Goal: Transaction & Acquisition: Purchase product/service

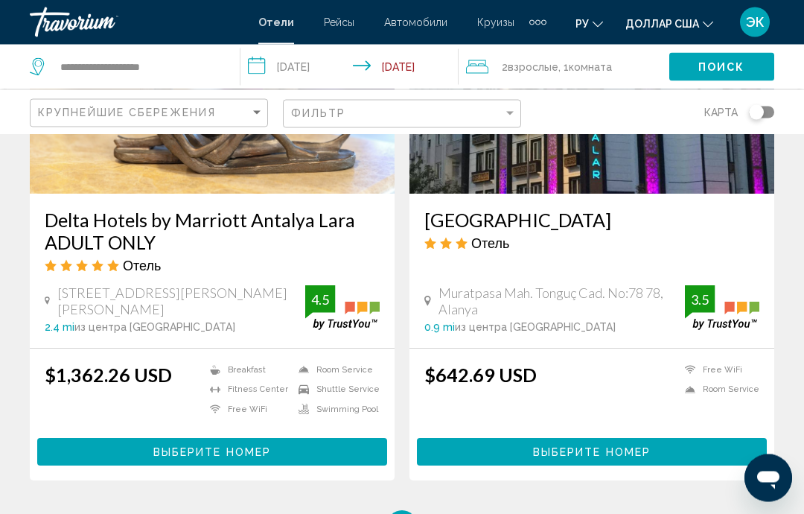
scroll to position [2903, 0]
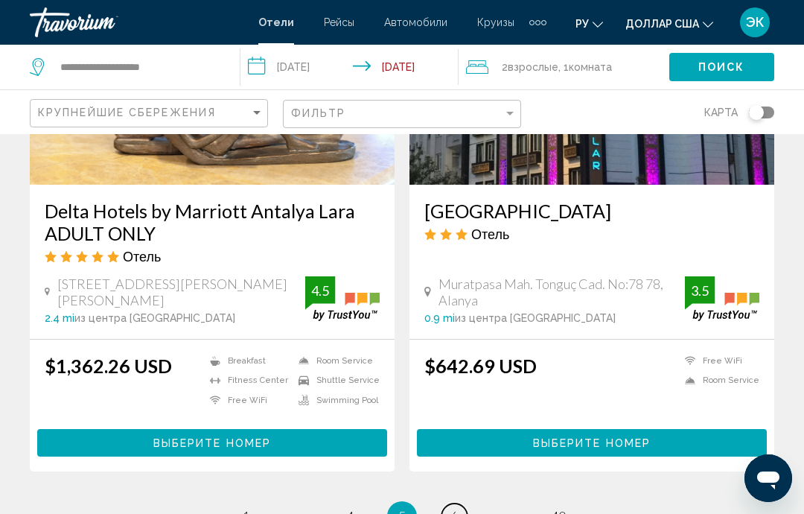
click at [461, 505] on link "page 6" at bounding box center [454, 516] width 26 height 26
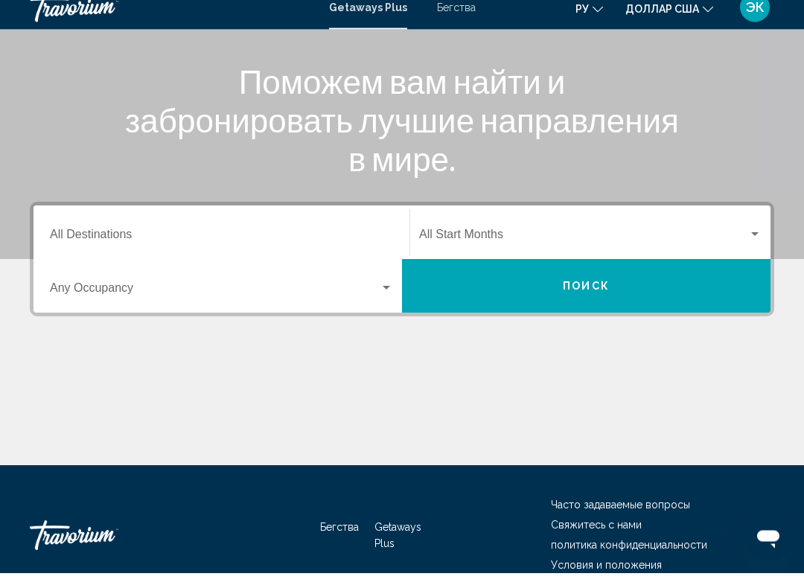
scroll to position [190, 0]
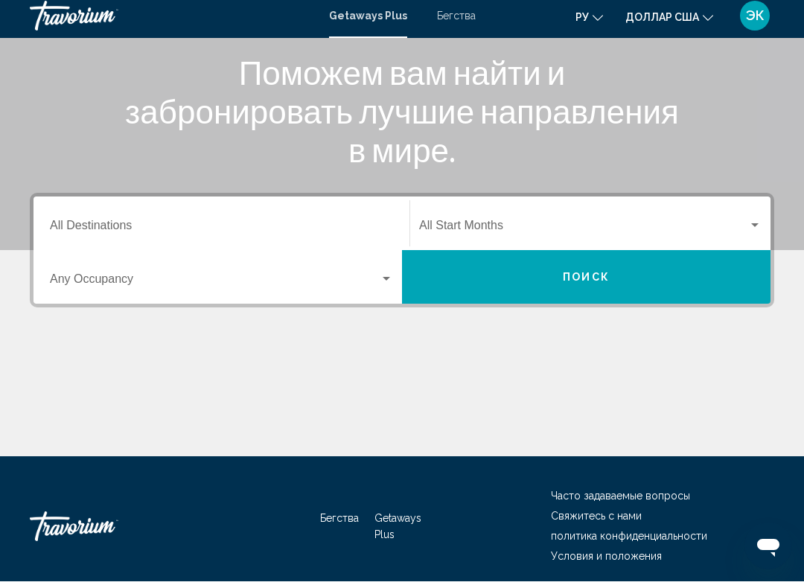
click at [376, 286] on span "Виджет поиска" at bounding box center [215, 288] width 330 height 13
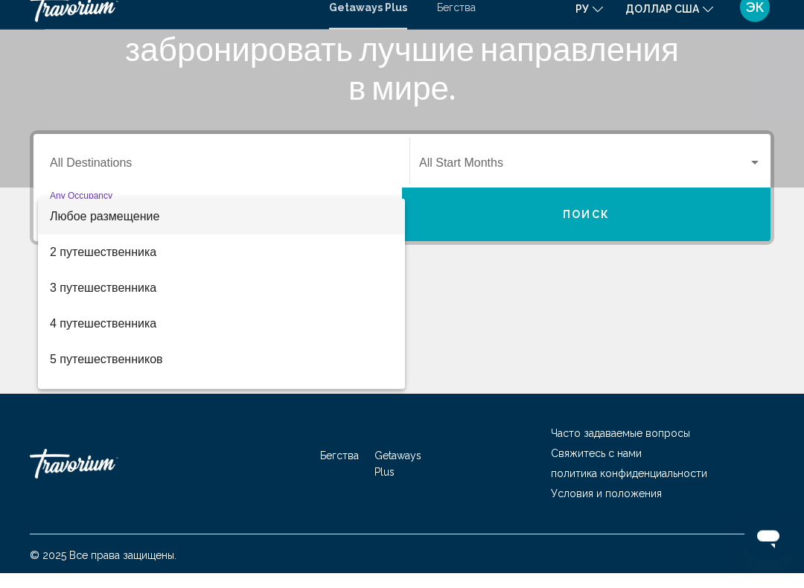
scroll to position [247, 0]
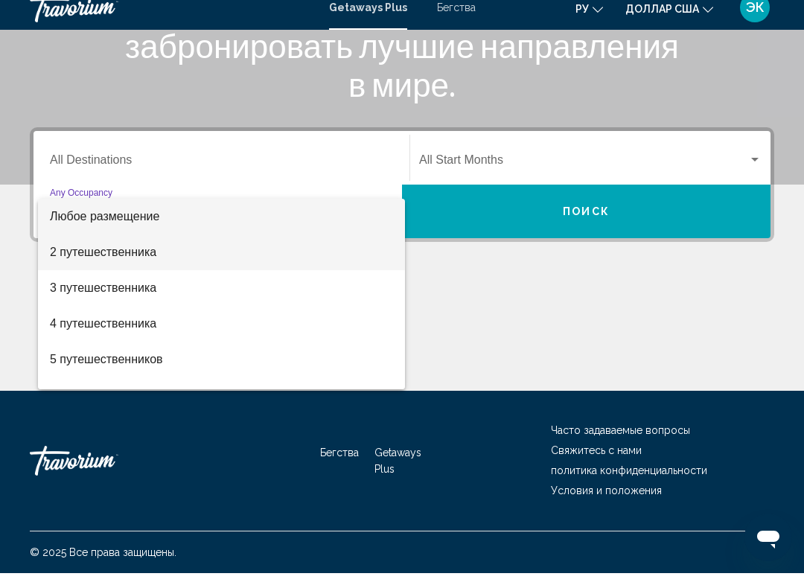
click at [137, 261] on font "2 путешественника" at bounding box center [103, 267] width 106 height 13
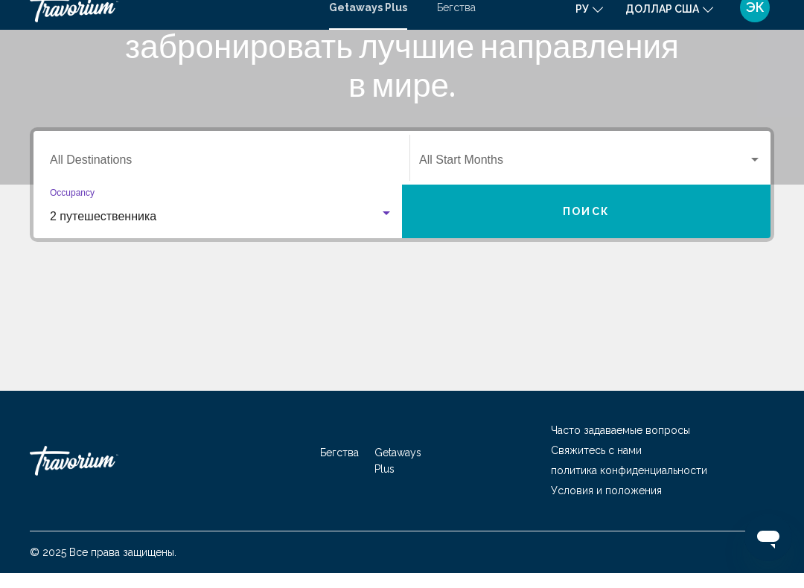
click at [451, 16] on font "Бегства" at bounding box center [456, 22] width 39 height 12
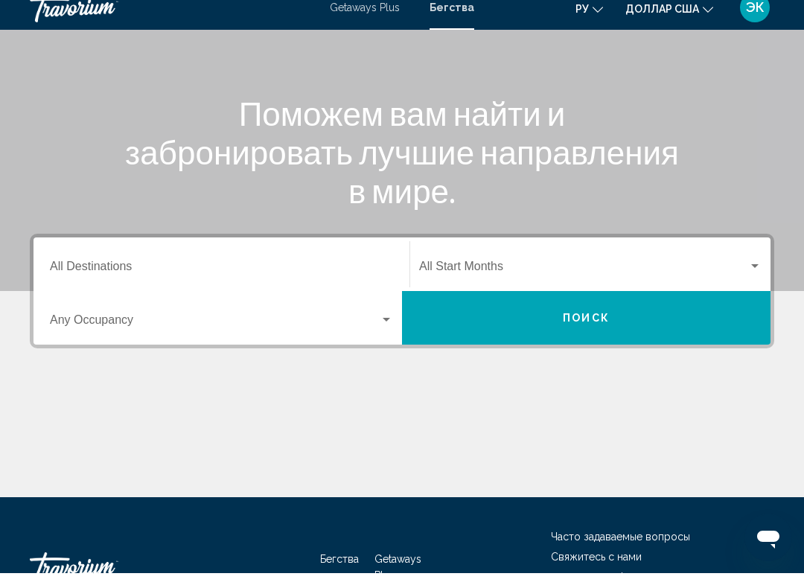
scroll to position [147, 0]
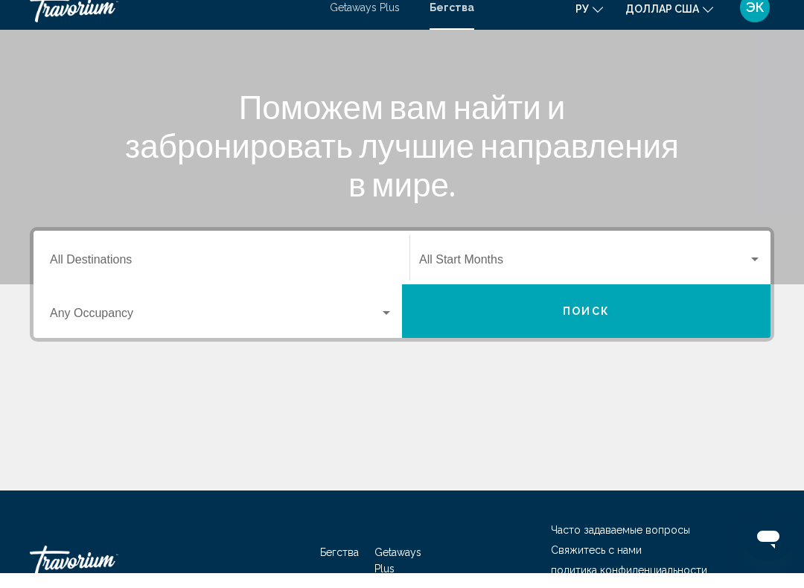
click at [391, 322] on div "Search widget" at bounding box center [386, 328] width 13 height 12
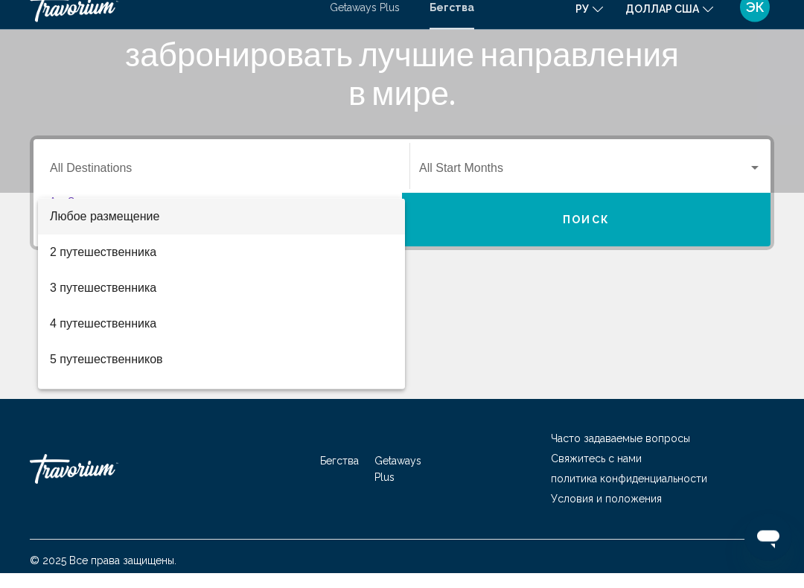
scroll to position [247, 0]
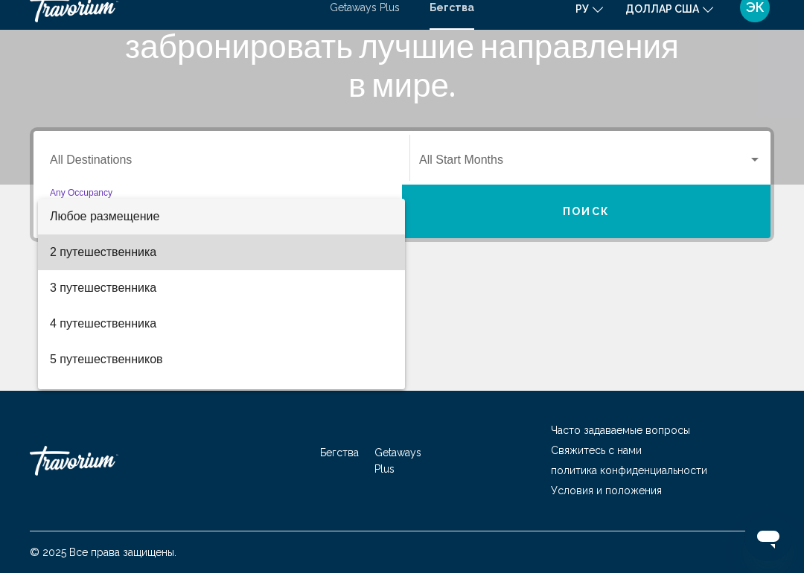
click at [156, 256] on span "2 путешественника" at bounding box center [221, 267] width 343 height 36
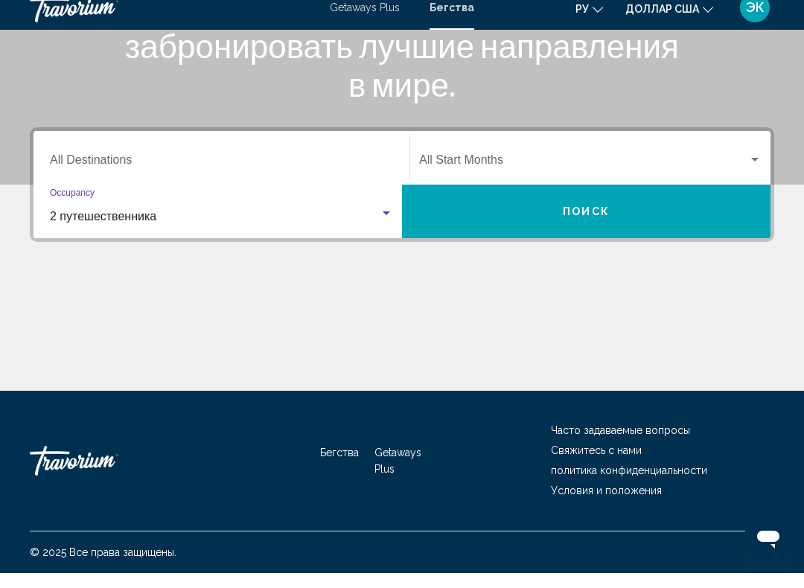
click at [270, 171] on input "Destination All Destinations" at bounding box center [221, 177] width 343 height 13
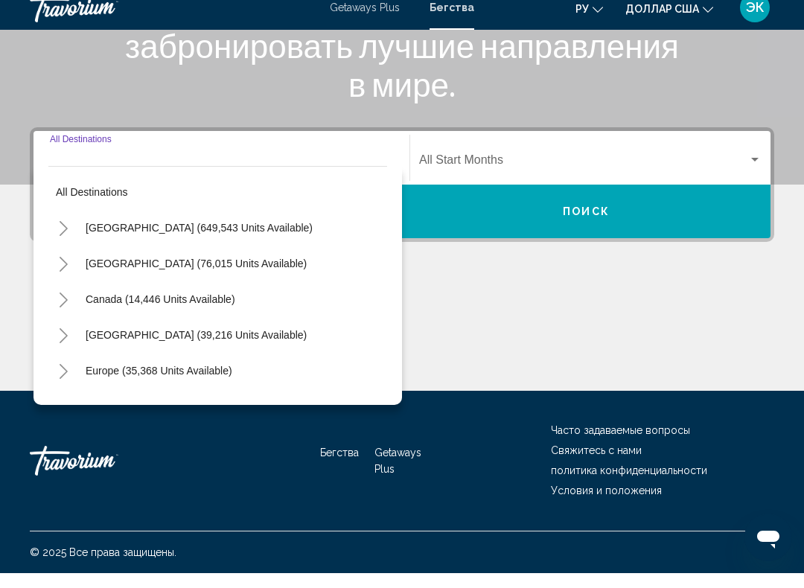
click at [265, 150] on div "Destination All Destinations" at bounding box center [221, 173] width 343 height 47
click at [242, 150] on div "Destination All Destinations" at bounding box center [221, 173] width 343 height 47
click at [130, 150] on div "Destination All Destinations" at bounding box center [221, 173] width 343 height 47
click at [121, 201] on span "All destinations" at bounding box center [92, 207] width 72 height 12
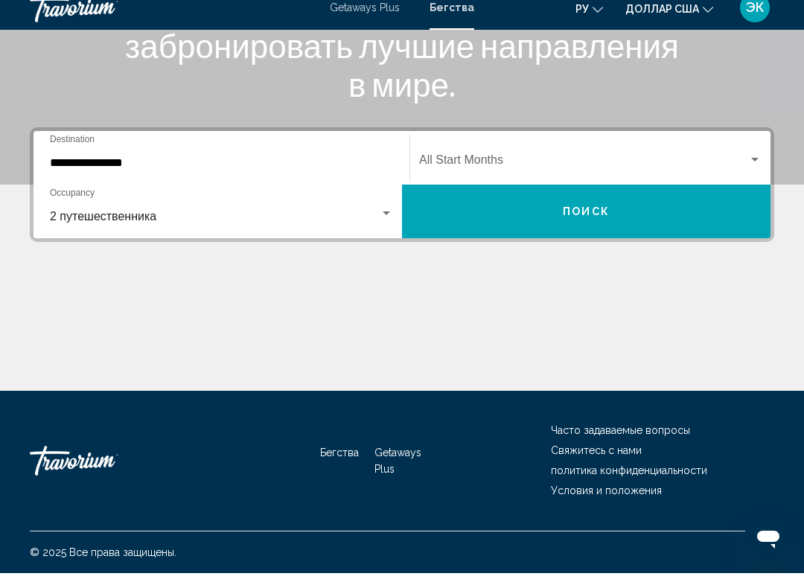
click at [168, 171] on input "**********" at bounding box center [221, 177] width 343 height 13
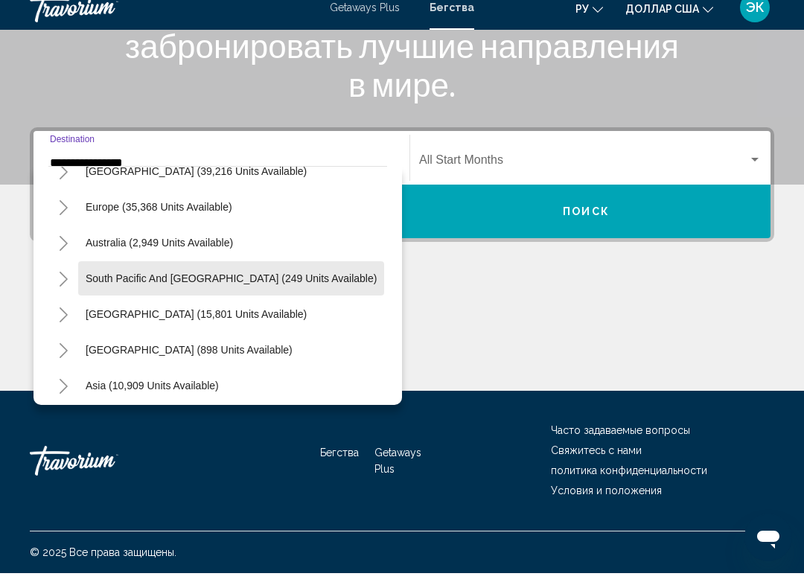
scroll to position [162, 0]
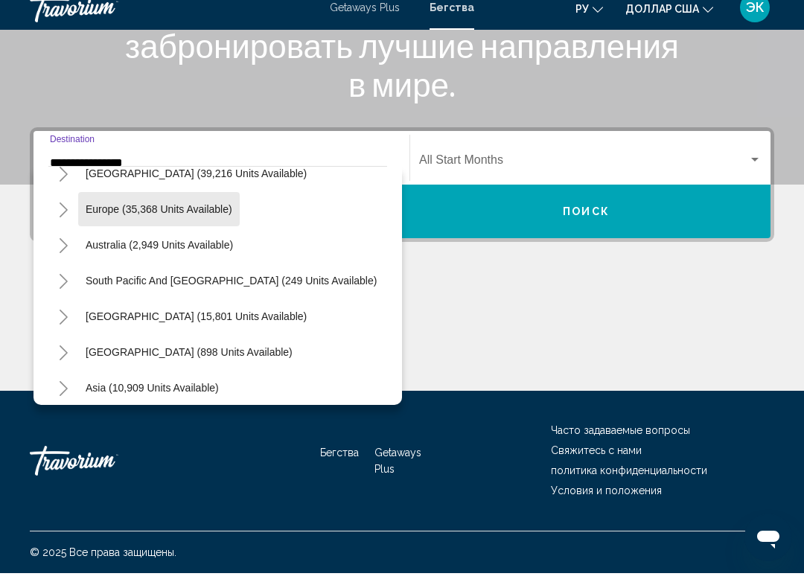
click at [222, 218] on span "Europe (35,368 units available)" at bounding box center [159, 224] width 147 height 12
type input "**********"
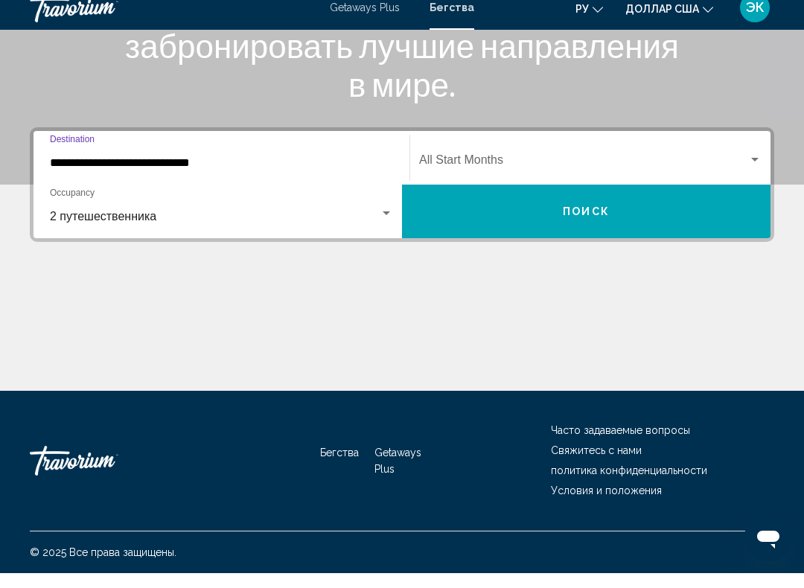
click at [758, 171] on div "Search widget" at bounding box center [590, 177] width 342 height 13
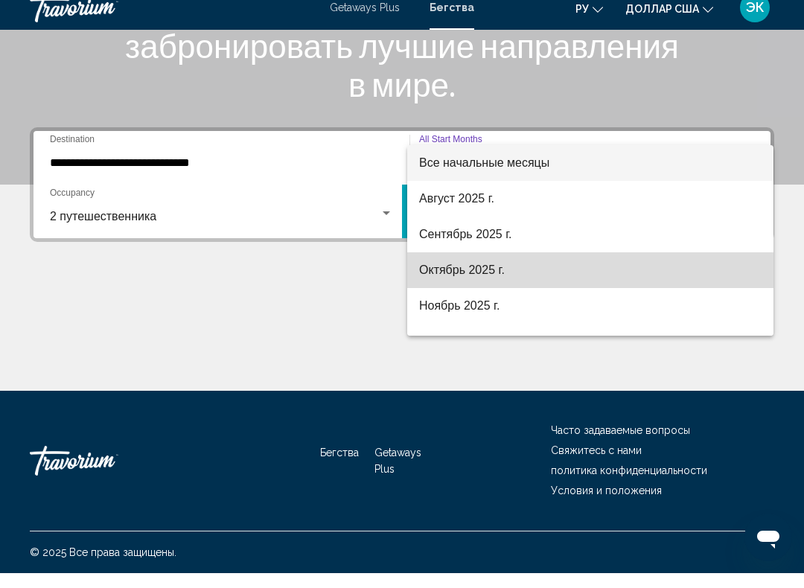
click at [487, 278] on font "Октябрь 2025 г." at bounding box center [462, 284] width 86 height 13
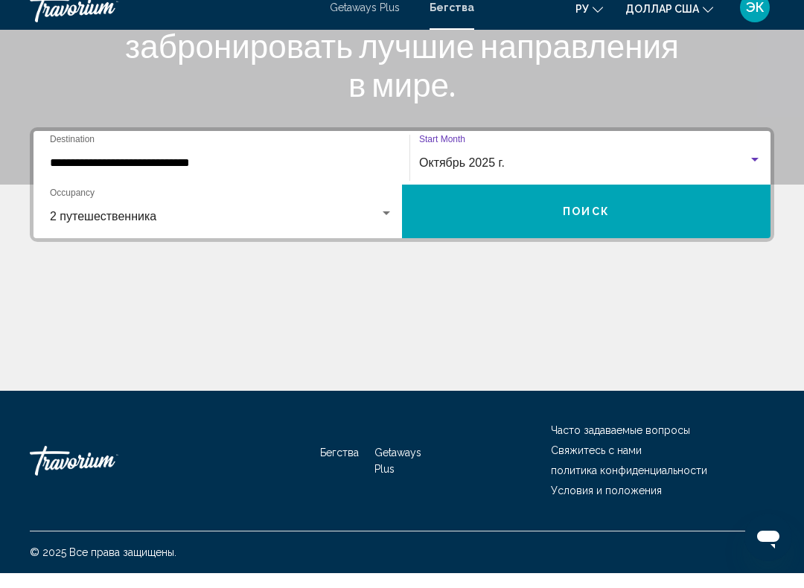
click at [619, 227] on button "Поиск" at bounding box center [586, 227] width 369 height 54
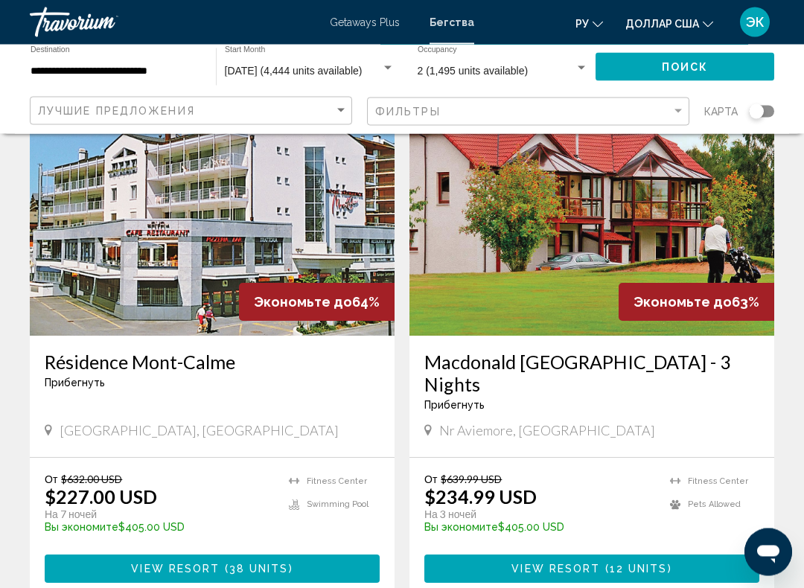
scroll to position [622, 0]
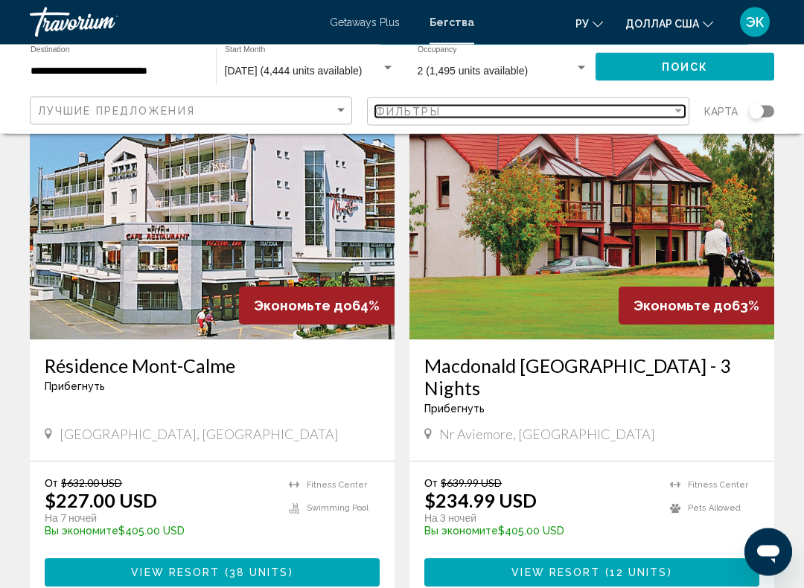
click at [675, 108] on div "Filter" at bounding box center [678, 112] width 13 height 12
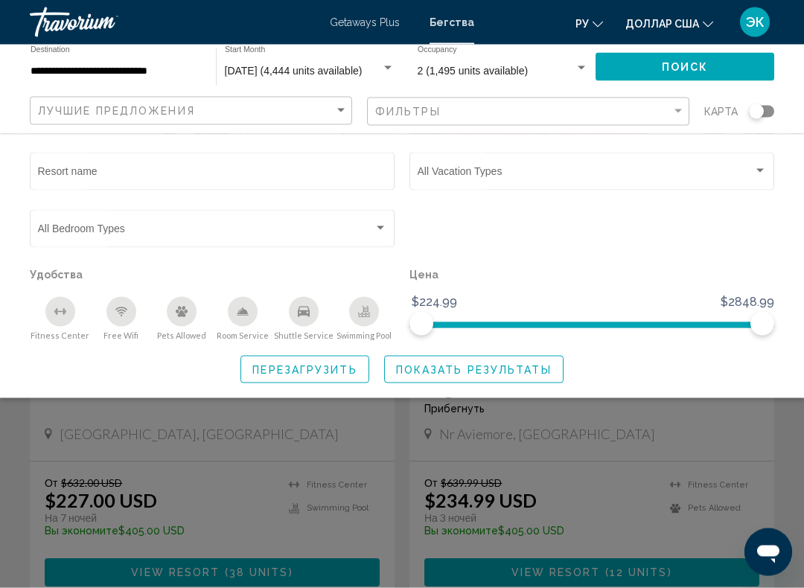
click at [763, 174] on div "Search widget" at bounding box center [759, 171] width 13 height 12
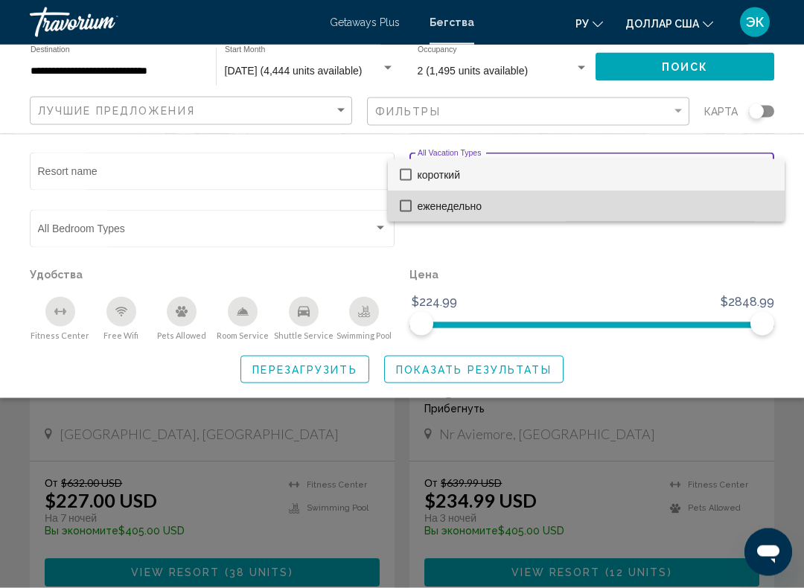
click at [392, 216] on mat-option "еженедельно" at bounding box center [586, 206] width 397 height 31
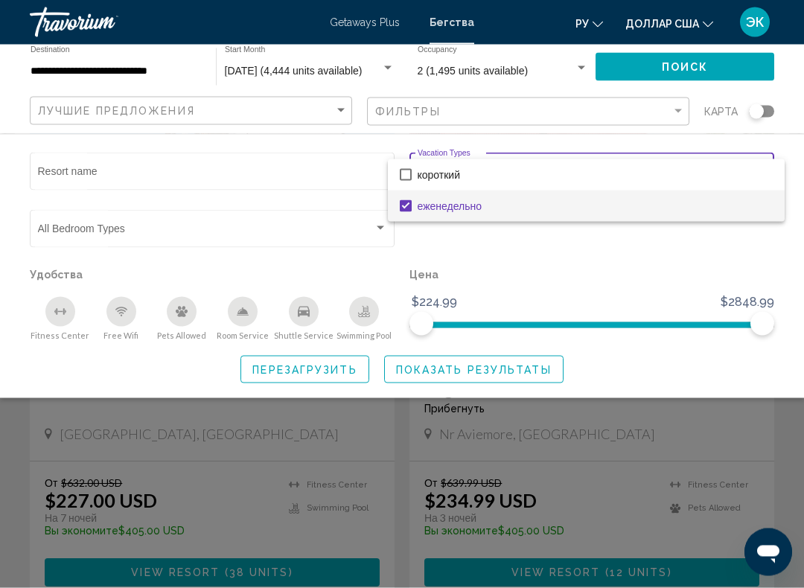
click at [611, 323] on div at bounding box center [402, 294] width 804 height 588
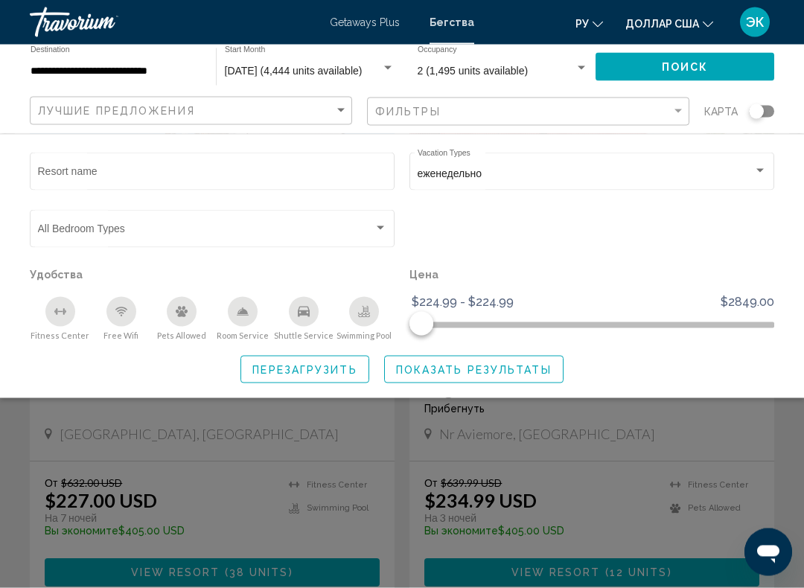
click at [520, 366] on span "Показать результаты" at bounding box center [474, 370] width 156 height 12
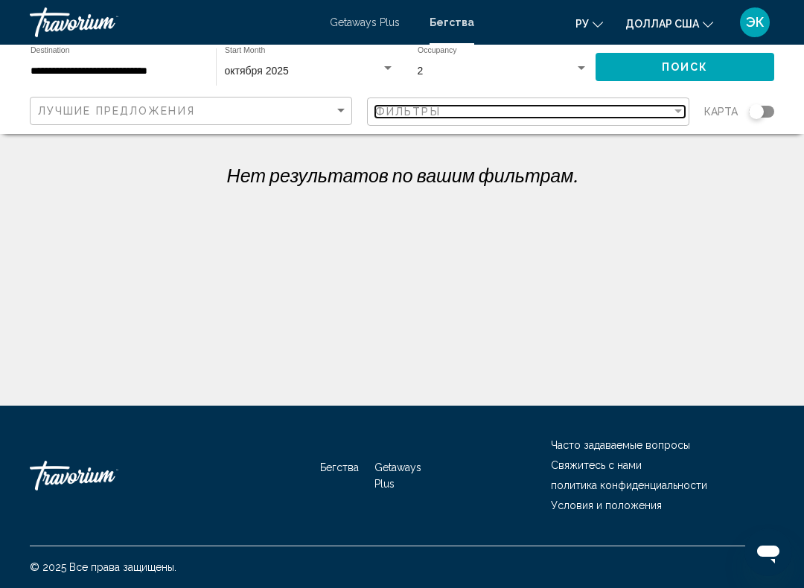
click at [683, 109] on div "Filter" at bounding box center [678, 112] width 13 height 12
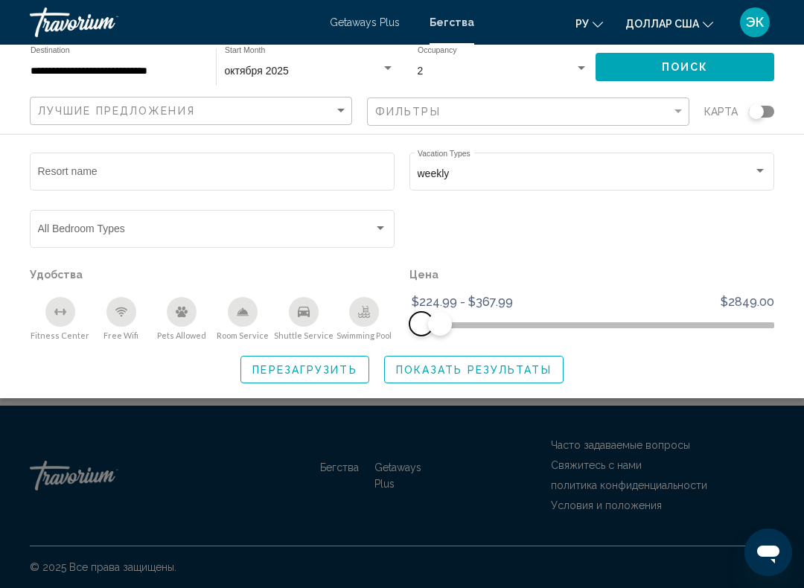
click at [427, 332] on span "Search widget" at bounding box center [421, 324] width 24 height 24
click at [482, 365] on span "Показать результаты" at bounding box center [474, 370] width 156 height 12
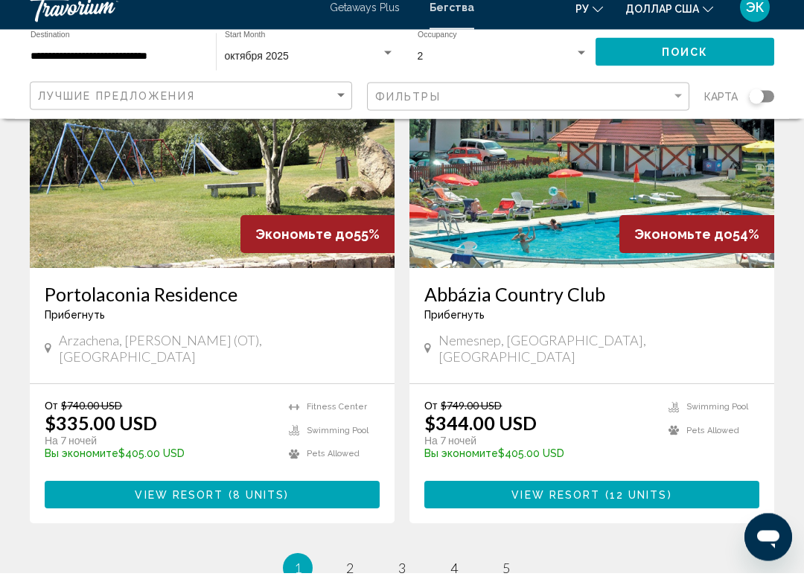
scroll to position [2748, 0]
click at [353, 575] on span "2" at bounding box center [349, 583] width 7 height 16
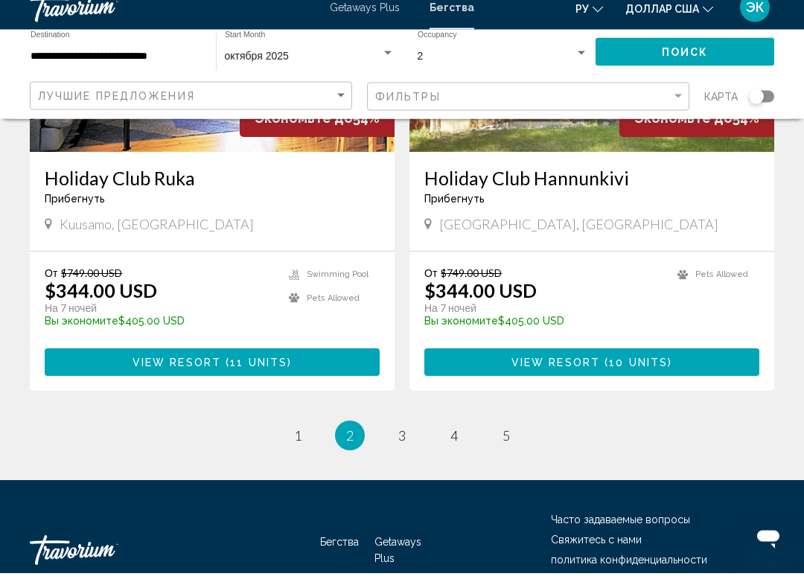
scroll to position [2897, 0]
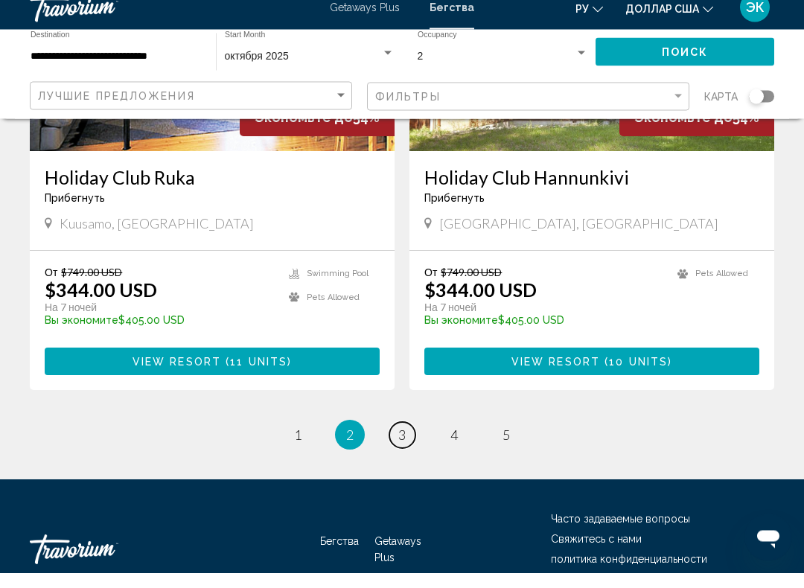
click at [402, 442] on span "3" at bounding box center [401, 450] width 7 height 16
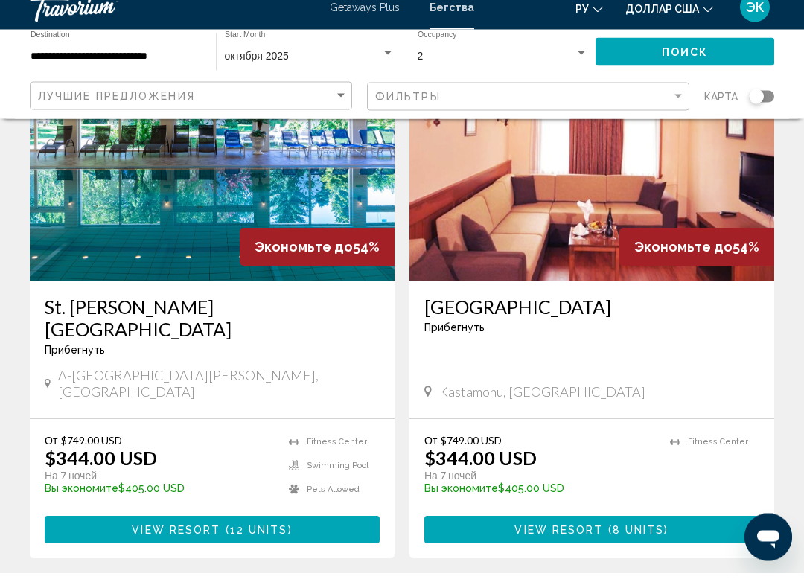
scroll to position [144, 0]
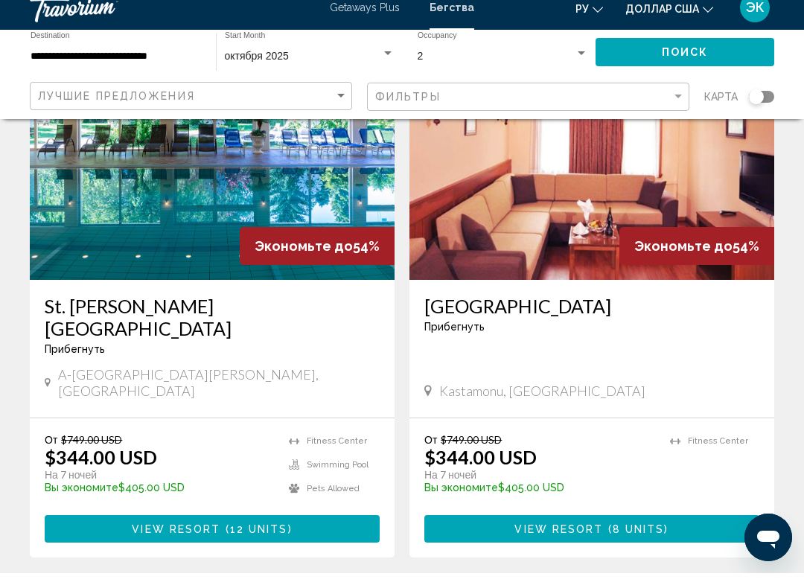
click at [669, 211] on img "Основное содержание" at bounding box center [591, 176] width 365 height 238
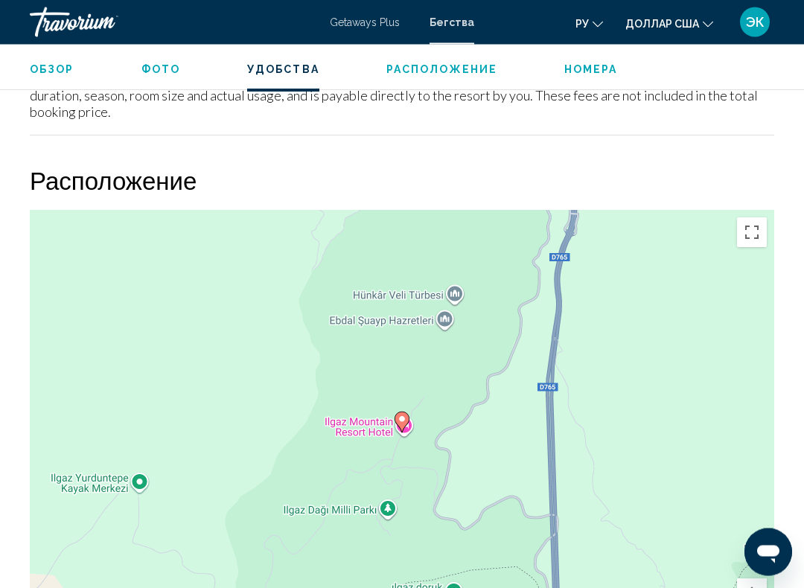
scroll to position [1942, 0]
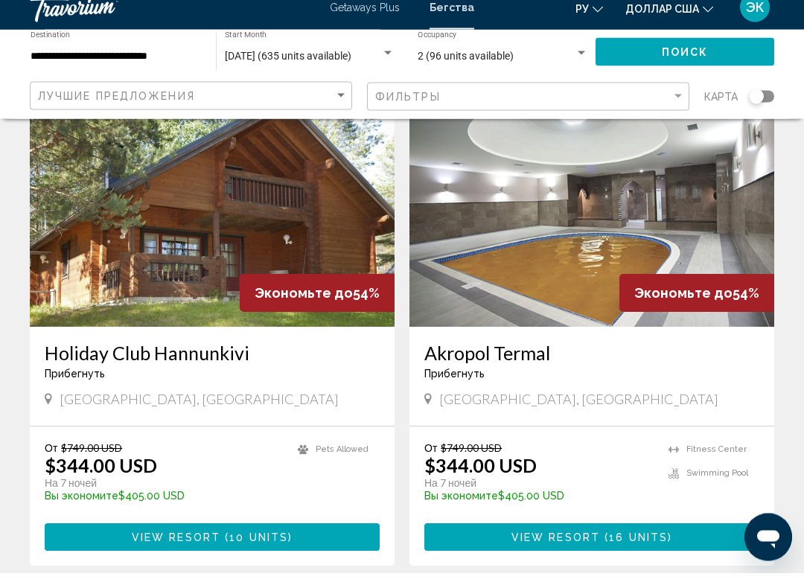
scroll to position [1674, 0]
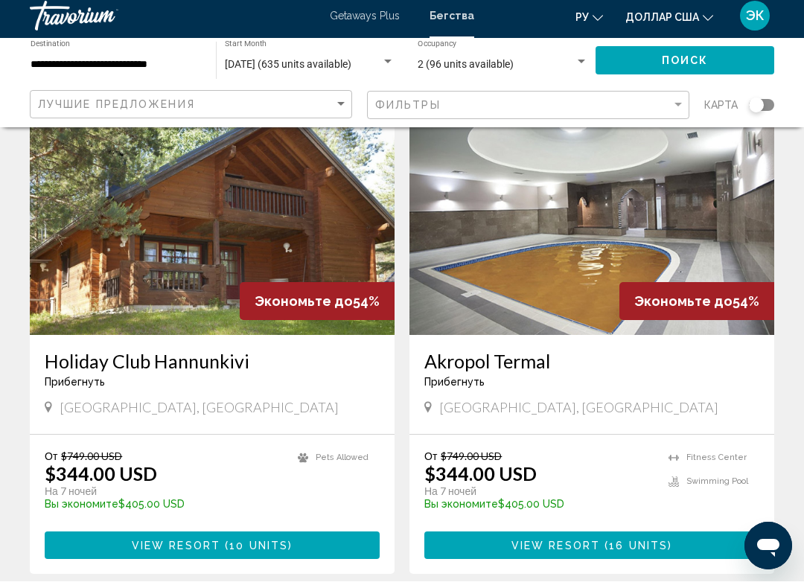
click at [570, 233] on img "Основное содержание" at bounding box center [591, 222] width 365 height 238
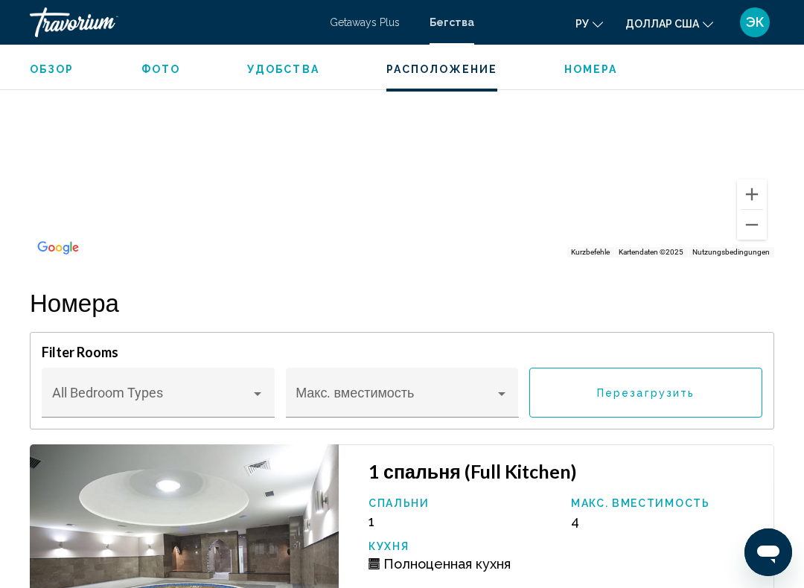
scroll to position [2350, 0]
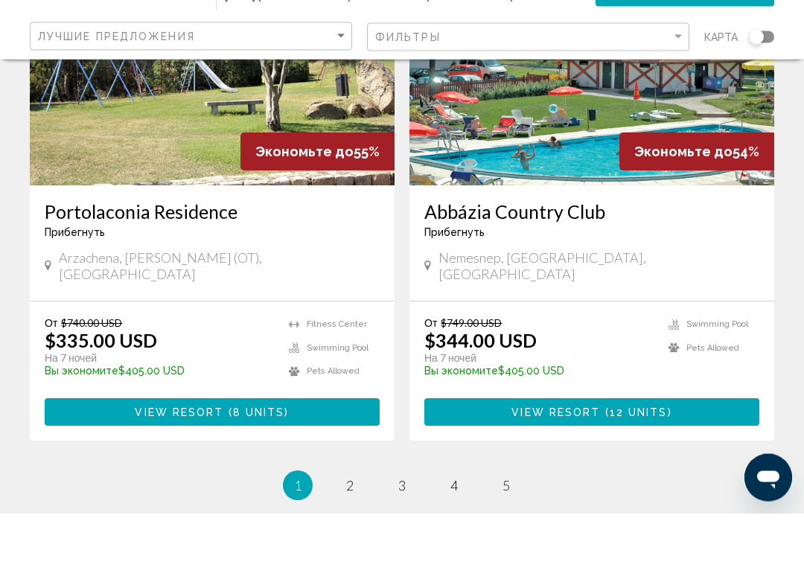
scroll to position [2771, 0]
click at [405, 552] on span "3" at bounding box center [401, 560] width 7 height 16
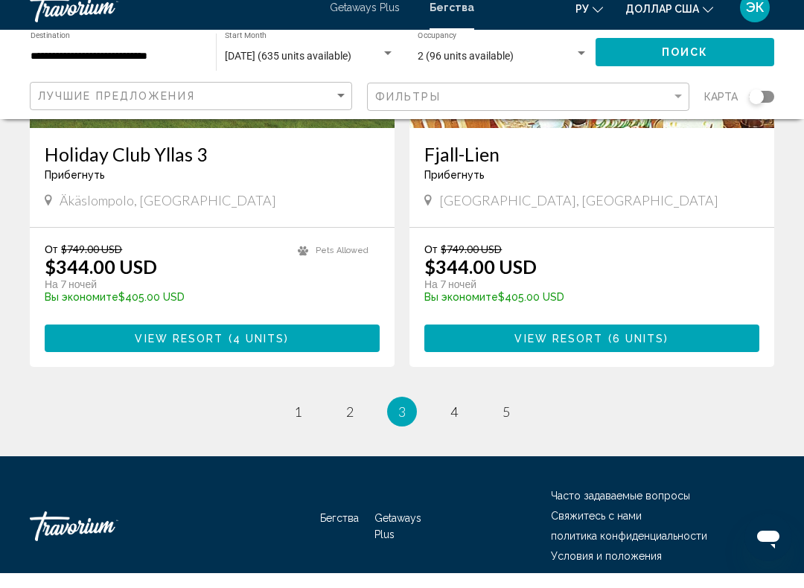
scroll to position [2899, 0]
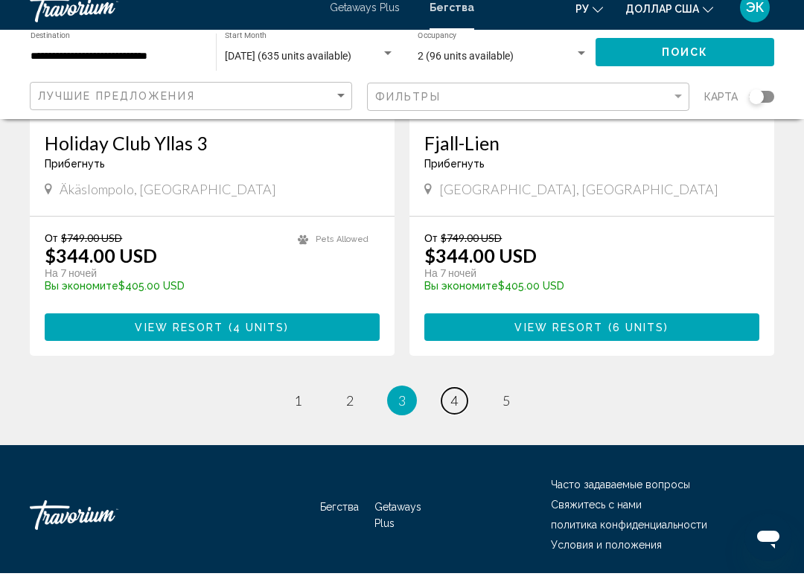
click at [464, 403] on link "page 4" at bounding box center [454, 416] width 26 height 26
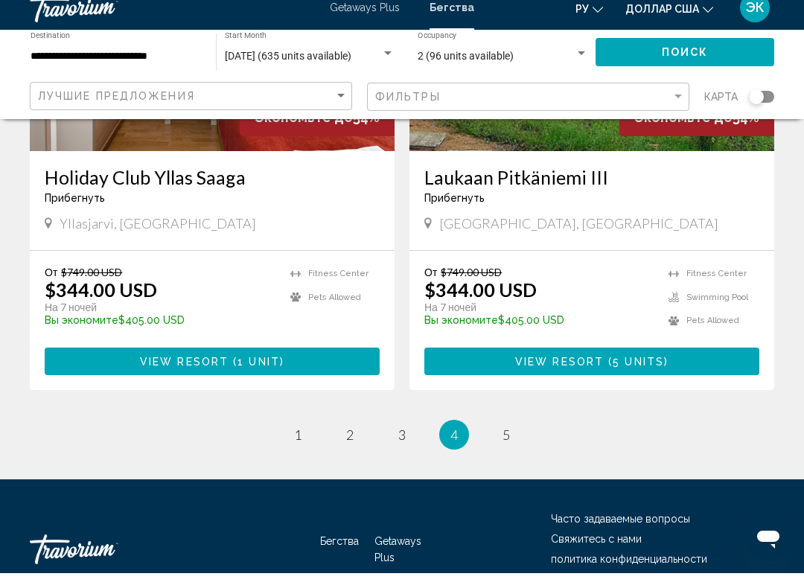
scroll to position [2859, 0]
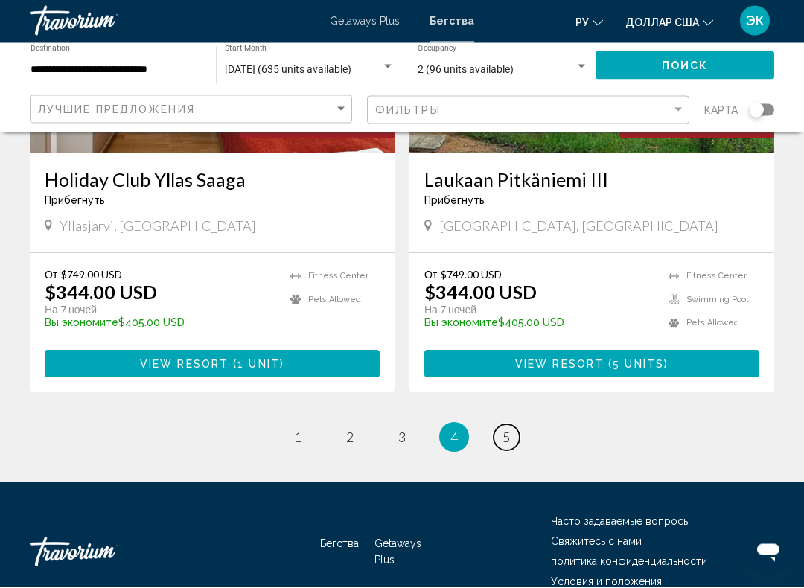
click at [503, 431] on span "5" at bounding box center [506, 439] width 7 height 16
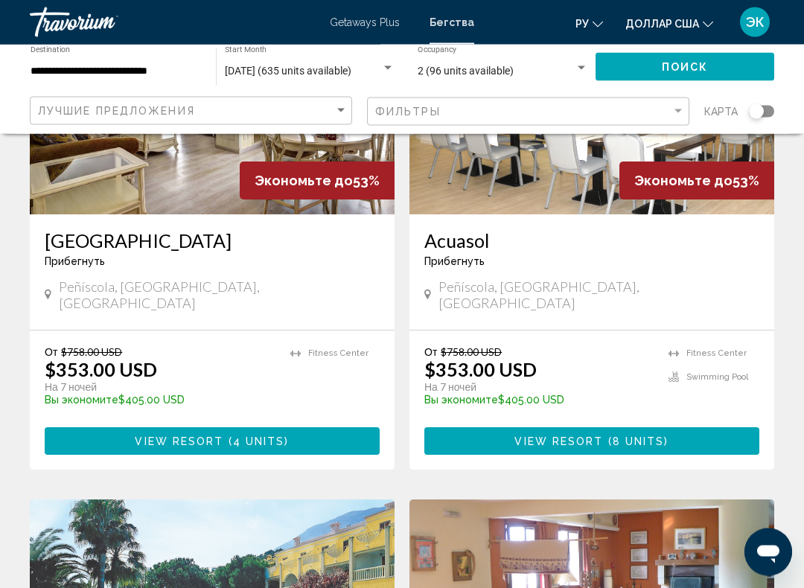
scroll to position [1254, 0]
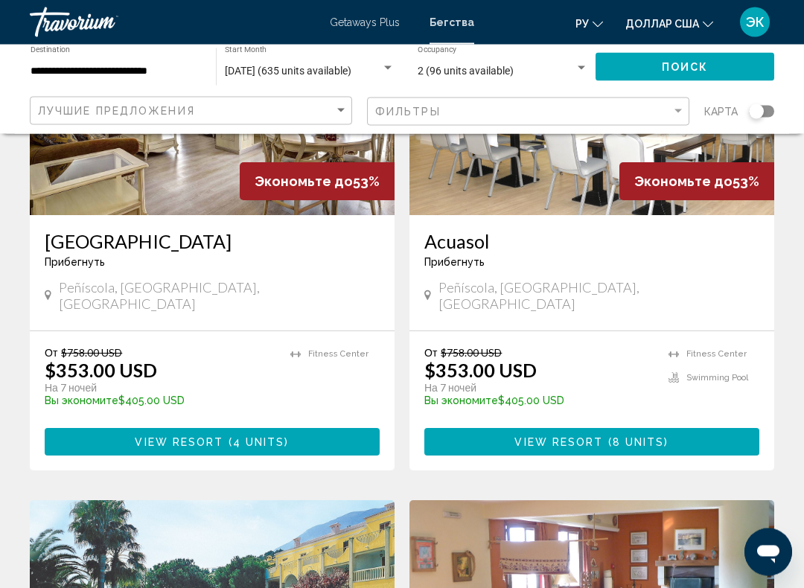
click at [352, 17] on font "Getaways Plus" at bounding box center [365, 22] width 70 height 12
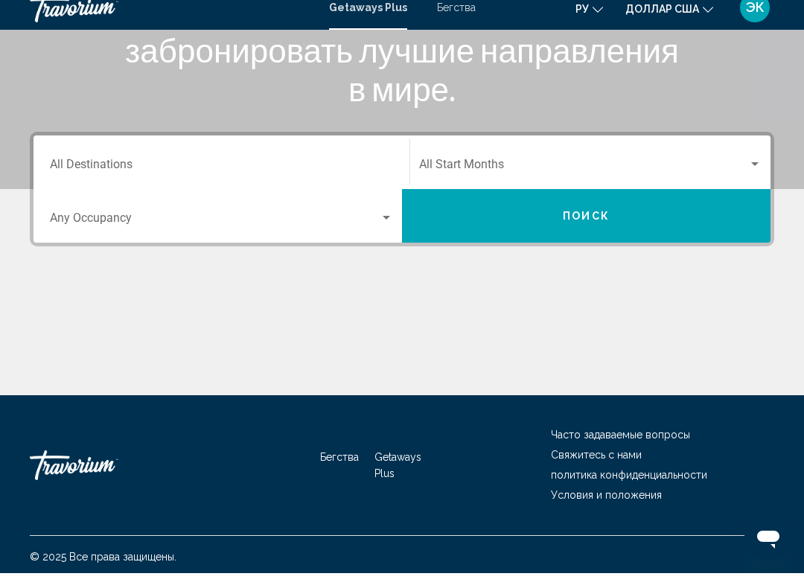
scroll to position [247, 0]
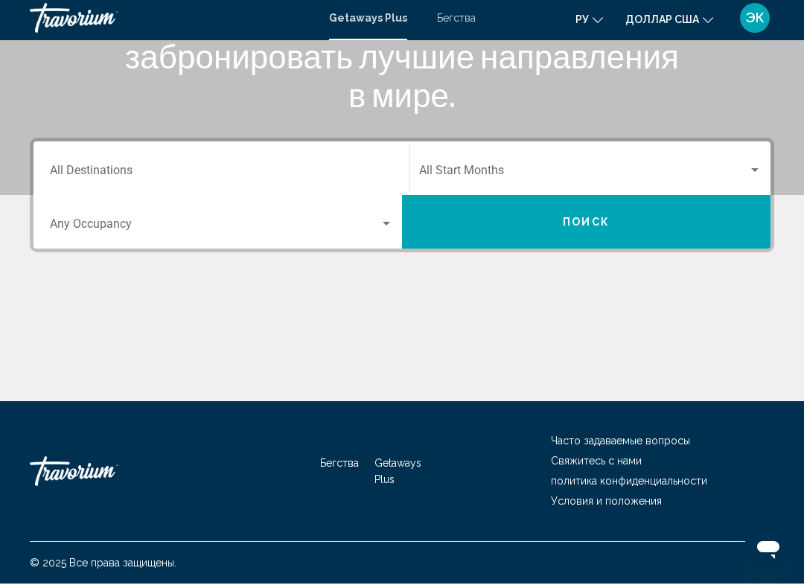
click at [335, 171] on input "Destination All Destinations" at bounding box center [221, 177] width 343 height 13
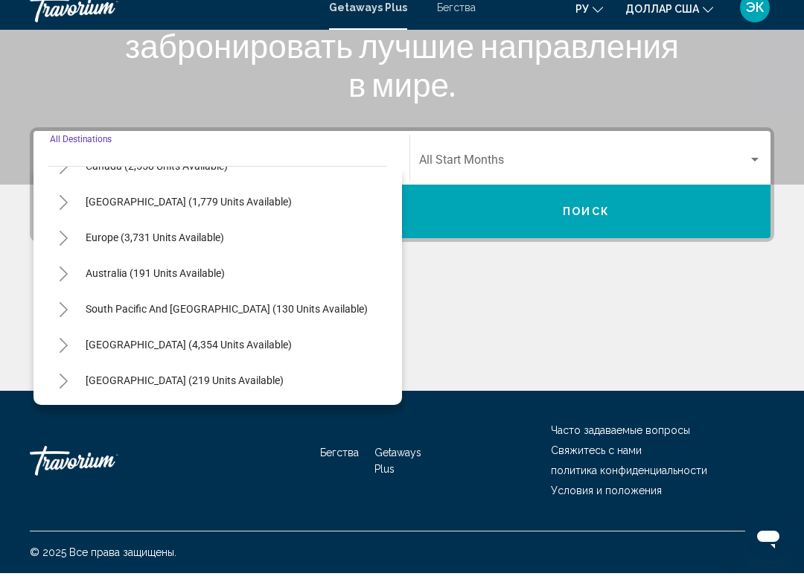
scroll to position [123, 0]
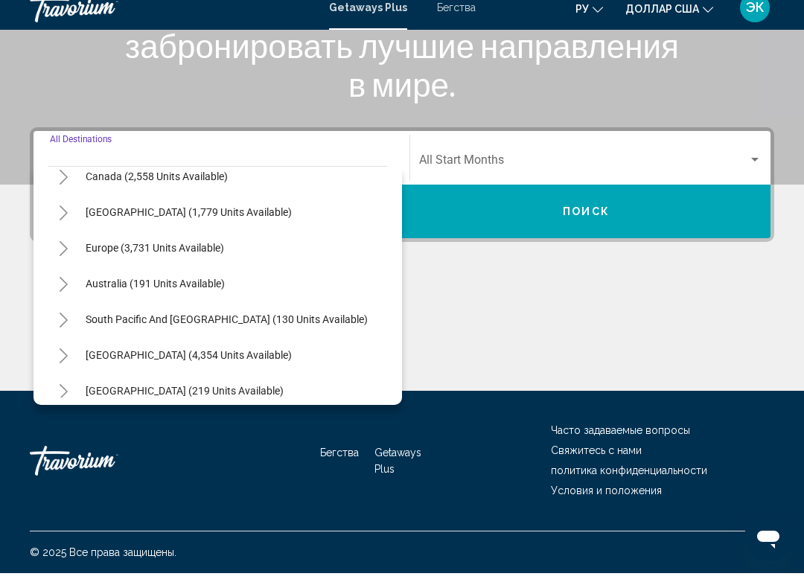
click at [208, 257] on span "Europe (3,731 units available)" at bounding box center [155, 263] width 138 height 12
type input "**********"
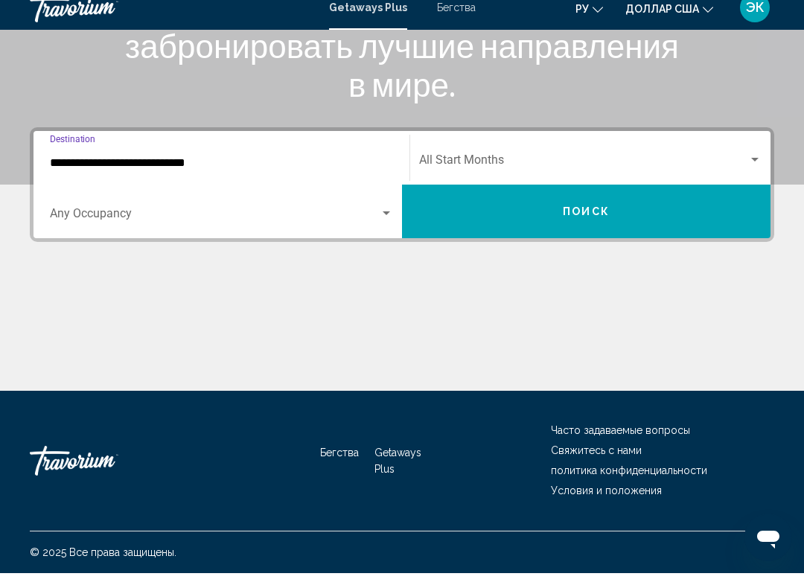
click at [663, 208] on button "Поиск" at bounding box center [586, 227] width 369 height 54
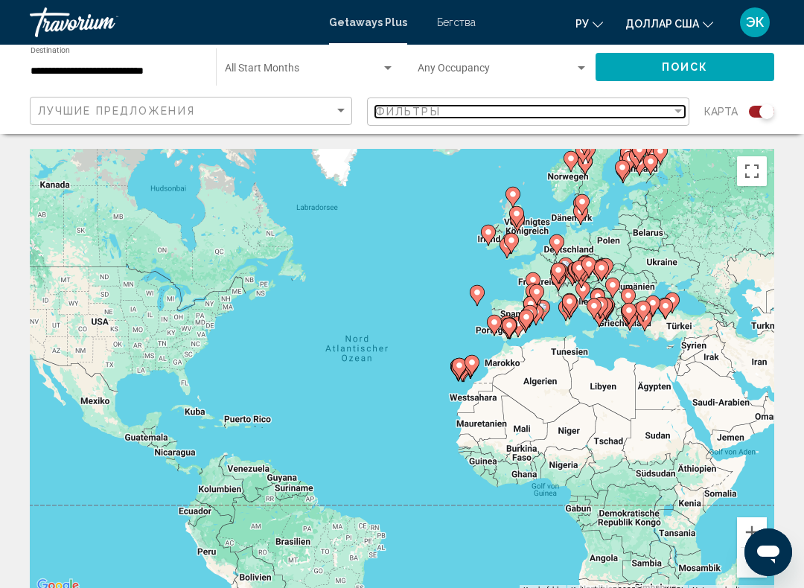
click at [680, 112] on div "Filter" at bounding box center [677, 111] width 7 height 4
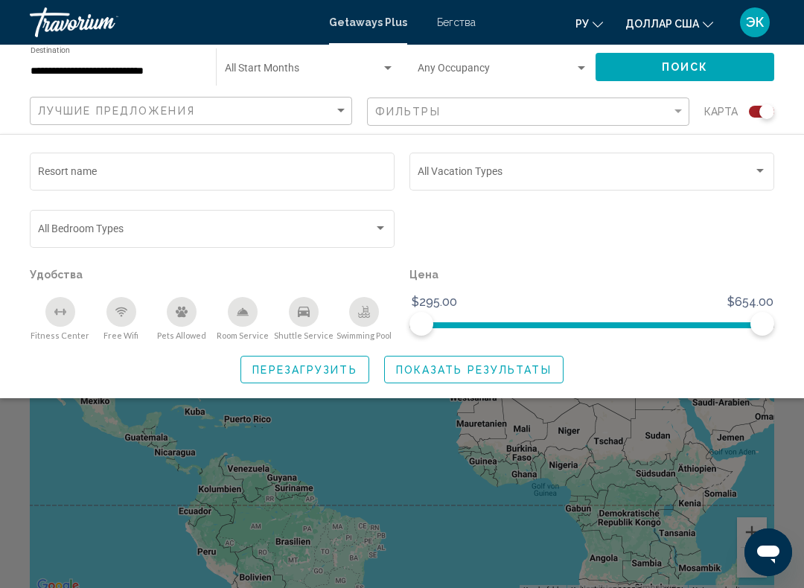
click at [753, 173] on div "Search widget" at bounding box center [759, 171] width 13 height 12
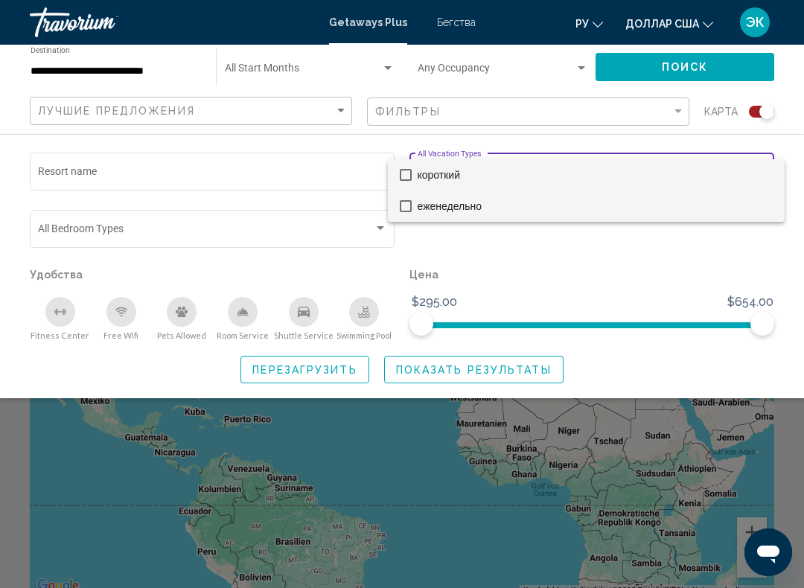
click at [466, 205] on font "еженедельно" at bounding box center [450, 206] width 64 height 12
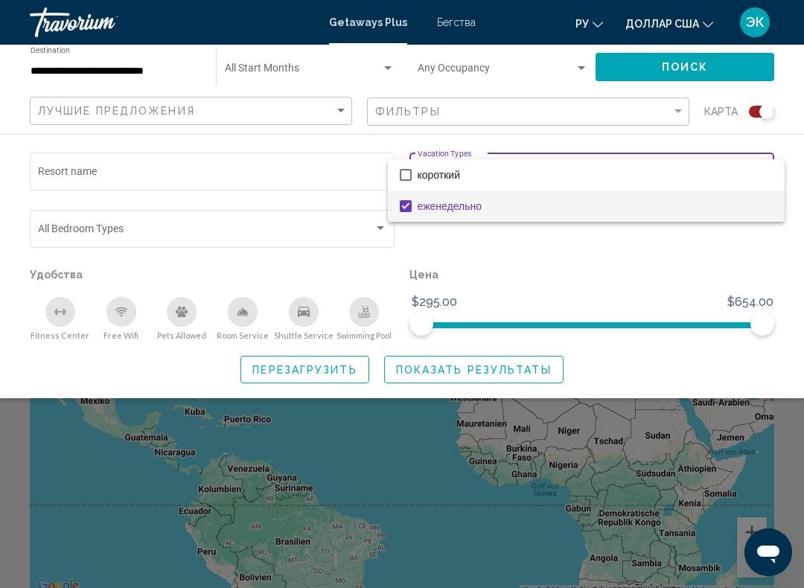
click at [669, 285] on div at bounding box center [402, 294] width 804 height 588
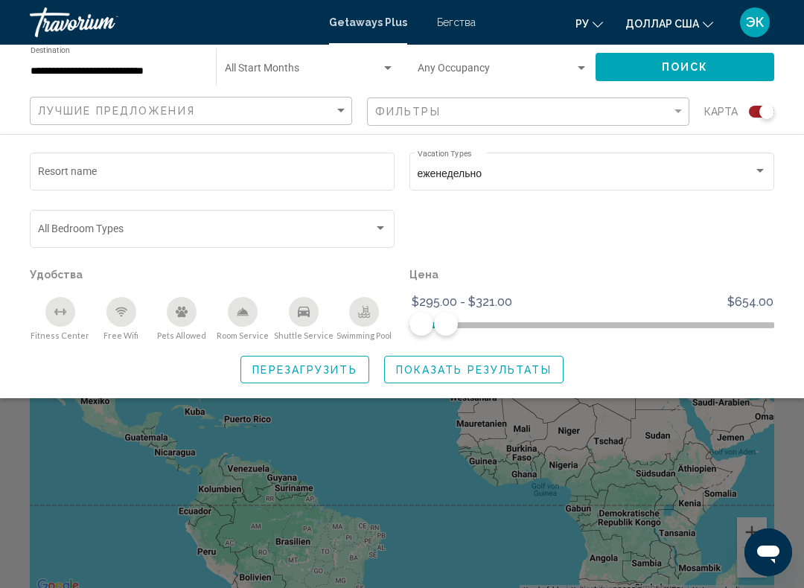
click at [496, 360] on button "Показать результаты" at bounding box center [473, 370] width 179 height 28
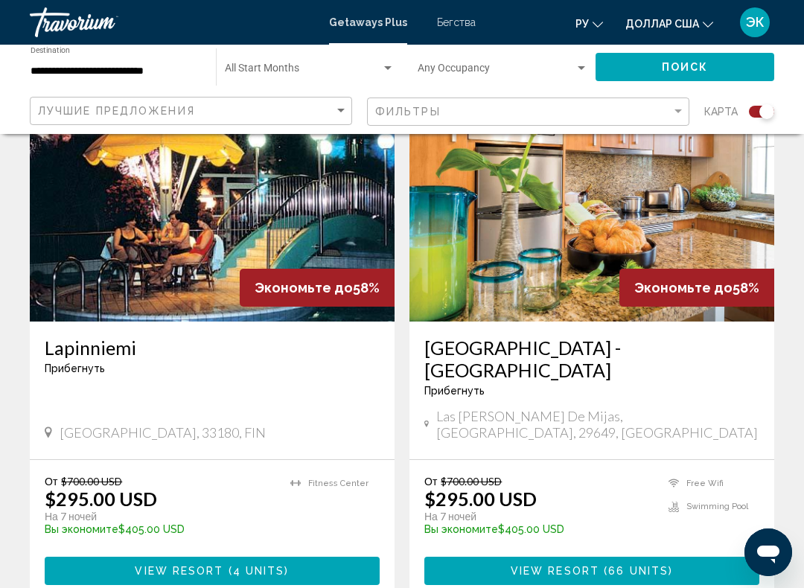
scroll to position [1108, 0]
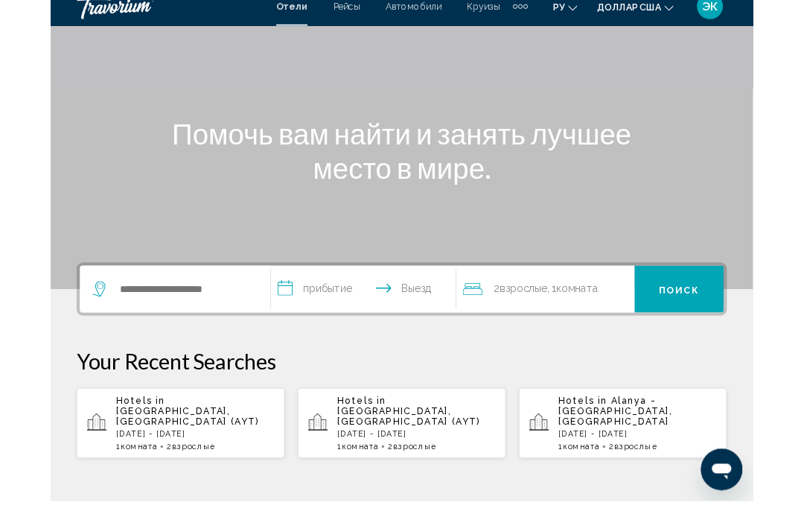
scroll to position [106, 0]
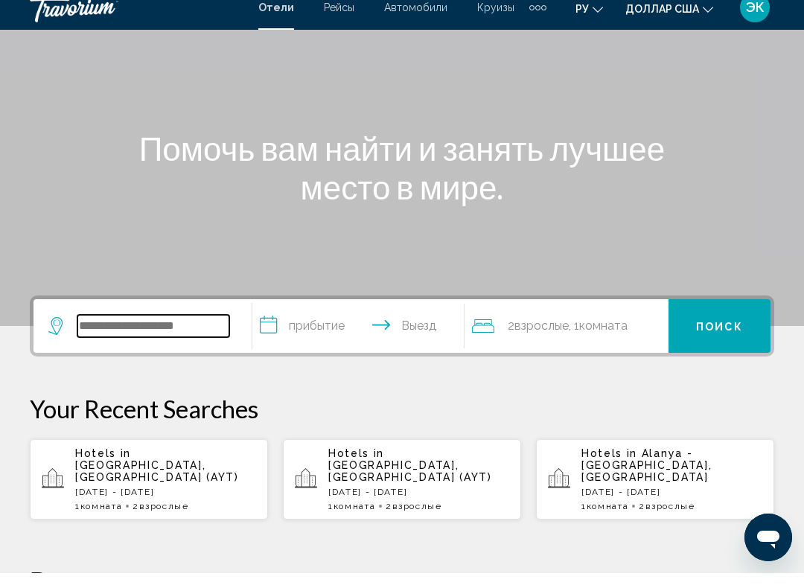
click at [201, 330] on input "Виджет поиска" at bounding box center [153, 341] width 152 height 22
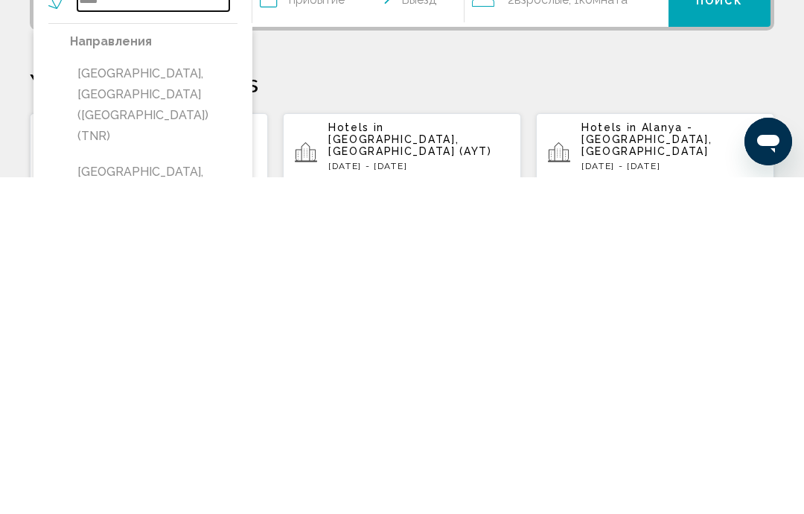
scroll to position [116, 0]
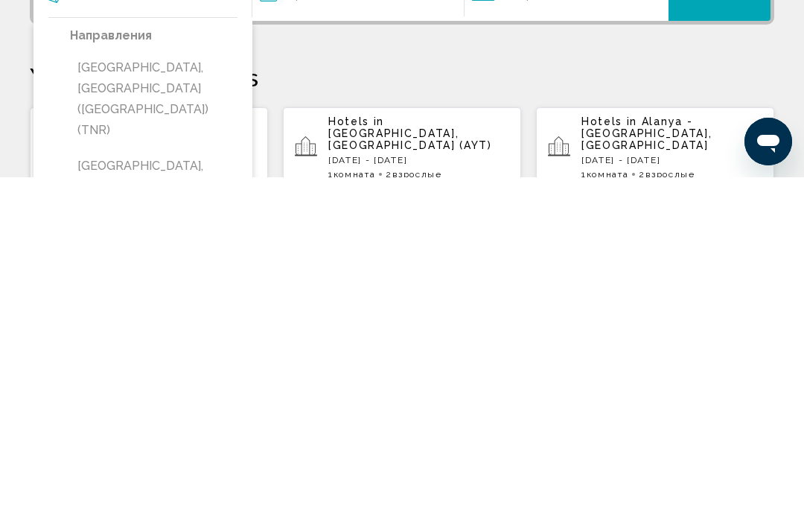
type input "**********"
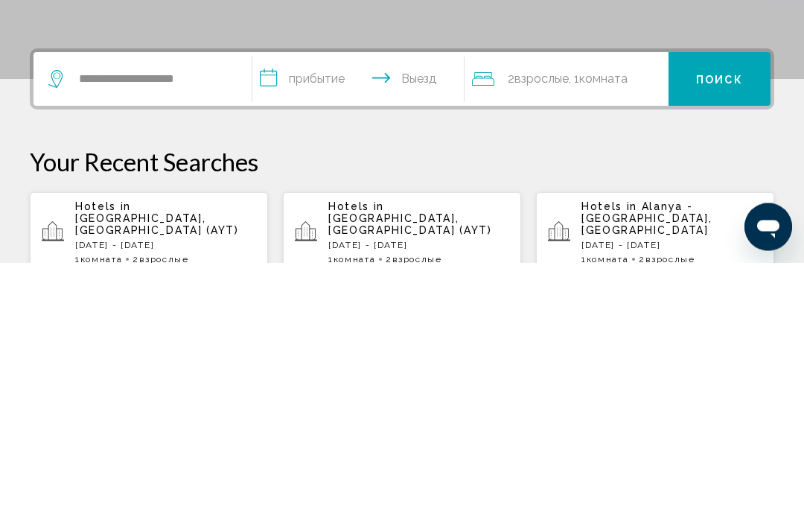
click at [319, 304] on input "**********" at bounding box center [360, 333] width 217 height 58
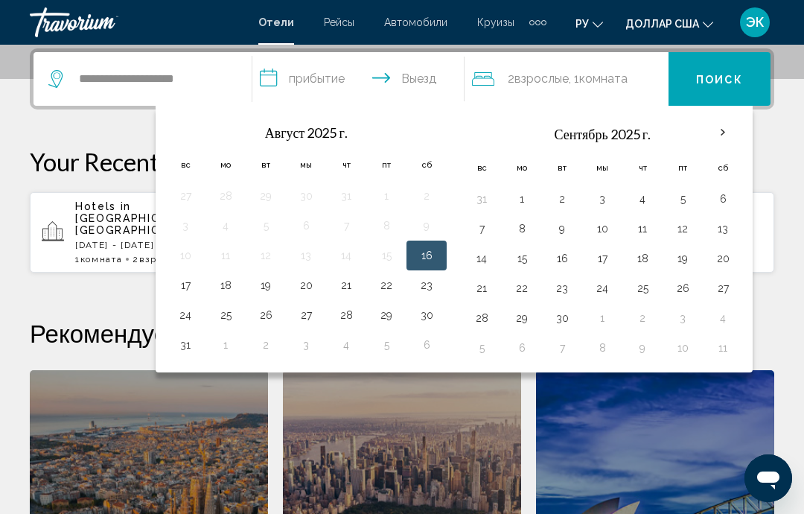
click at [720, 132] on th "В следующем месяце" at bounding box center [723, 132] width 40 height 33
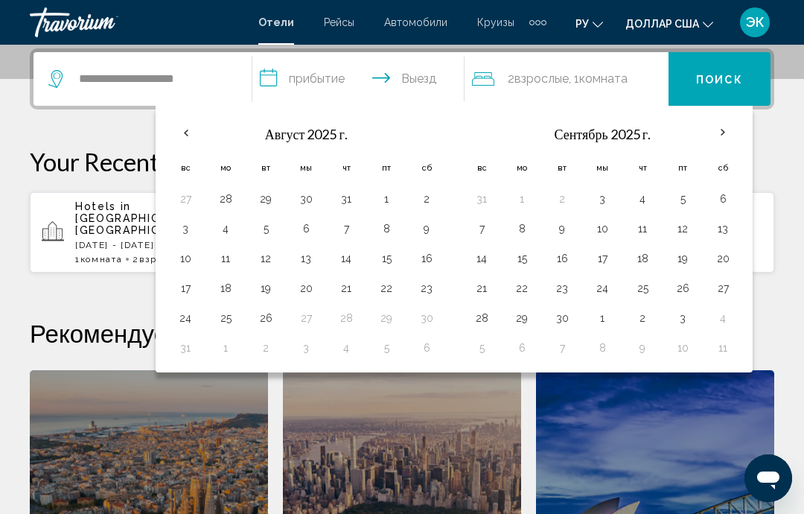
click at [716, 130] on th "В следующем месяце" at bounding box center [723, 132] width 40 height 33
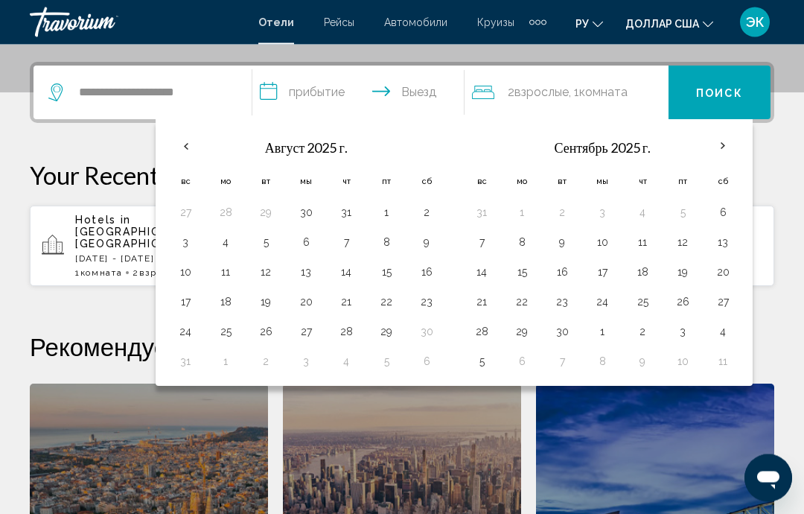
scroll to position [331, 0]
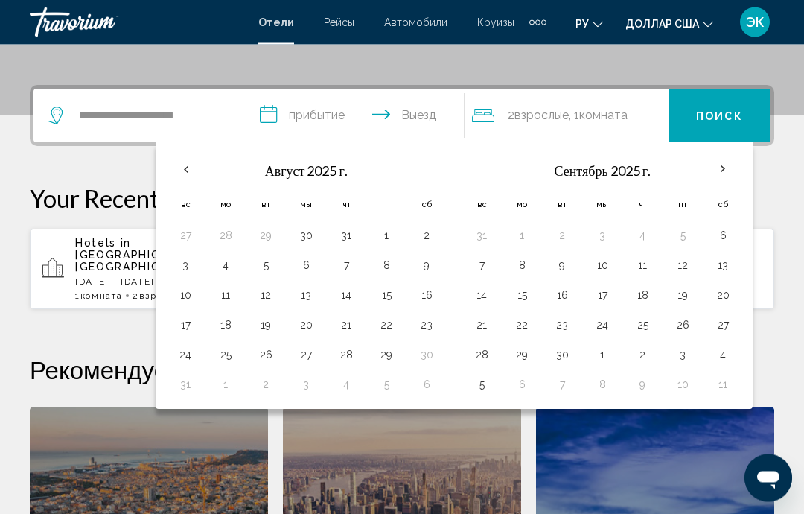
click at [720, 163] on th "В следующем месяце" at bounding box center [723, 169] width 40 height 33
click at [721, 165] on th "В следующем месяце" at bounding box center [723, 169] width 40 height 33
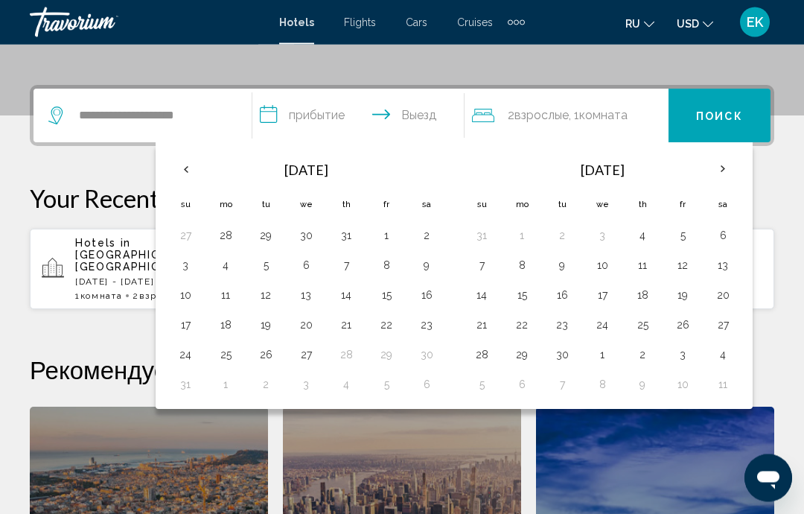
scroll to position [331, 0]
click at [719, 168] on th "Next month" at bounding box center [723, 169] width 40 height 33
click at [190, 160] on th "Previous month" at bounding box center [185, 169] width 40 height 33
click at [189, 161] on th "Previous month" at bounding box center [185, 169] width 40 height 33
click at [189, 160] on th "Previous month" at bounding box center [185, 169] width 40 height 33
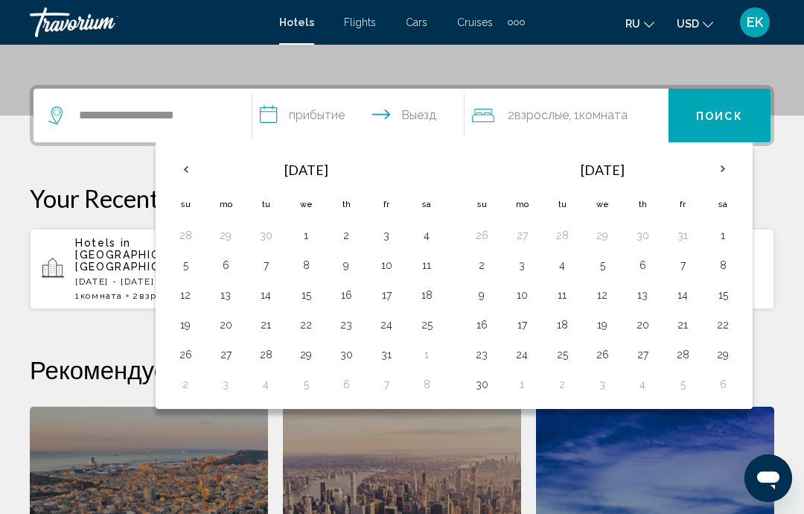
click at [306, 236] on button "1" at bounding box center [306, 235] width 24 height 21
click at [389, 261] on button "10" at bounding box center [386, 265] width 24 height 21
type input "**********"
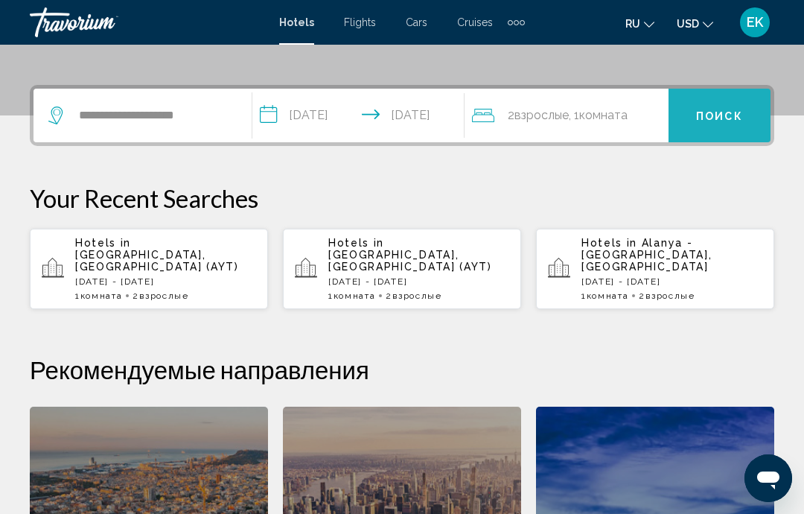
click at [722, 115] on span "Поиск" at bounding box center [719, 116] width 47 height 12
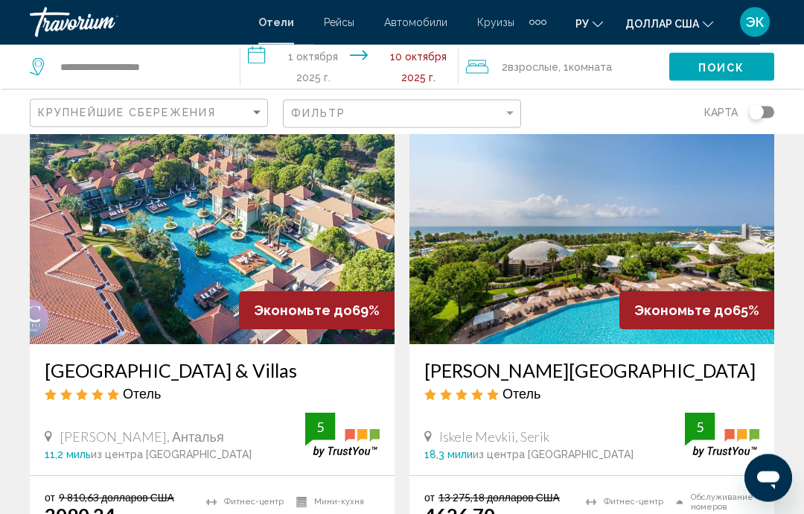
scroll to position [622, 0]
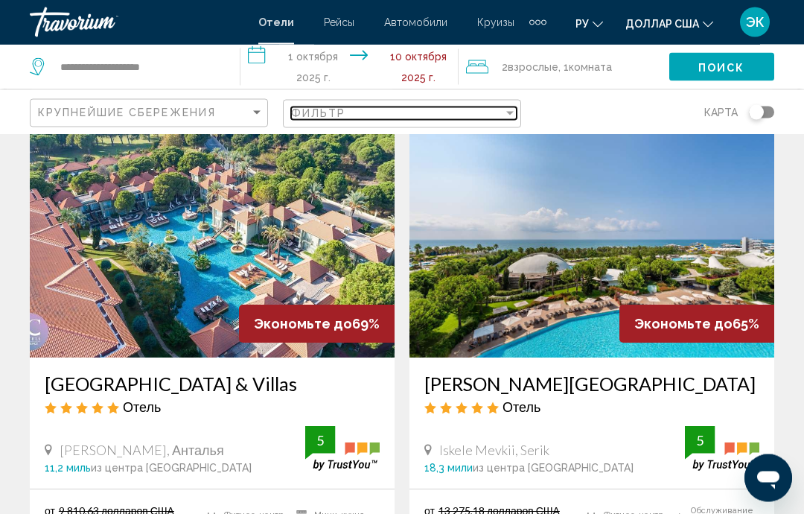
click at [507, 112] on div "Фильтр" at bounding box center [509, 114] width 7 height 4
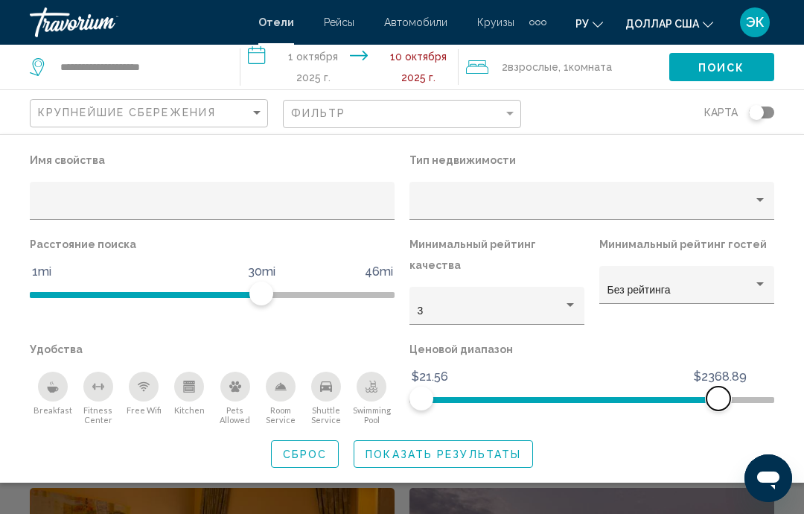
scroll to position [875, 0]
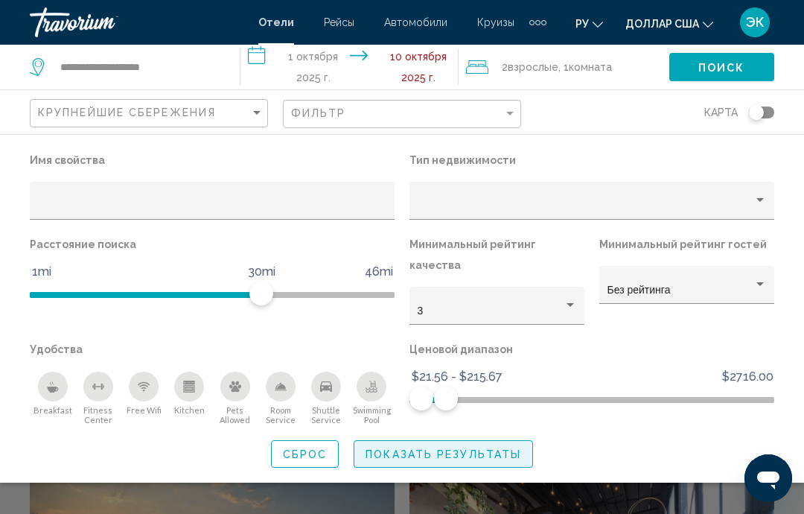
click at [460, 448] on span "Показать результаты" at bounding box center [444, 454] width 156 height 12
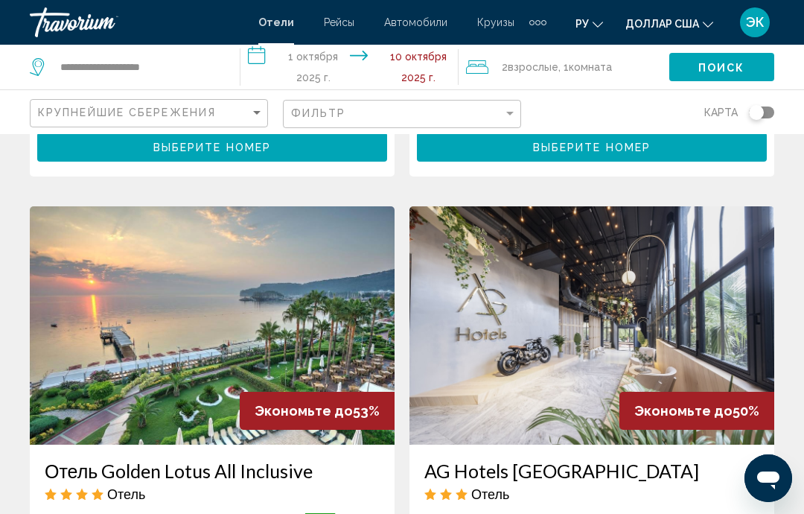
scroll to position [1136, 0]
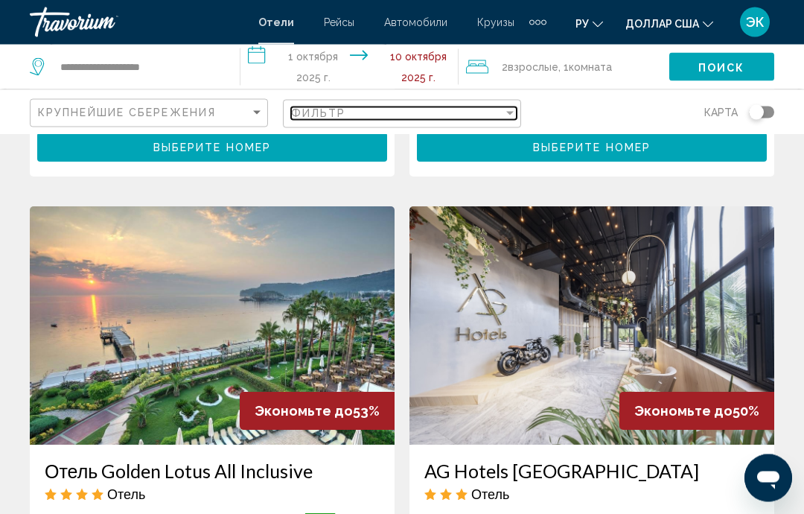
click at [507, 109] on div "Фильтр" at bounding box center [509, 113] width 13 height 12
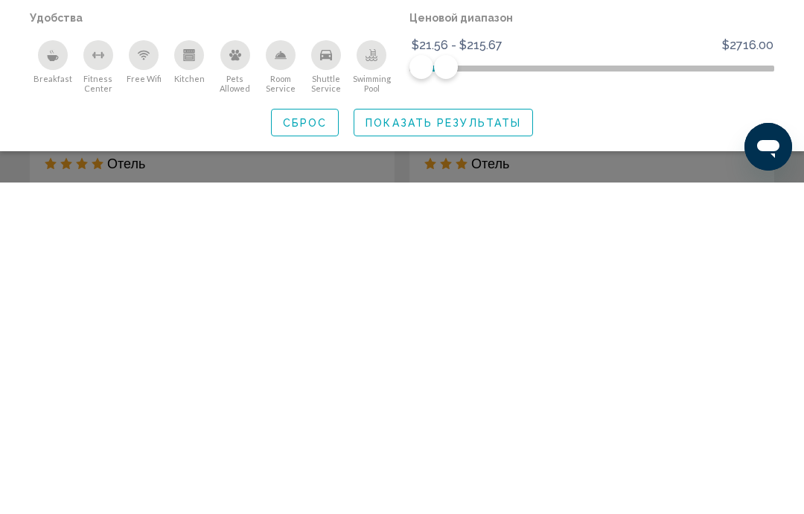
click at [502, 448] on span "Показать результаты" at bounding box center [444, 454] width 156 height 12
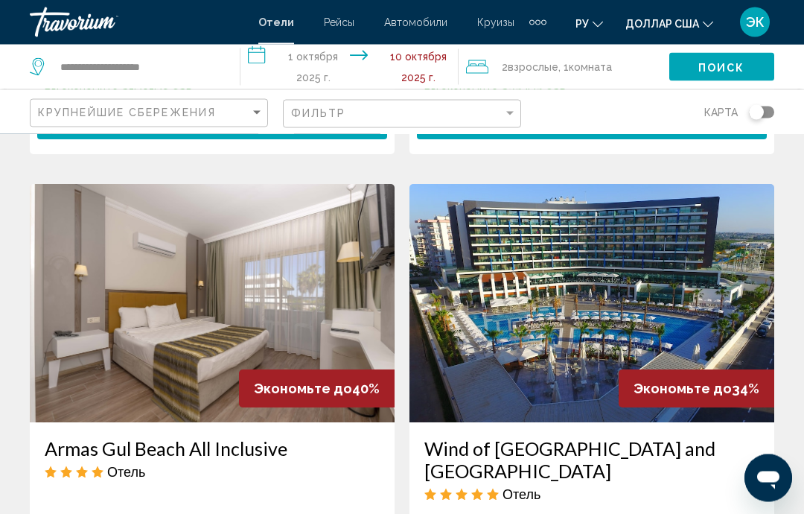
scroll to position [2247, 0]
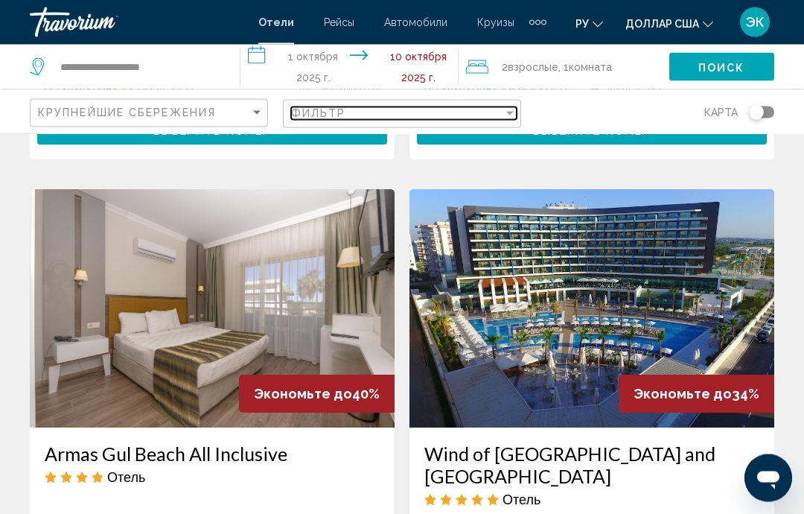
click at [507, 108] on div "Фильтр" at bounding box center [509, 113] width 13 height 12
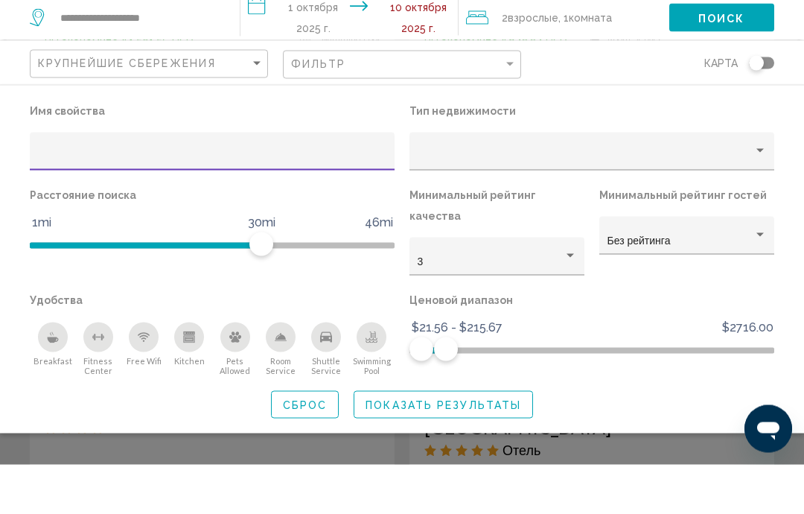
click at [753, 200] on div "Property type" at bounding box center [586, 206] width 336 height 12
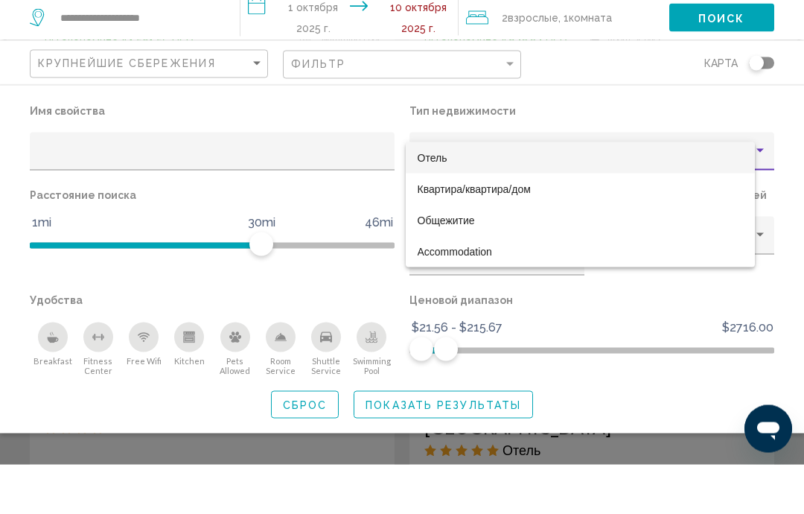
scroll to position [2297, 0]
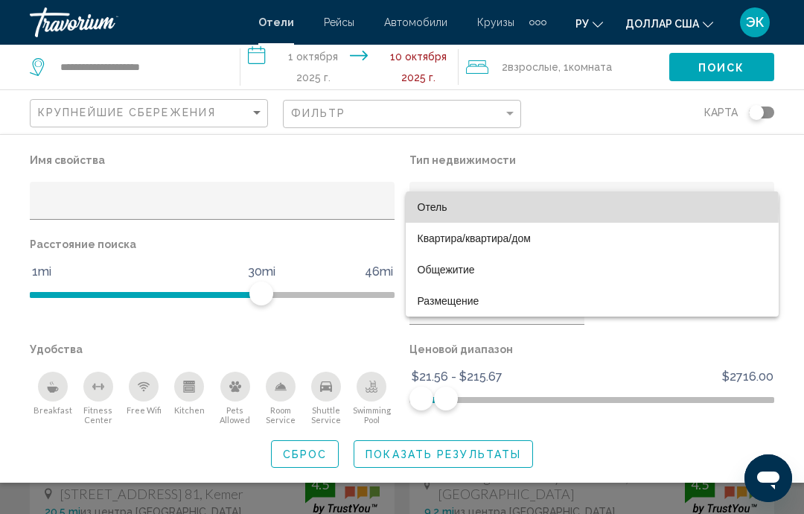
click at [480, 208] on span "Отель" at bounding box center [592, 206] width 349 height 31
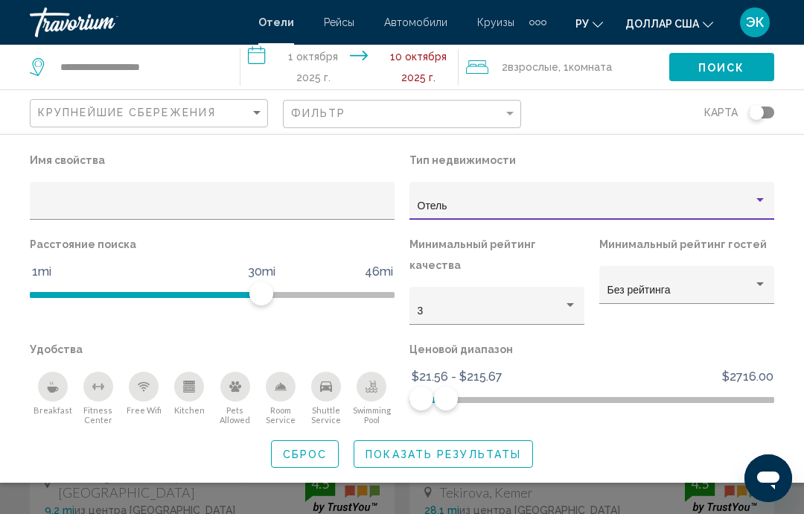
scroll to position [2356, 0]
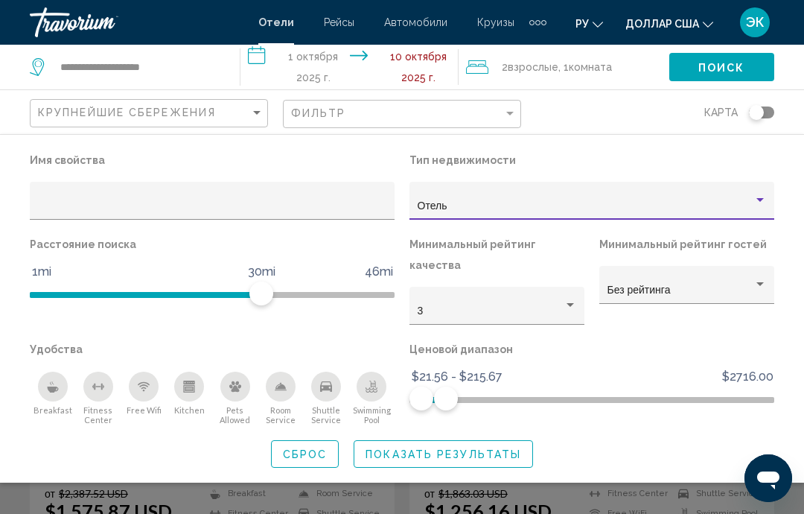
click at [387, 448] on span "Показать результаты" at bounding box center [444, 454] width 156 height 12
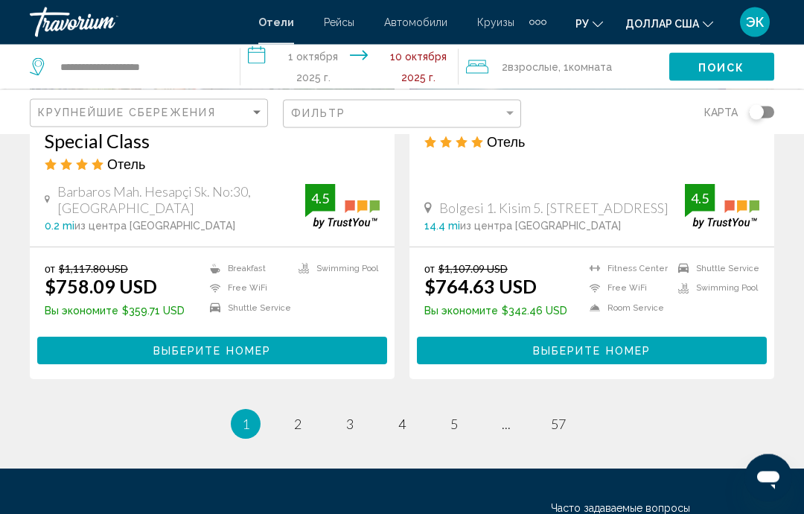
scroll to position [3137, 0]
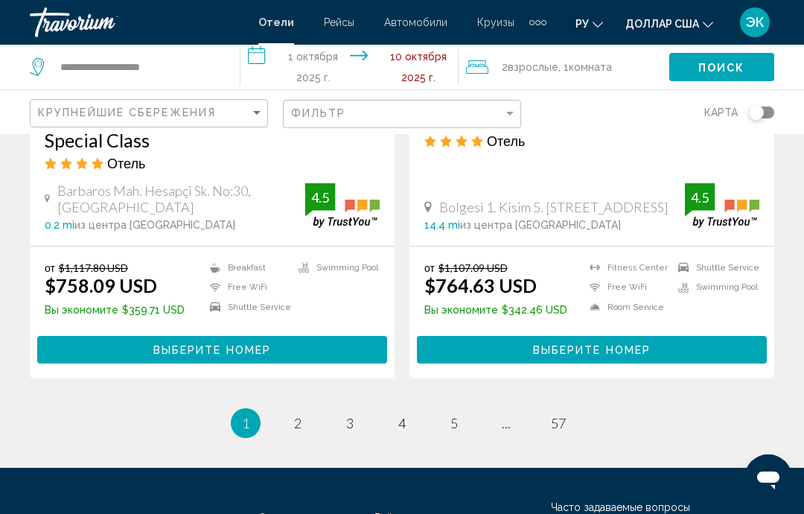
click at [249, 336] on button "Выберите номер" at bounding box center [212, 350] width 350 height 28
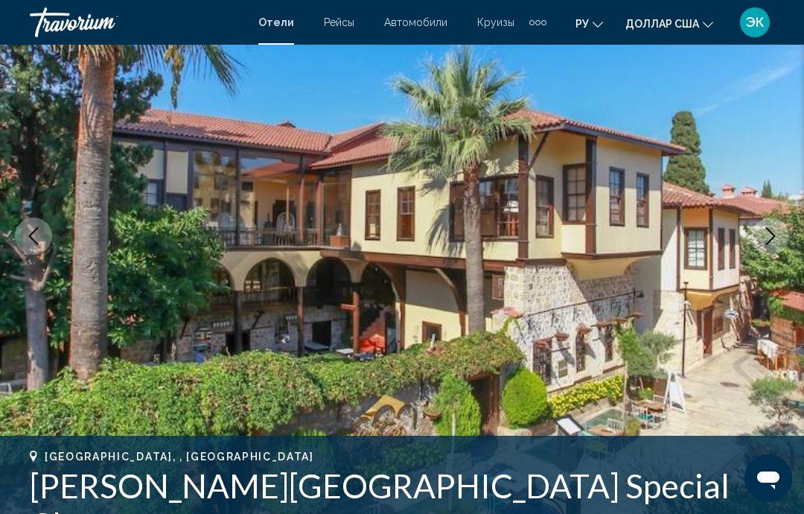
scroll to position [174, 0]
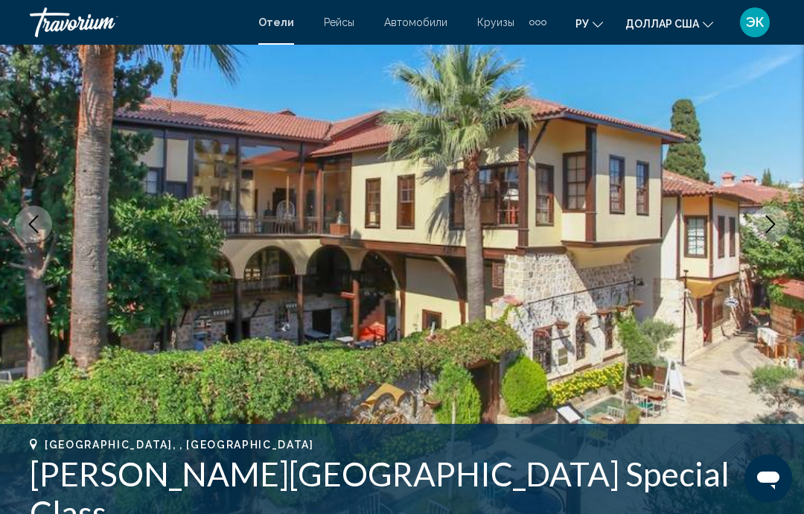
click at [774, 225] on icon "Next image" at bounding box center [771, 224] width 10 height 18
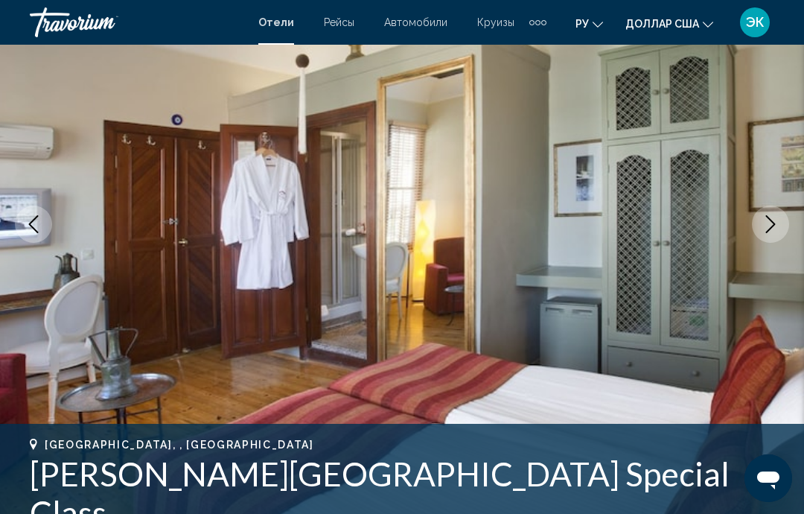
click at [773, 219] on icon "Next image" at bounding box center [771, 224] width 18 height 18
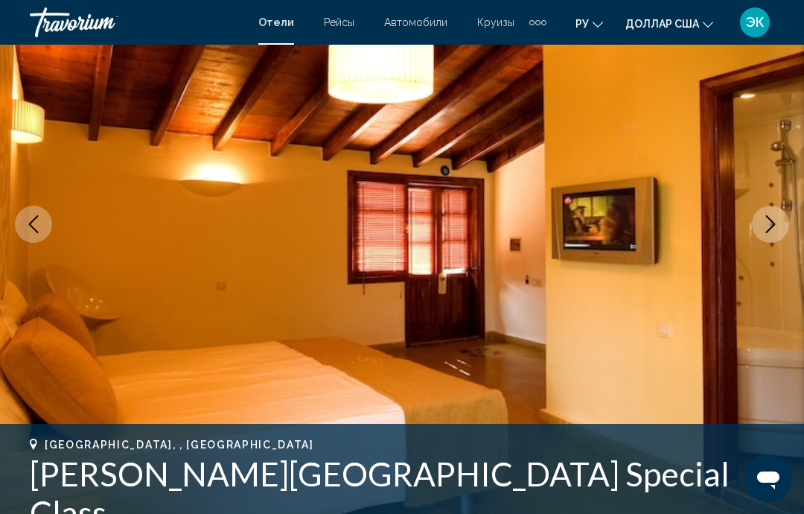
click at [767, 223] on icon "Next image" at bounding box center [771, 224] width 18 height 18
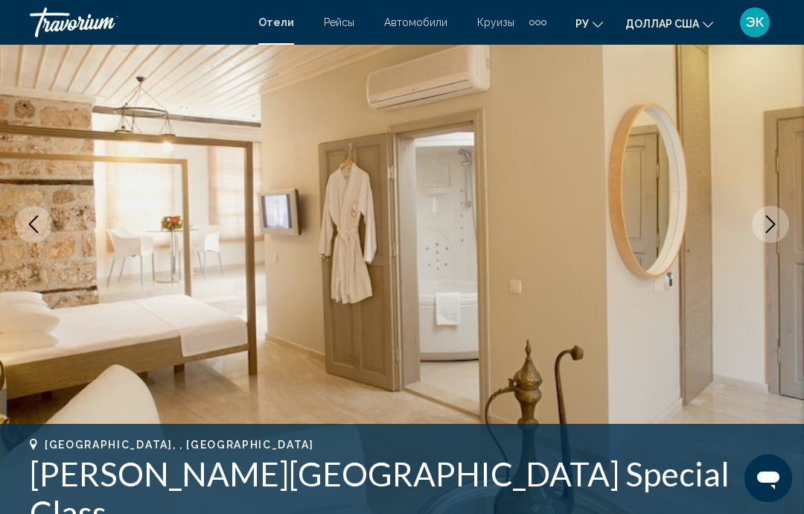
click at [766, 225] on icon "Next image" at bounding box center [771, 224] width 18 height 18
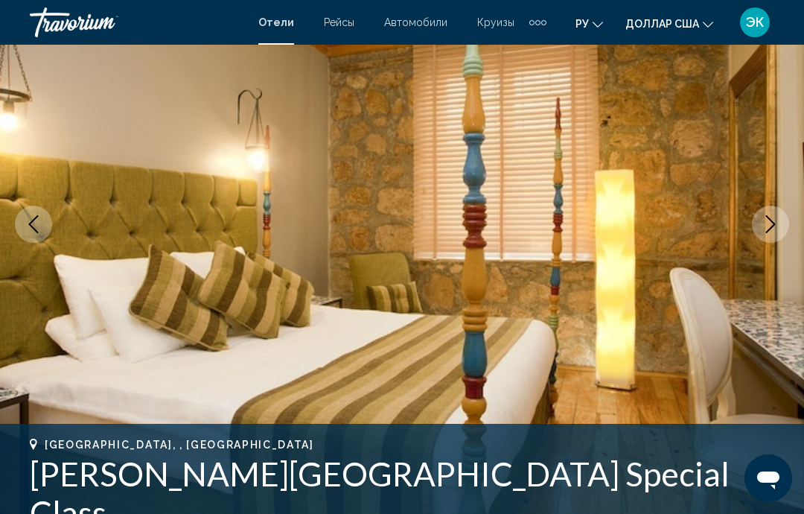
click at [771, 227] on icon "Next image" at bounding box center [771, 224] width 10 height 18
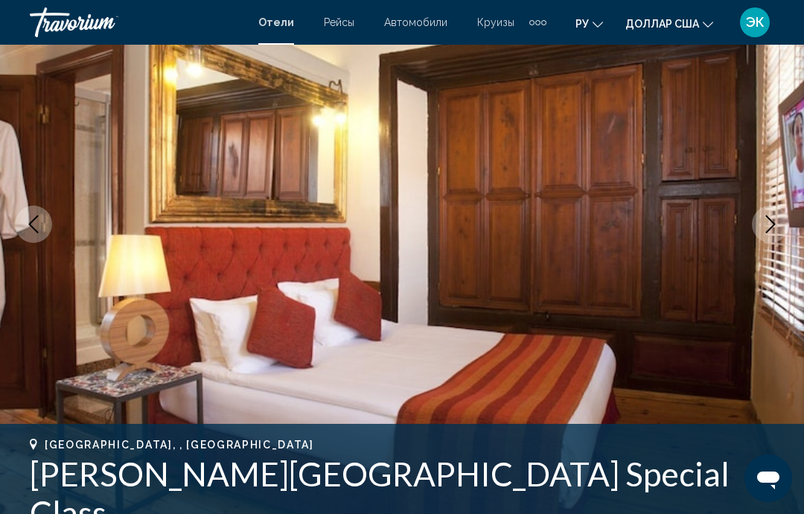
click at [771, 226] on icon "Next image" at bounding box center [771, 224] width 18 height 18
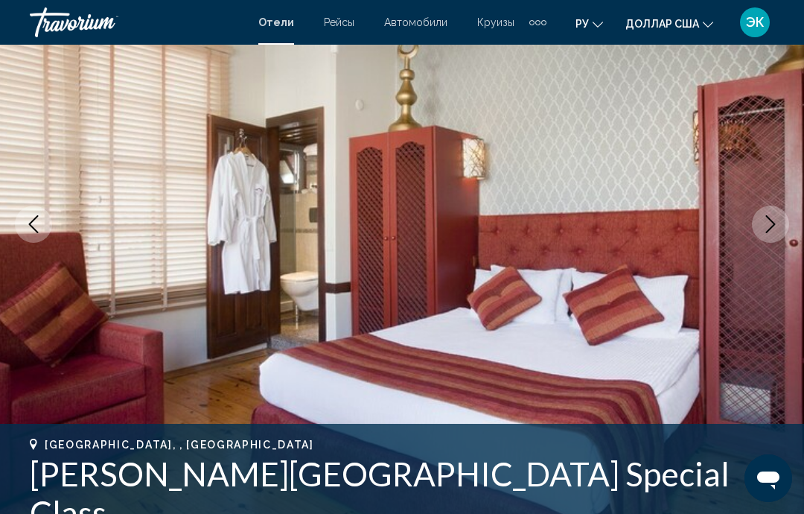
click at [772, 234] on button "Next image" at bounding box center [770, 223] width 37 height 37
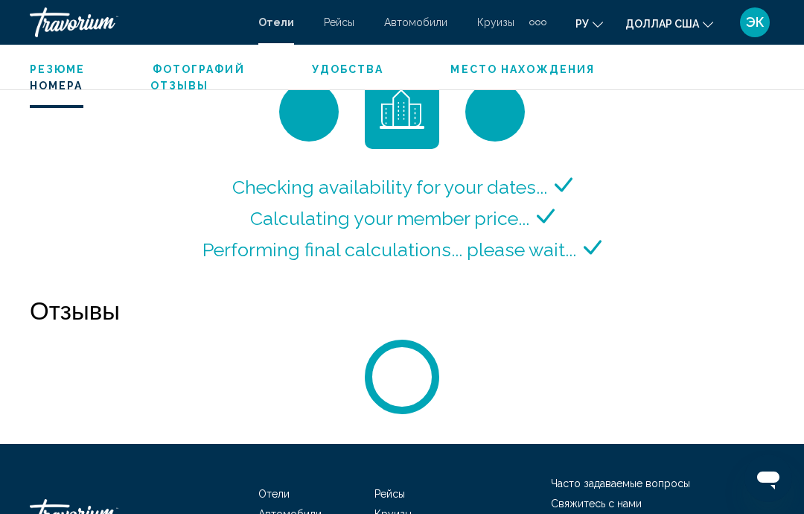
scroll to position [2316, 0]
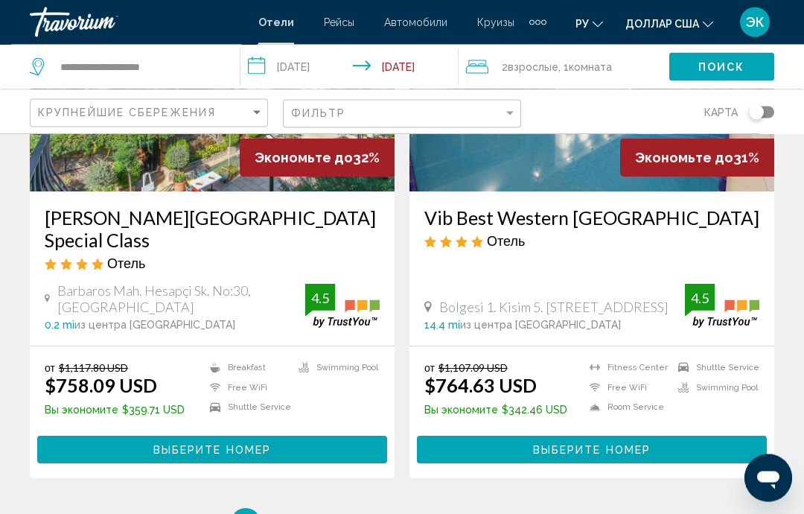
scroll to position [2937, 0]
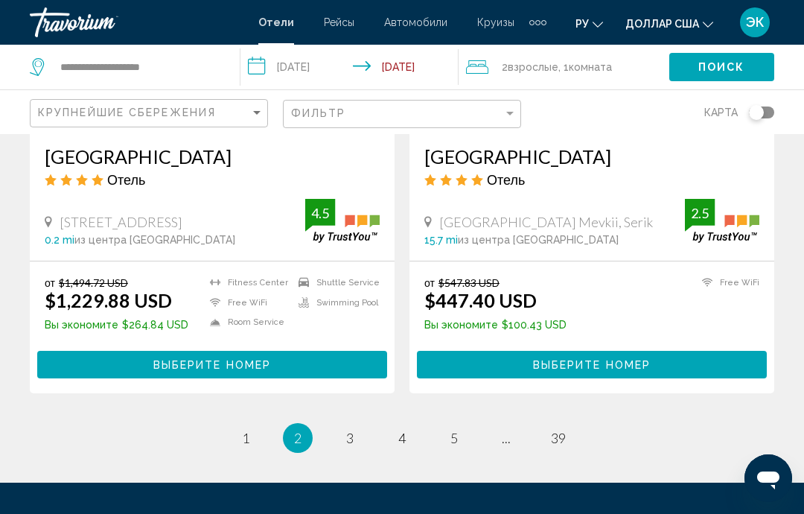
scroll to position [2979, 0]
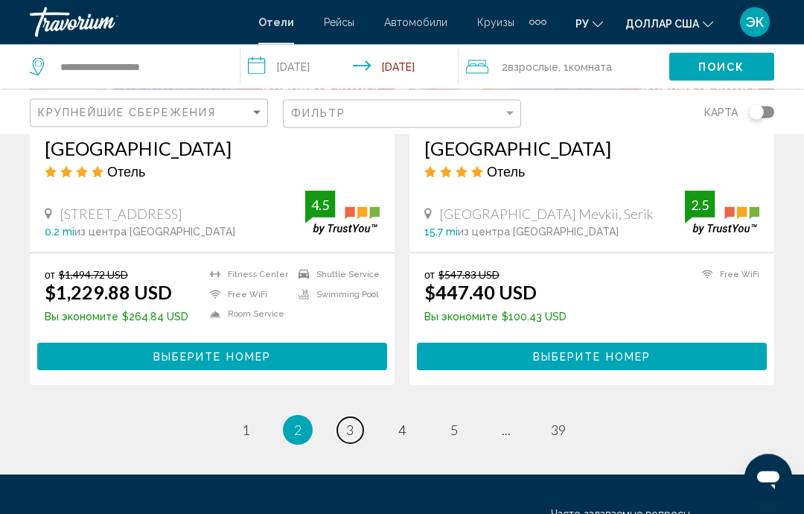
click at [350, 422] on span "3" at bounding box center [349, 430] width 7 height 16
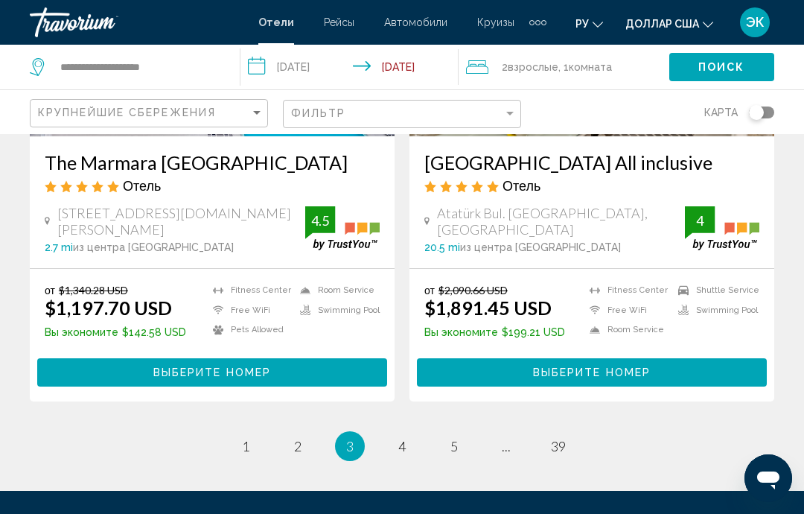
scroll to position [2994, 0]
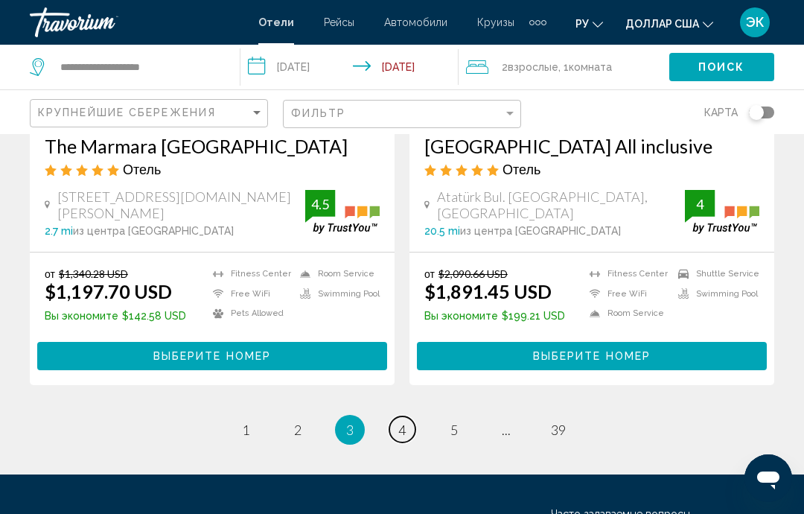
click at [409, 426] on link "page 4" at bounding box center [402, 429] width 26 height 26
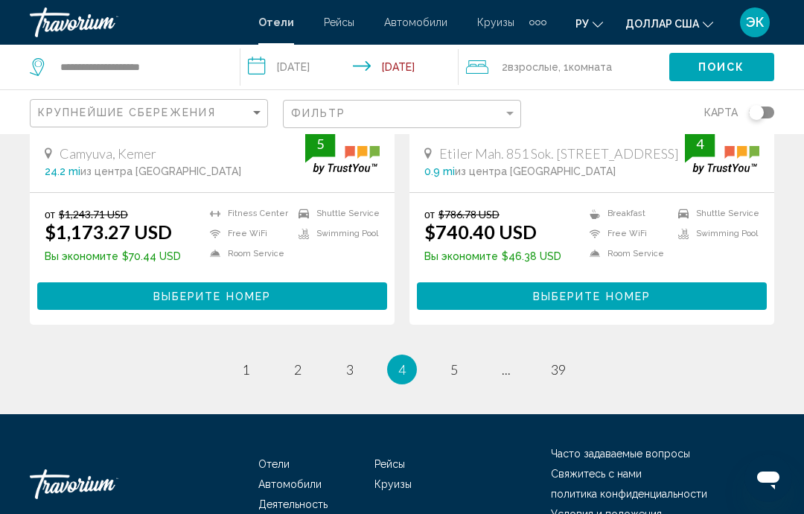
scroll to position [3091, 0]
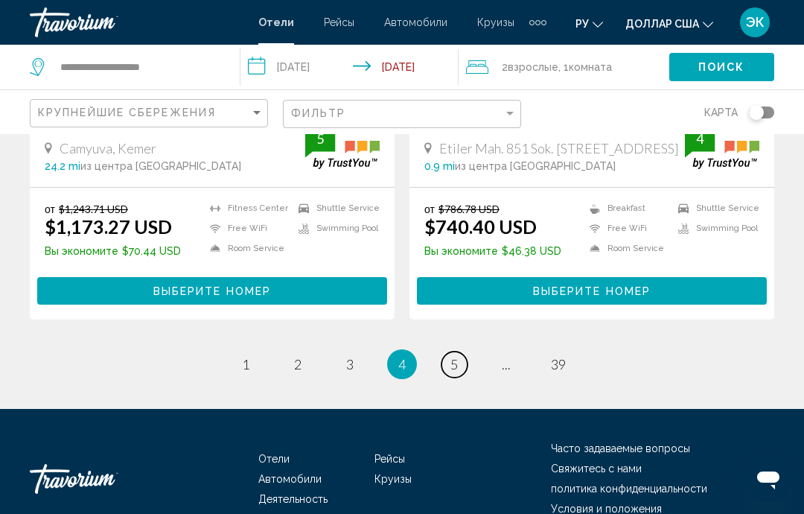
click at [459, 351] on link "page 5" at bounding box center [454, 364] width 26 height 26
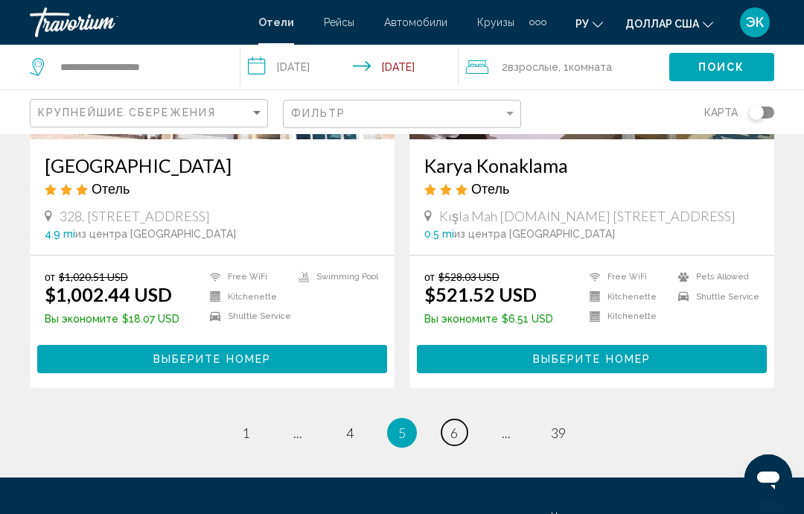
click at [450, 425] on span "6" at bounding box center [453, 432] width 7 height 16
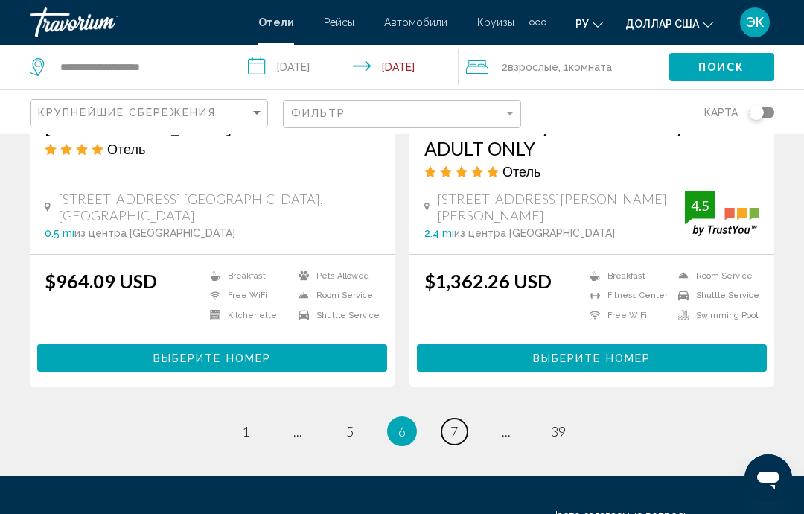
click at [455, 423] on span "7" at bounding box center [453, 431] width 7 height 16
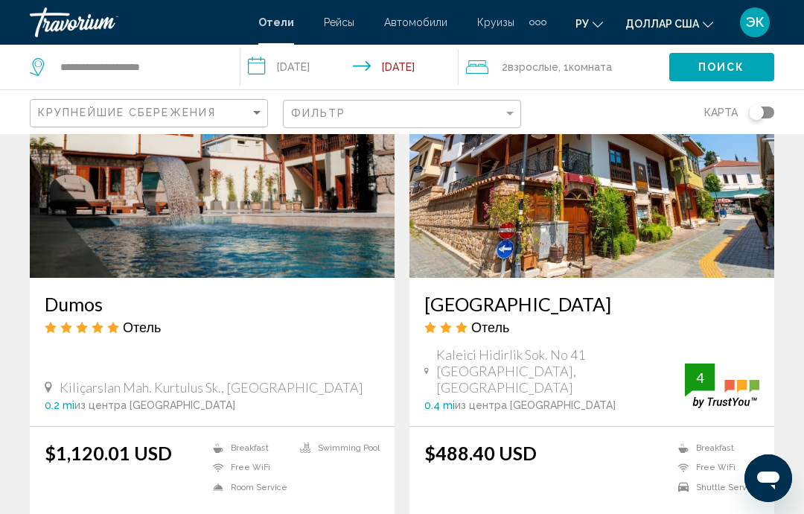
scroll to position [1219, 0]
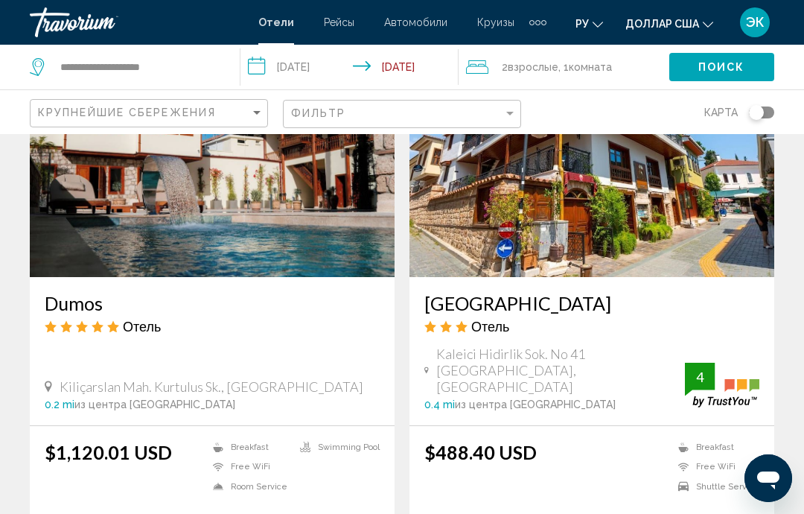
click at [660, 202] on img "Основное содержание" at bounding box center [591, 158] width 365 height 238
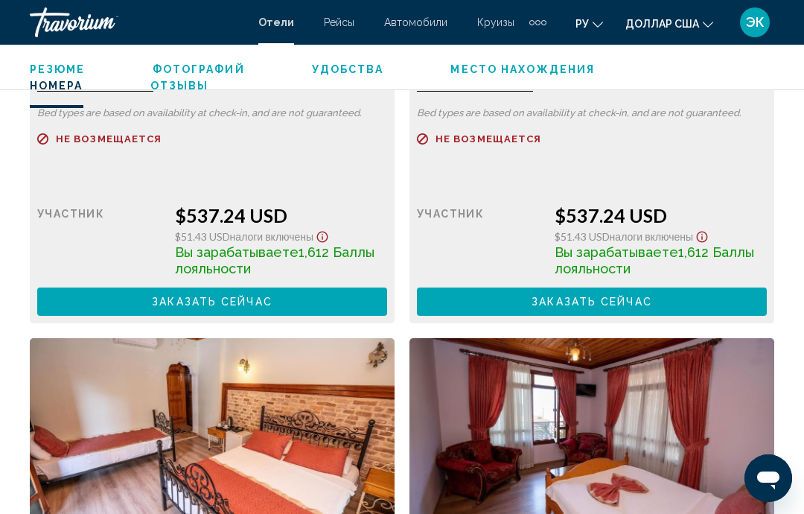
scroll to position [3003, 0]
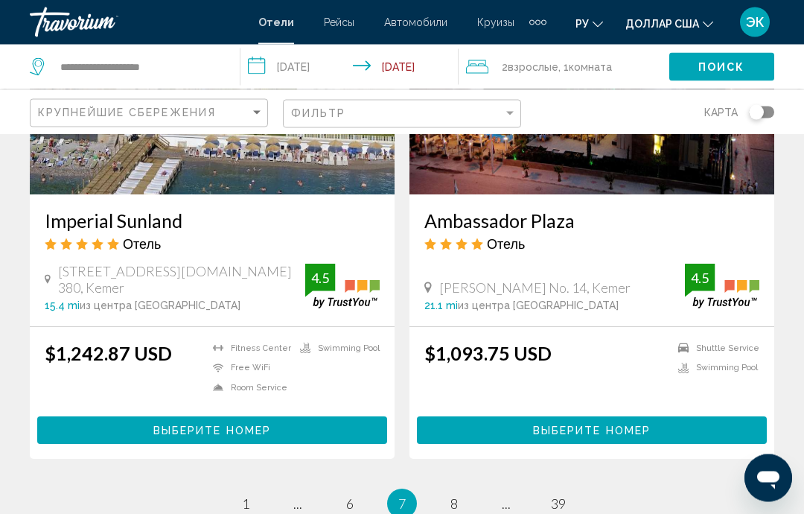
scroll to position [2916, 0]
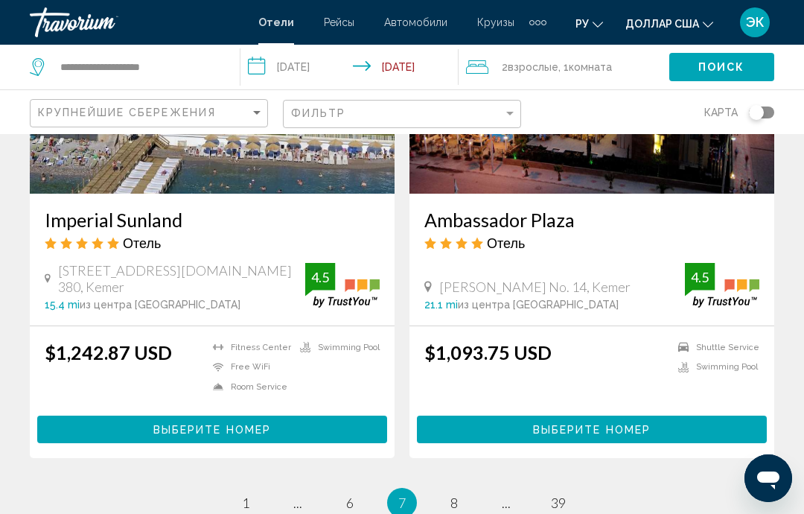
click at [437, 488] on ul "7 / 39 page 1 page ... page 6 You're on page 7 page 8 page ... page 39" at bounding box center [402, 503] width 744 height 30
click at [451, 494] on span "8" at bounding box center [453, 502] width 7 height 16
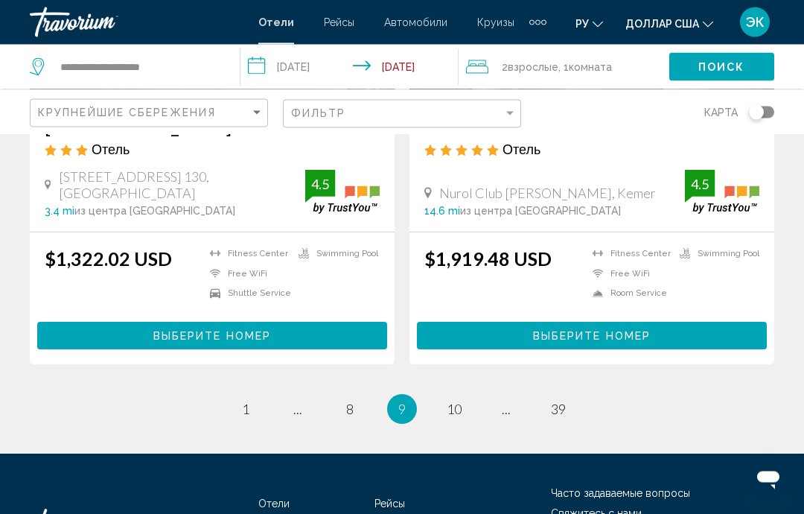
click at [437, 418] on ul "9 / 39 page 1 page ... page 8 You're on page 9 page 10 page ... page 39" at bounding box center [402, 410] width 744 height 30
click at [459, 409] on span "10" at bounding box center [454, 409] width 15 height 16
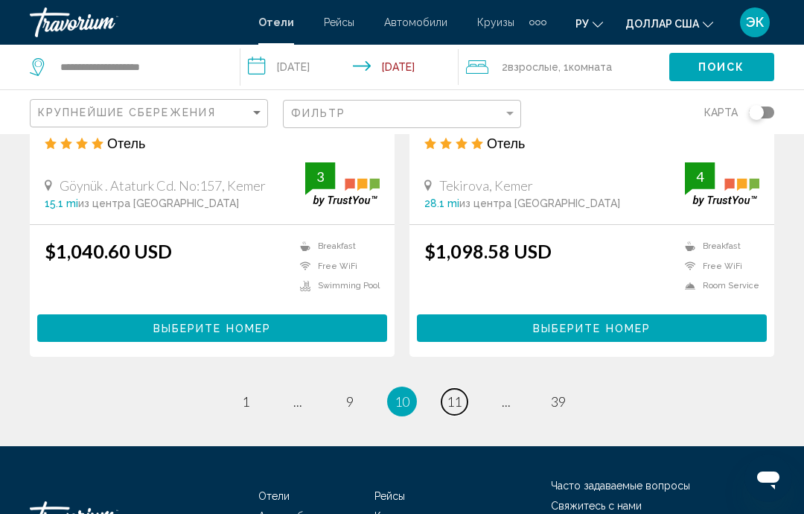
click at [450, 393] on span "11" at bounding box center [454, 401] width 15 height 16
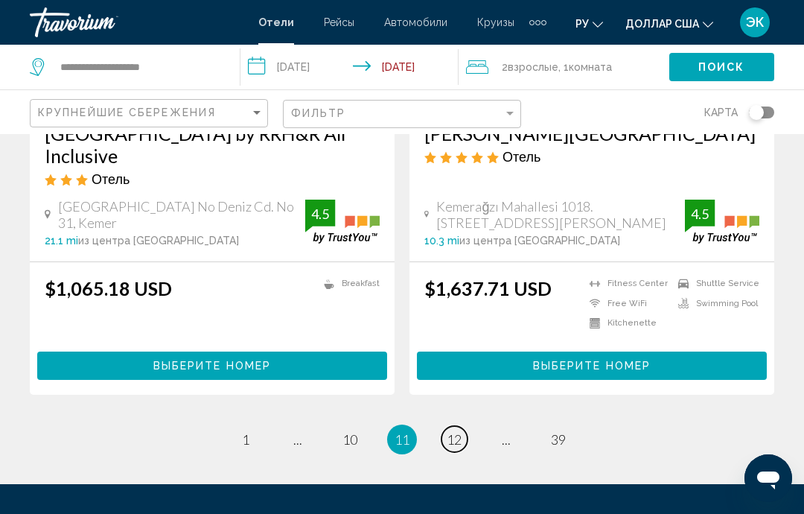
click at [447, 431] on span "12" at bounding box center [454, 439] width 15 height 16
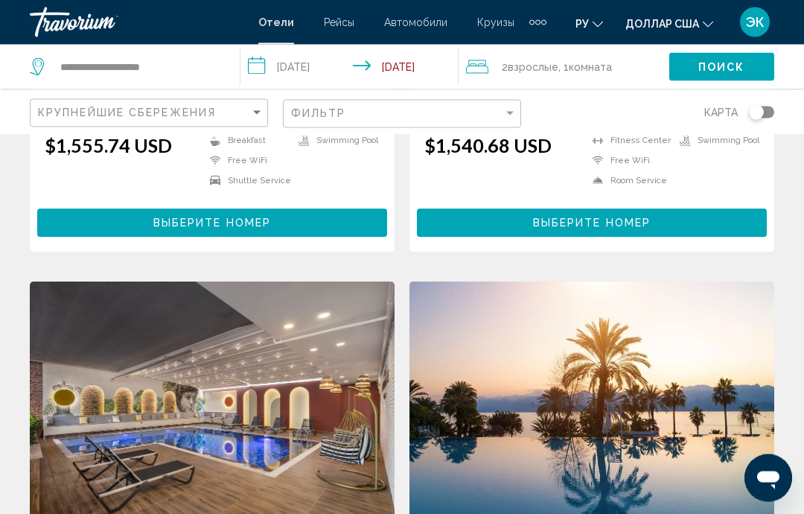
scroll to position [459, 0]
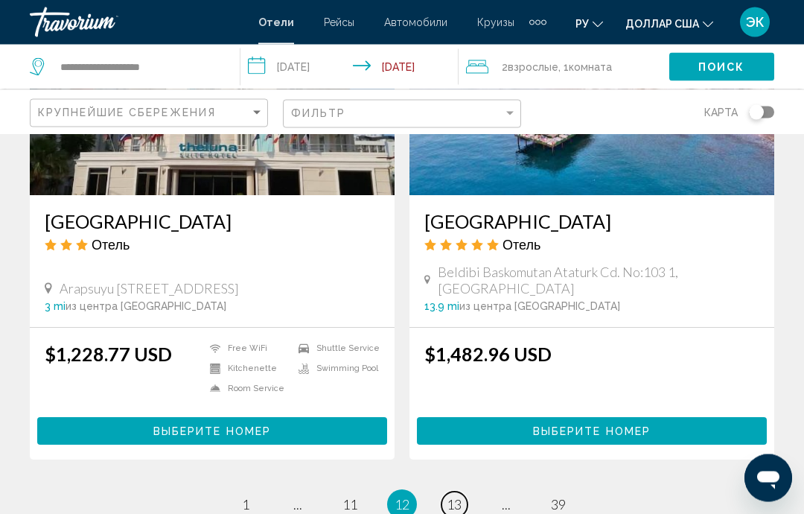
click at [450, 497] on span "13" at bounding box center [454, 505] width 15 height 16
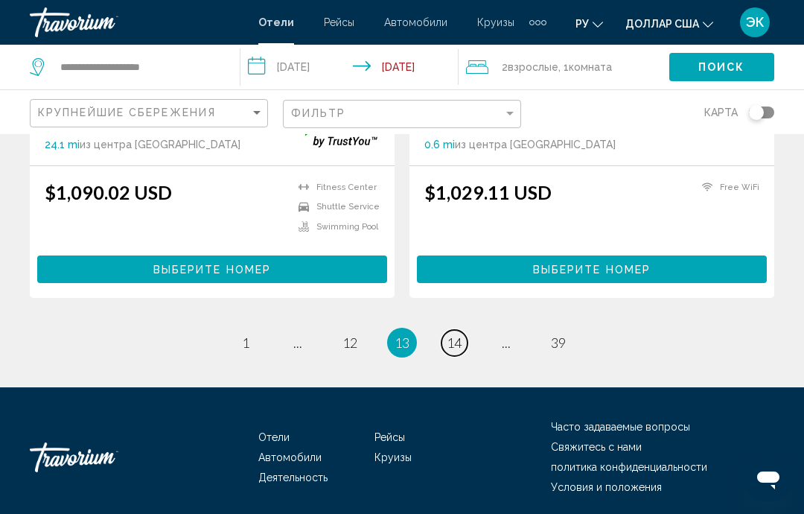
click at [446, 356] on link "page 14" at bounding box center [454, 343] width 26 height 26
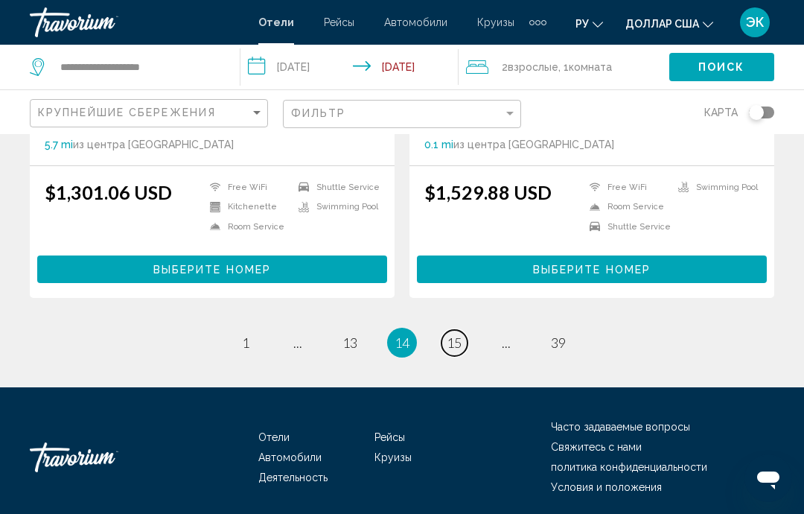
scroll to position [2953, 0]
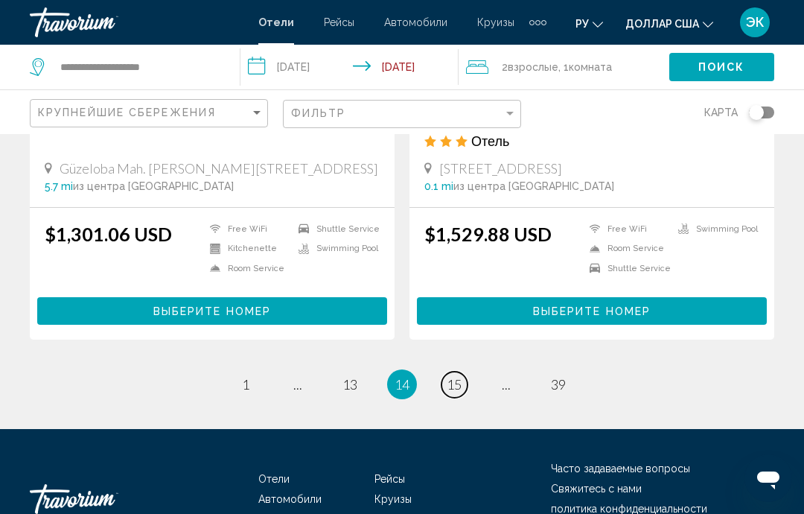
click at [460, 376] on span "15" at bounding box center [454, 384] width 15 height 16
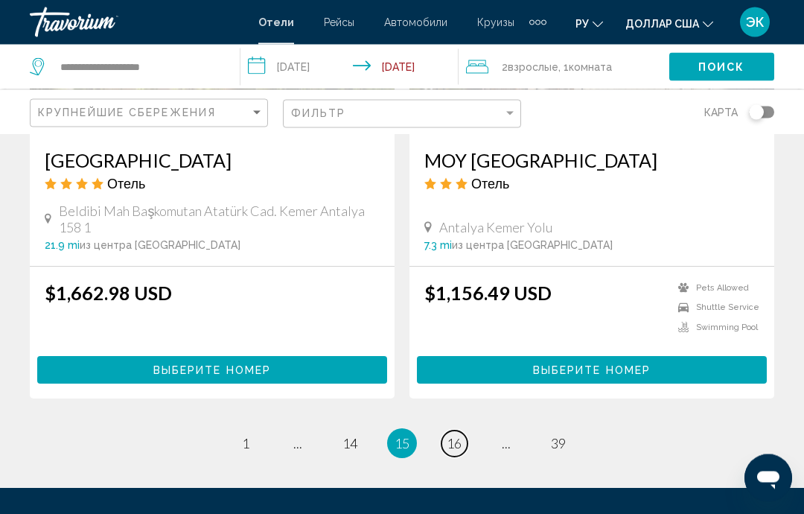
click at [453, 452] on span "16" at bounding box center [454, 444] width 15 height 16
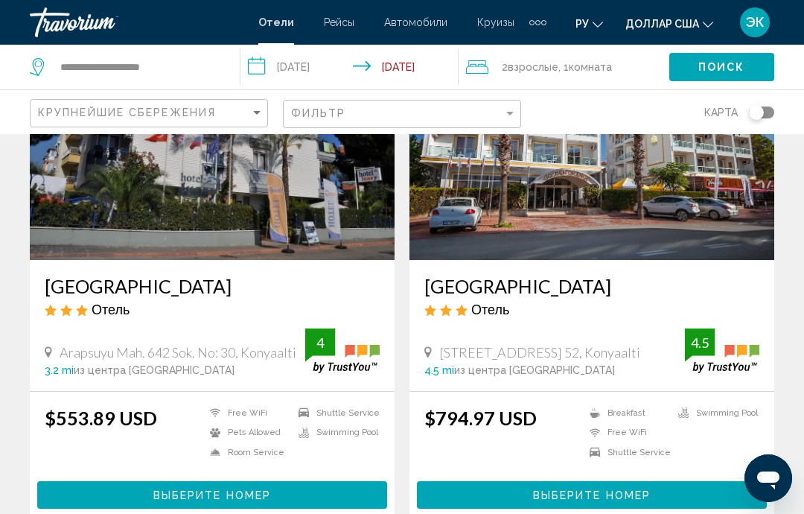
scroll to position [696, 0]
click at [272, 197] on img "Основное содержание" at bounding box center [212, 141] width 365 height 238
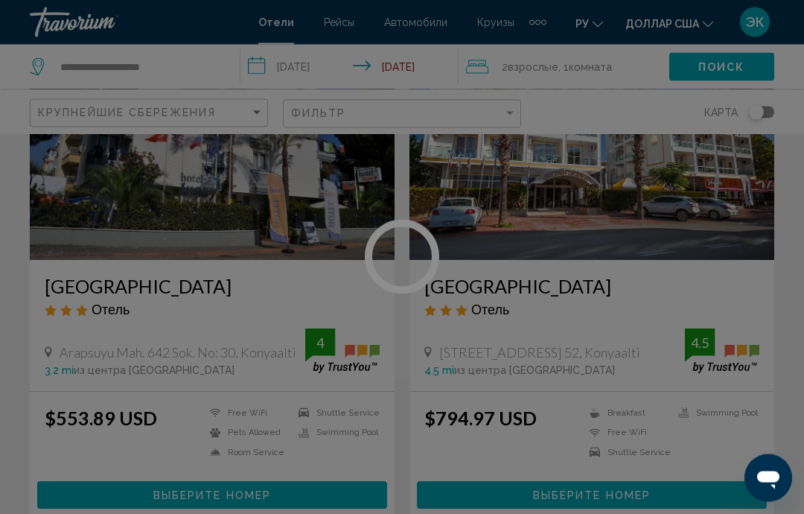
scroll to position [697, 0]
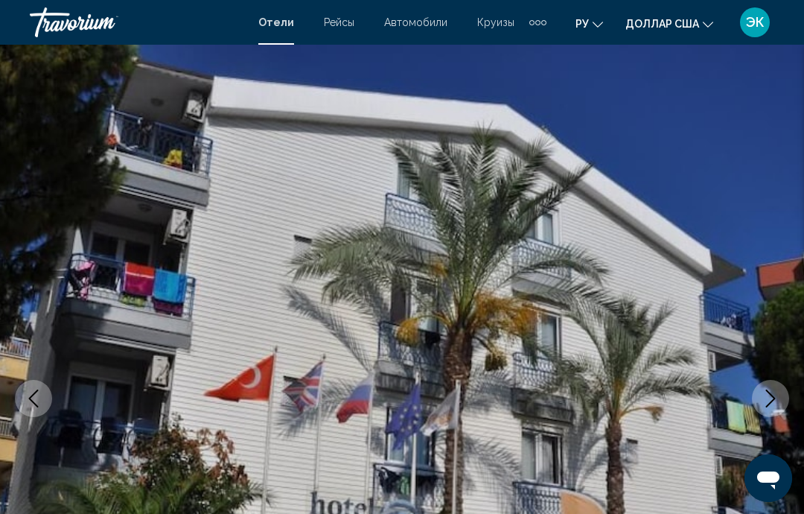
click at [776, 236] on img "Основное содержание" at bounding box center [402, 398] width 804 height 707
click at [768, 404] on icon "Next image" at bounding box center [771, 398] width 18 height 18
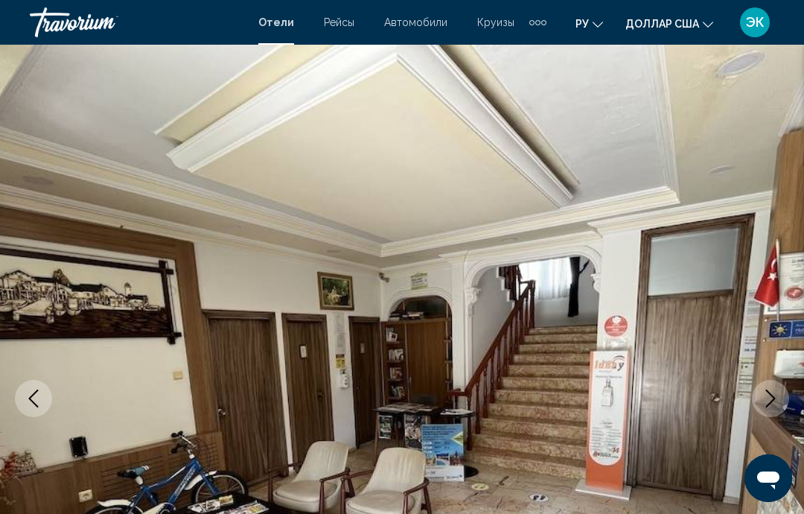
click at [760, 402] on button "Next image" at bounding box center [770, 398] width 37 height 37
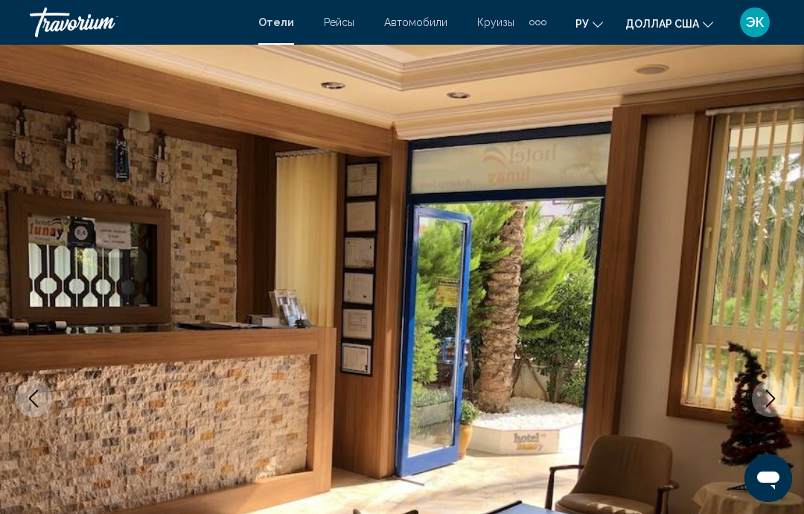
click at [752, 400] on button "Next image" at bounding box center [770, 398] width 37 height 37
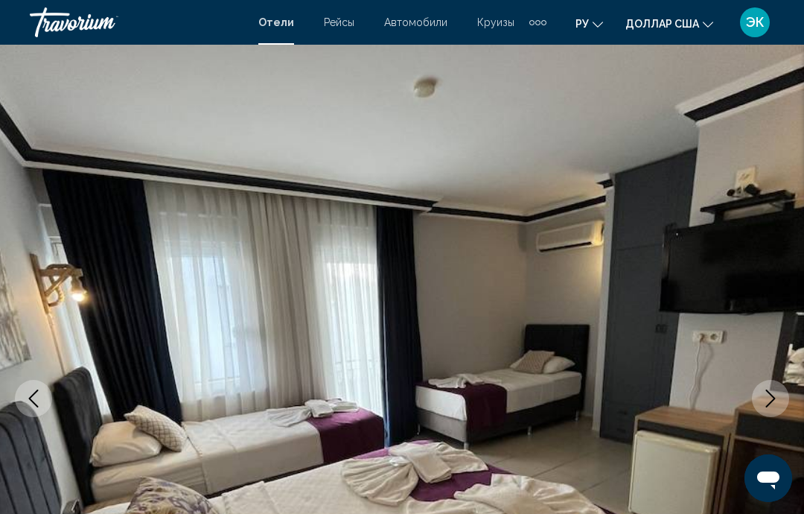
click at [754, 403] on button "Next image" at bounding box center [770, 398] width 37 height 37
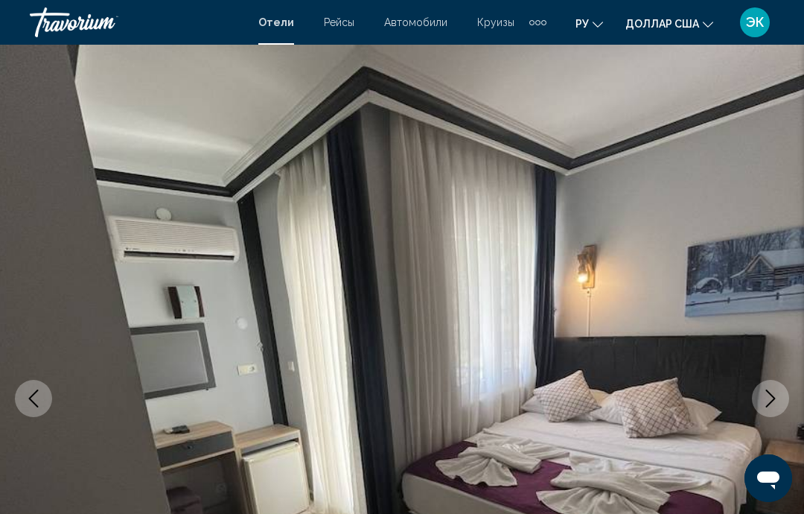
click at [756, 395] on button "Next image" at bounding box center [770, 398] width 37 height 37
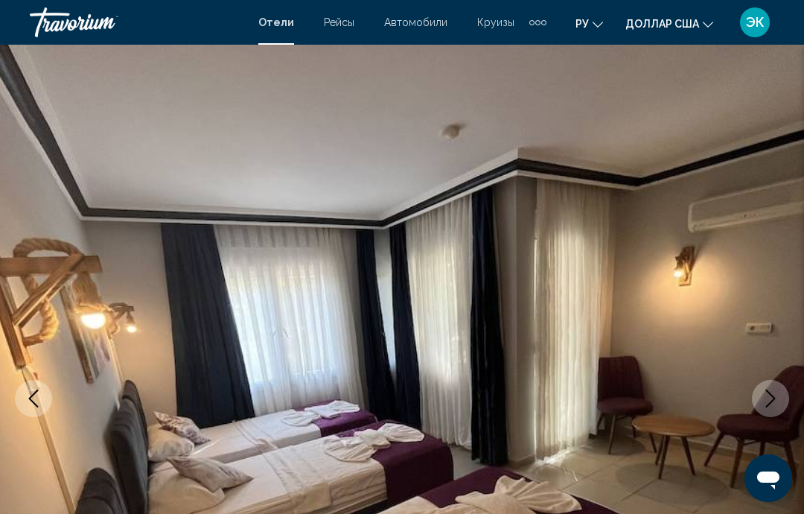
click at [761, 398] on button "Next image" at bounding box center [770, 398] width 37 height 37
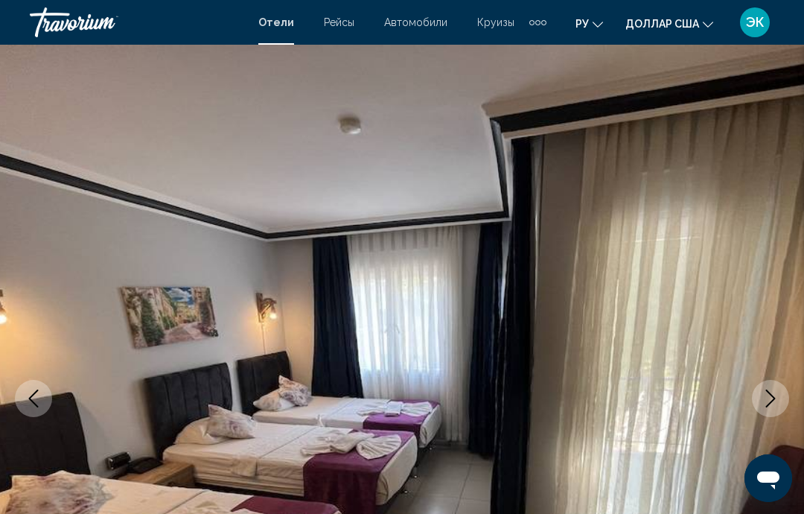
click at [762, 398] on icon "Next image" at bounding box center [771, 398] width 18 height 18
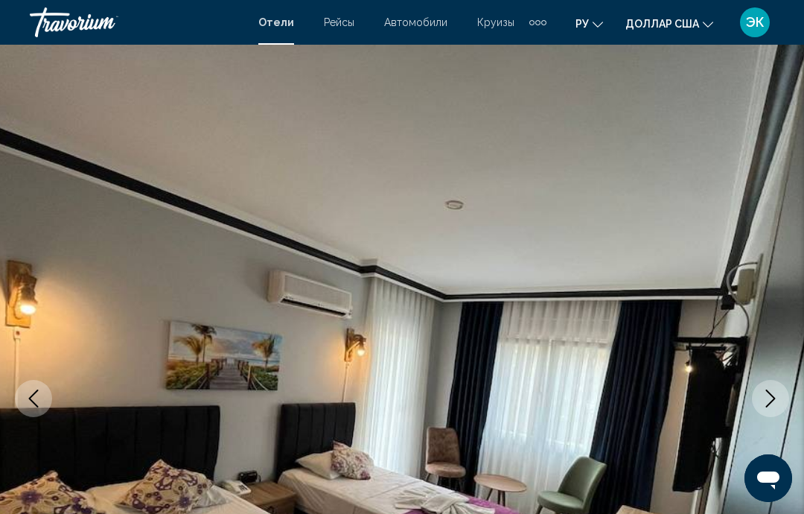
click at [761, 406] on button "Next image" at bounding box center [770, 398] width 37 height 37
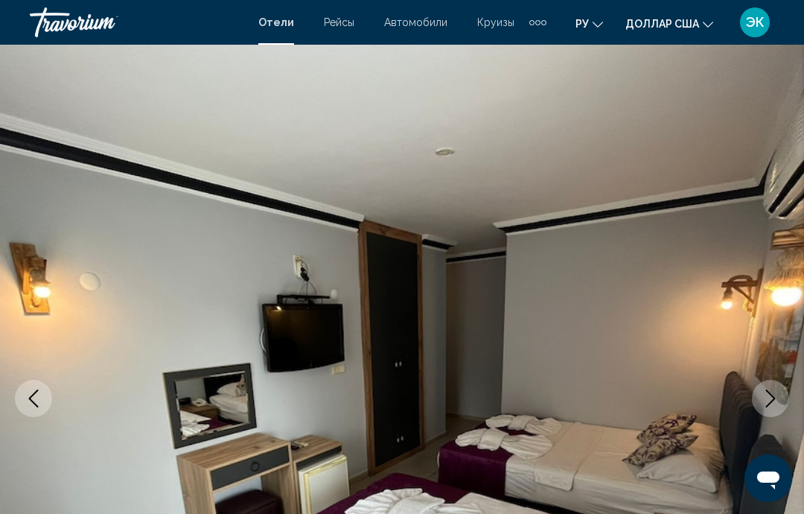
click at [765, 403] on icon "Next image" at bounding box center [771, 398] width 18 height 18
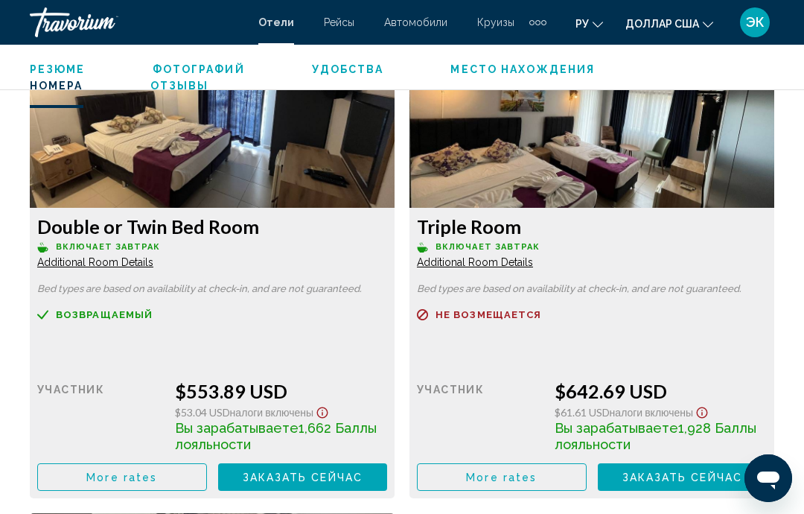
scroll to position [2347, 0]
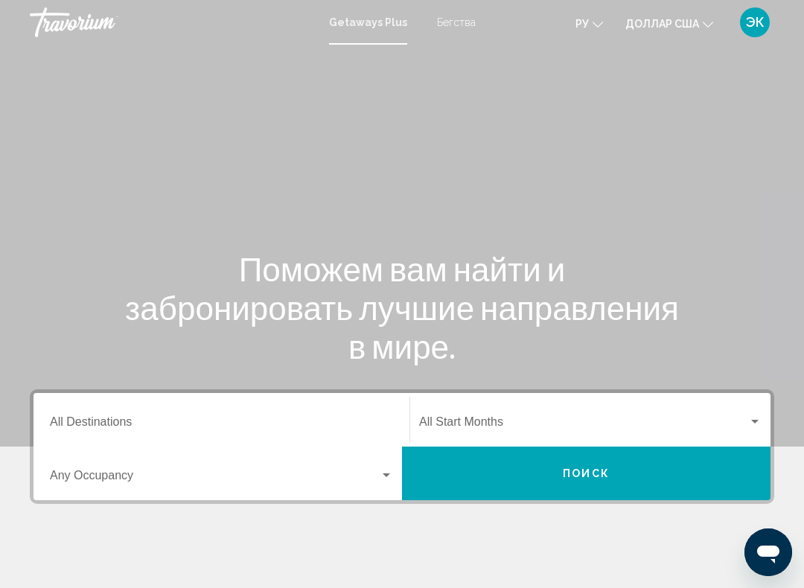
click at [459, 28] on font "Бегства" at bounding box center [456, 22] width 39 height 12
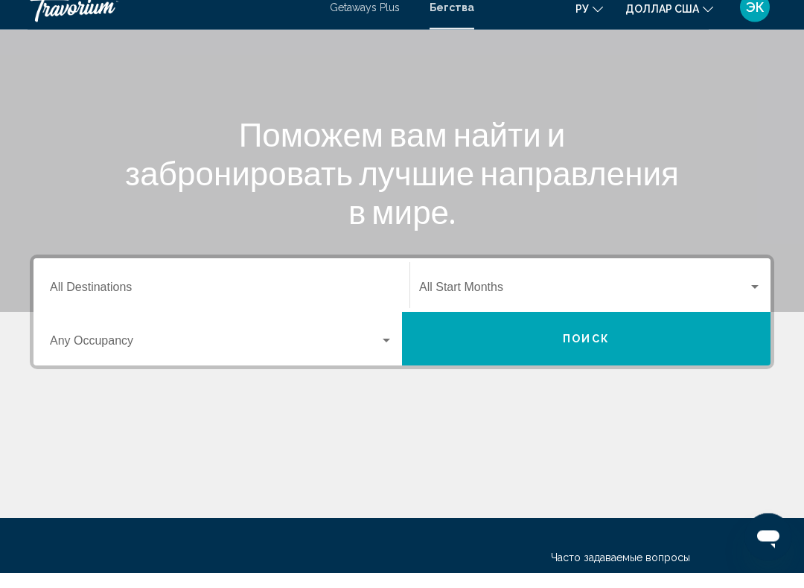
scroll to position [121, 0]
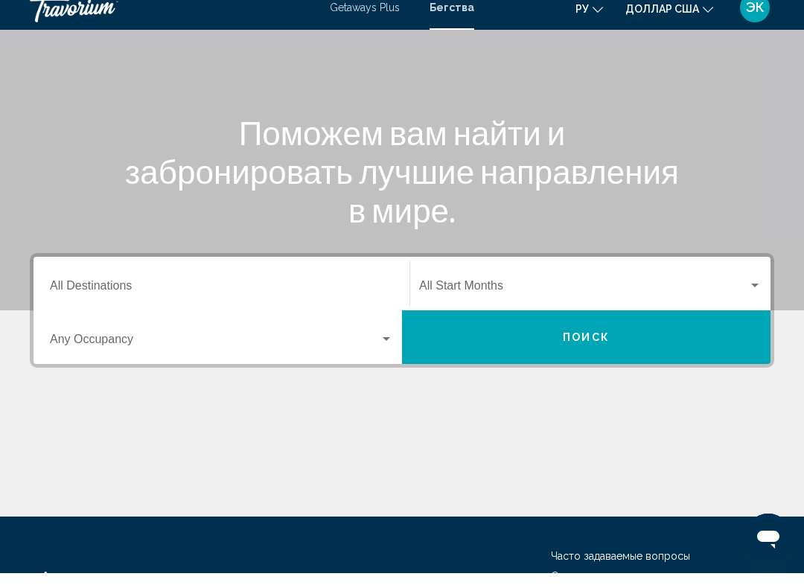
click at [382, 348] on div "Search widget" at bounding box center [386, 354] width 13 height 12
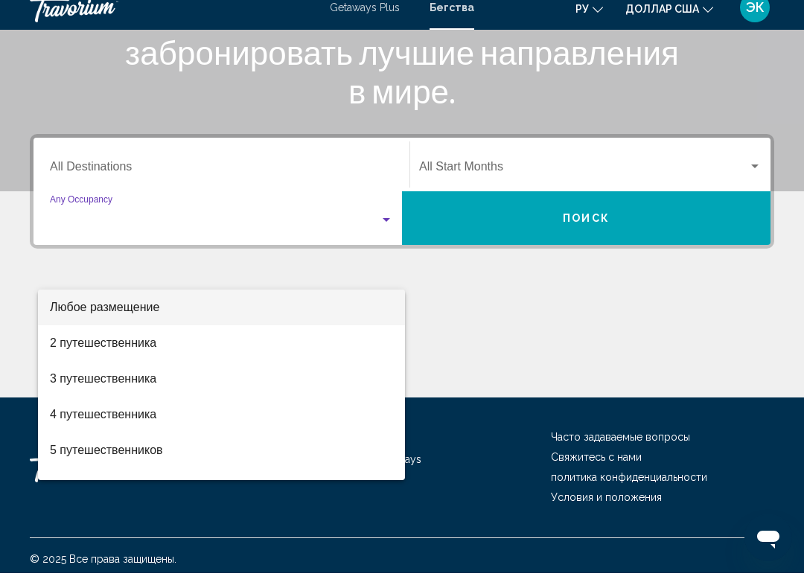
scroll to position [247, 0]
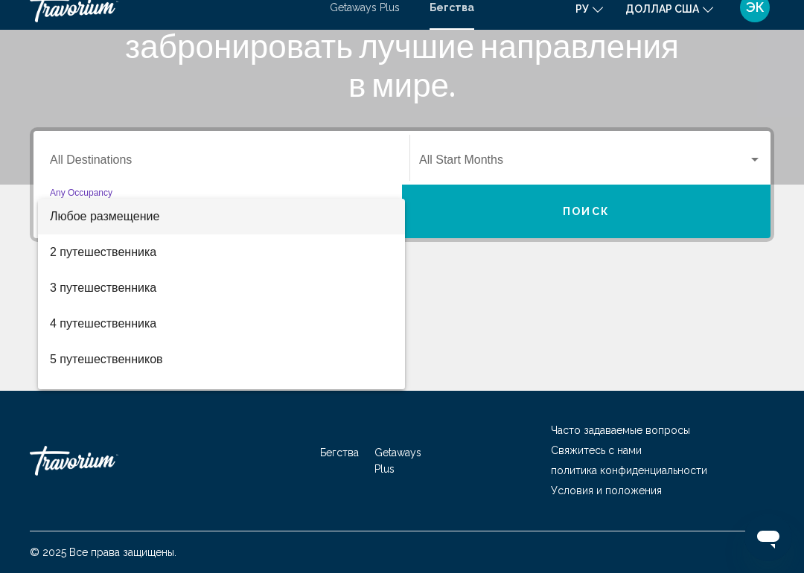
click at [304, 154] on div at bounding box center [402, 294] width 804 height 588
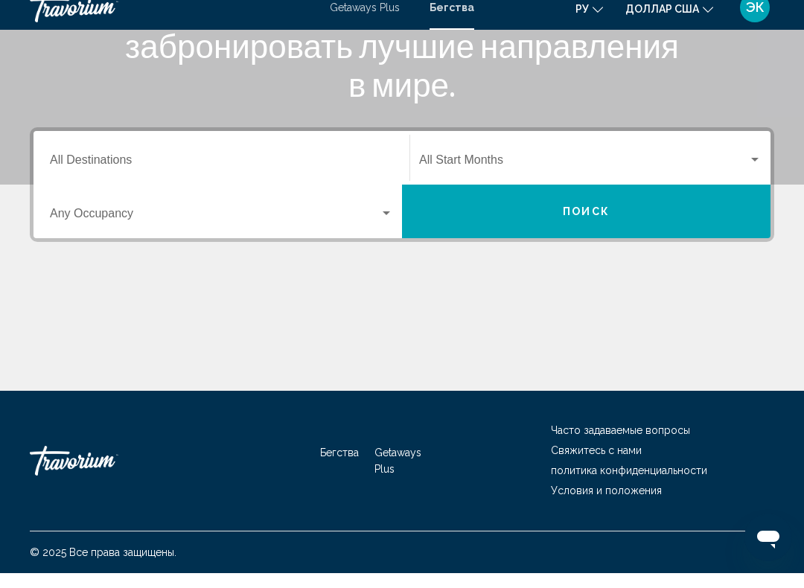
click at [322, 171] on input "Destination All Destinations" at bounding box center [221, 177] width 343 height 13
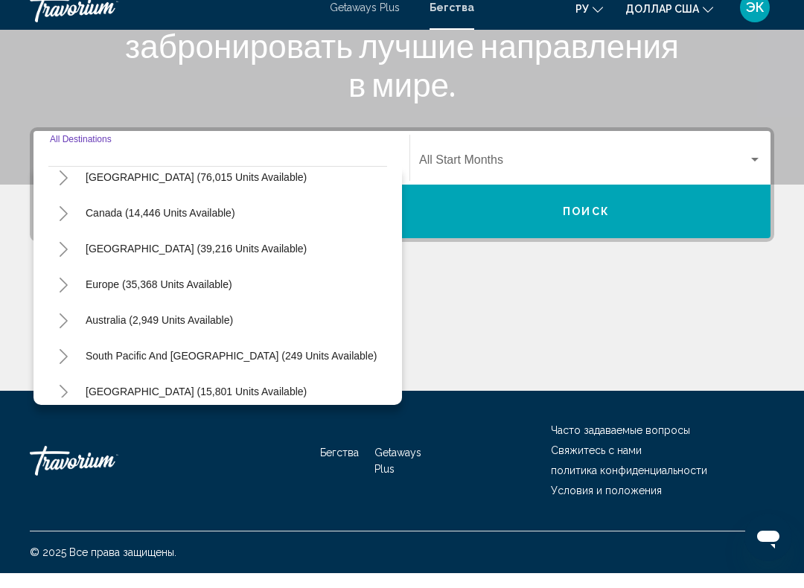
scroll to position [84, 0]
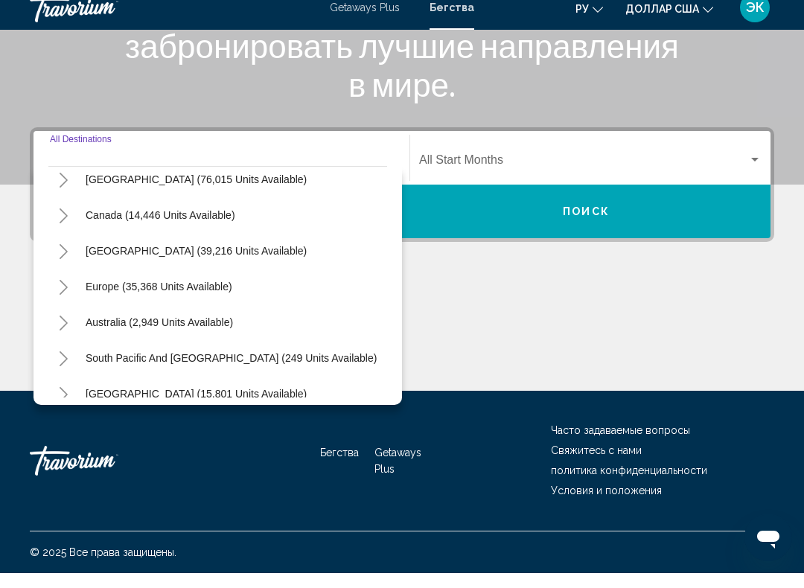
click at [226, 293] on button "Europe (35,368 units available)" at bounding box center [159, 301] width 162 height 34
type input "**********"
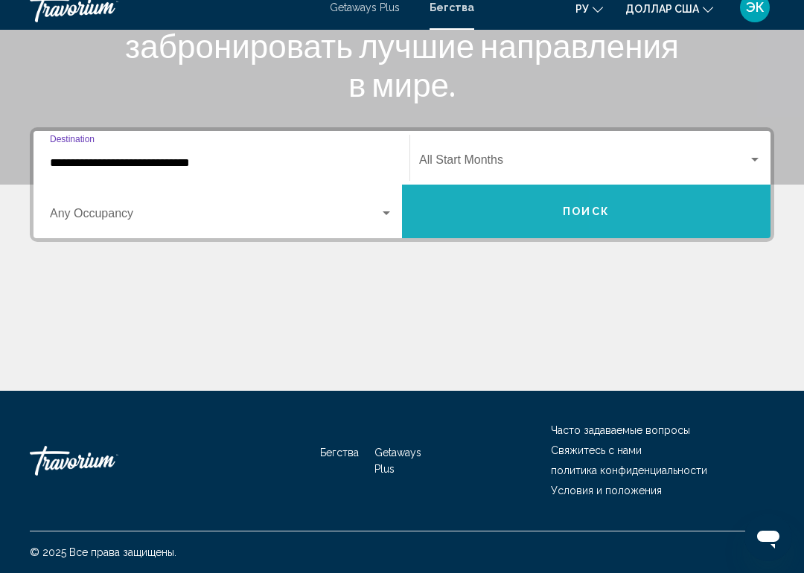
click at [712, 227] on button "Поиск" at bounding box center [586, 227] width 369 height 54
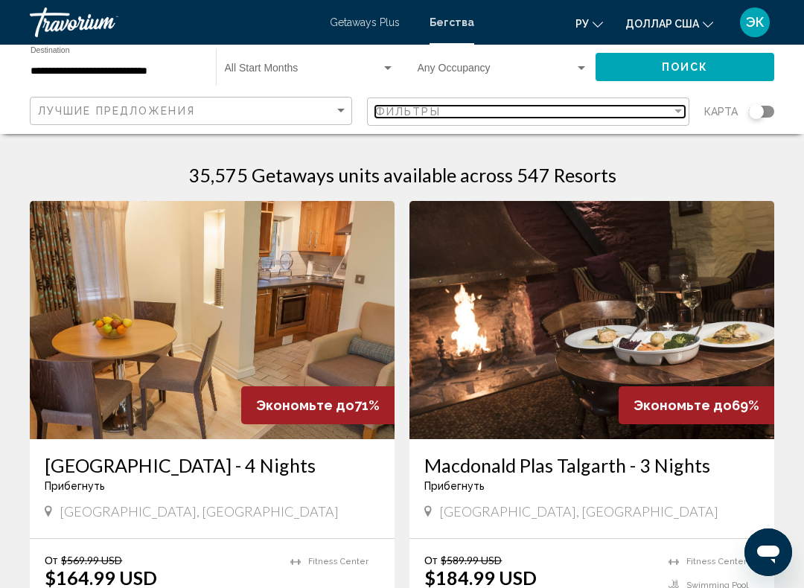
click at [684, 108] on div "Filter" at bounding box center [678, 112] width 13 height 12
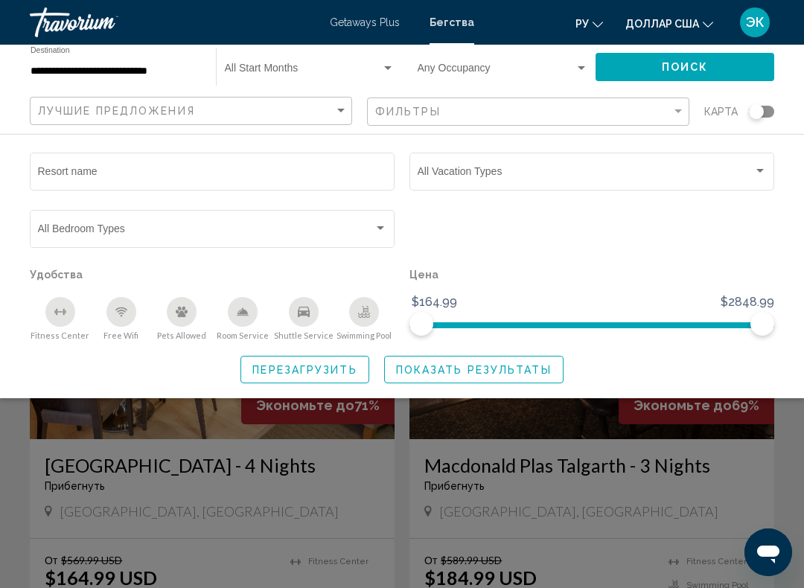
click at [759, 173] on div "Search widget" at bounding box center [759, 171] width 7 height 4
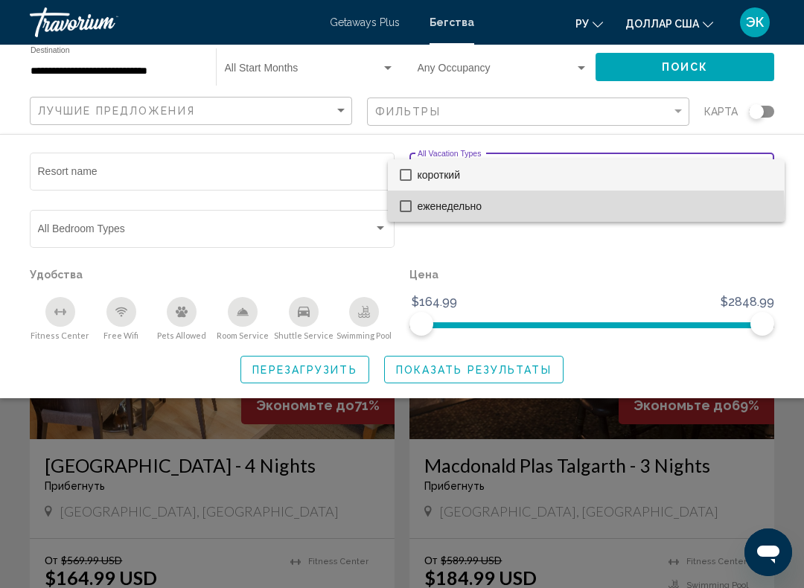
click at [406, 213] on mat-option "еженедельно" at bounding box center [586, 206] width 397 height 31
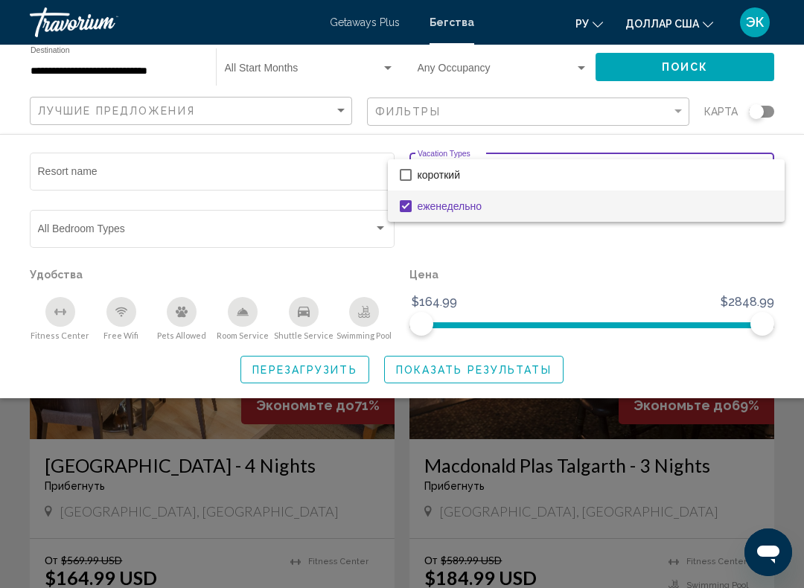
click at [674, 267] on div at bounding box center [402, 294] width 804 height 588
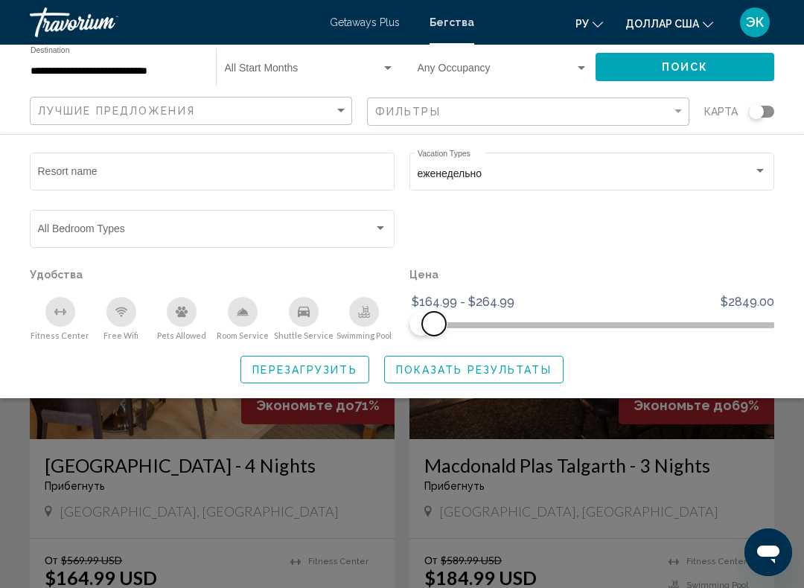
click at [449, 328] on span "Search widget" at bounding box center [591, 325] width 365 height 6
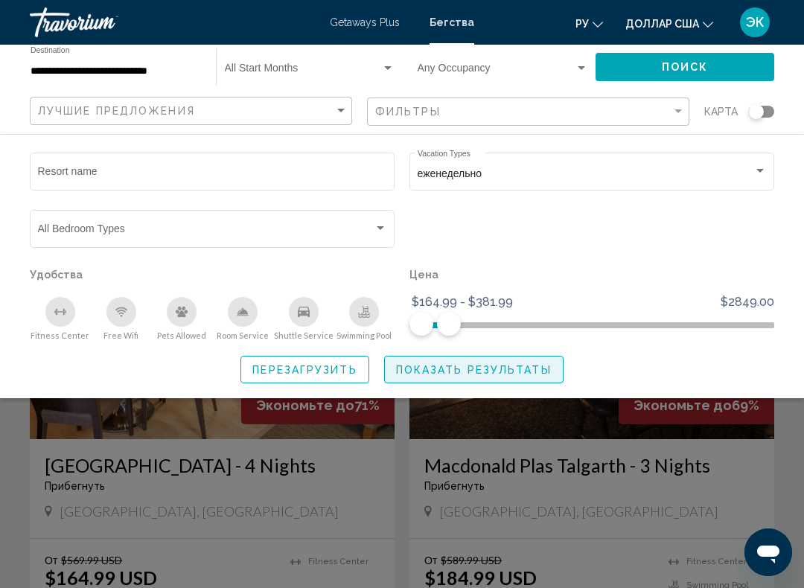
click at [502, 373] on span "Показать результаты" at bounding box center [474, 370] width 156 height 12
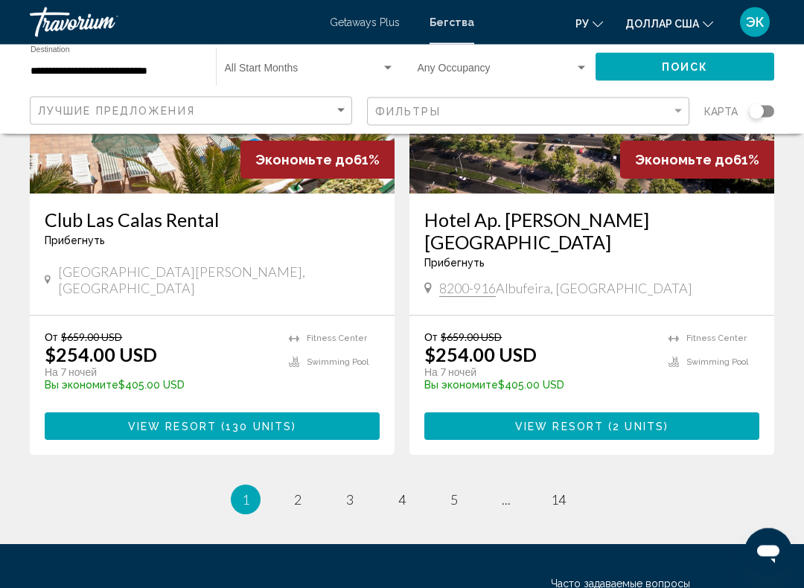
scroll to position [2823, 0]
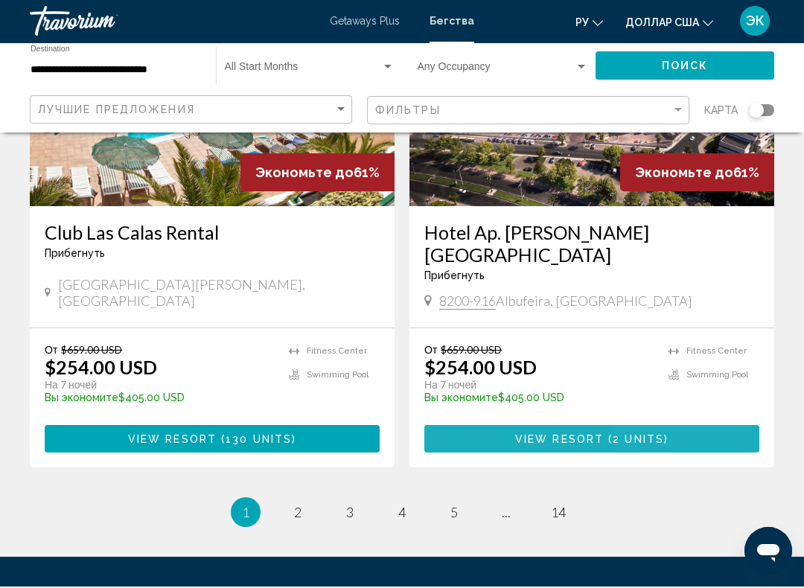
click at [701, 427] on button "View Resort ( 2 units )" at bounding box center [591, 441] width 335 height 28
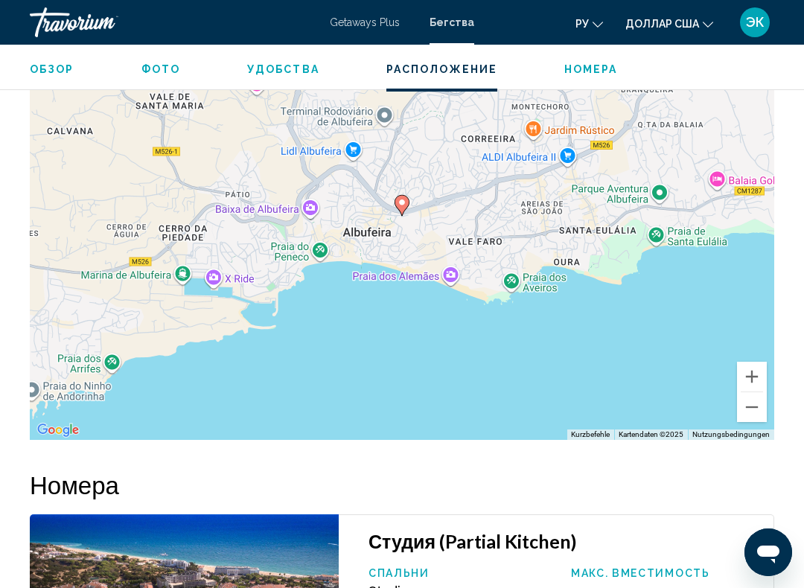
scroll to position [2351, 0]
click at [755, 395] on button "Verkleinern" at bounding box center [752, 408] width 30 height 30
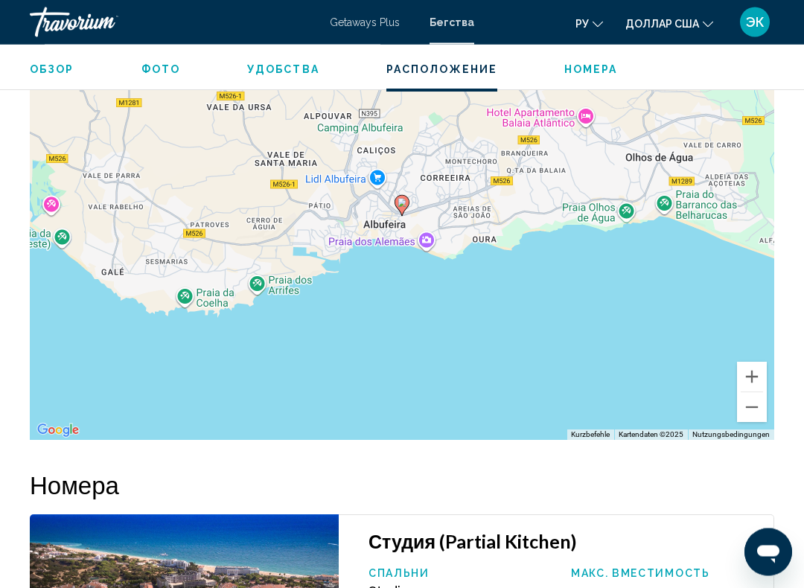
click at [752, 398] on button "Verkleinern" at bounding box center [752, 408] width 30 height 30
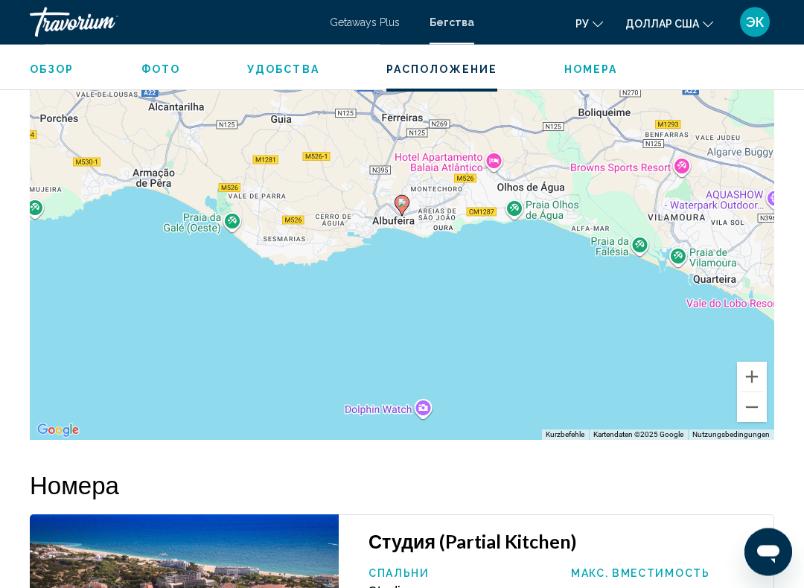
click at [750, 396] on button "Verkleinern" at bounding box center [752, 408] width 30 height 30
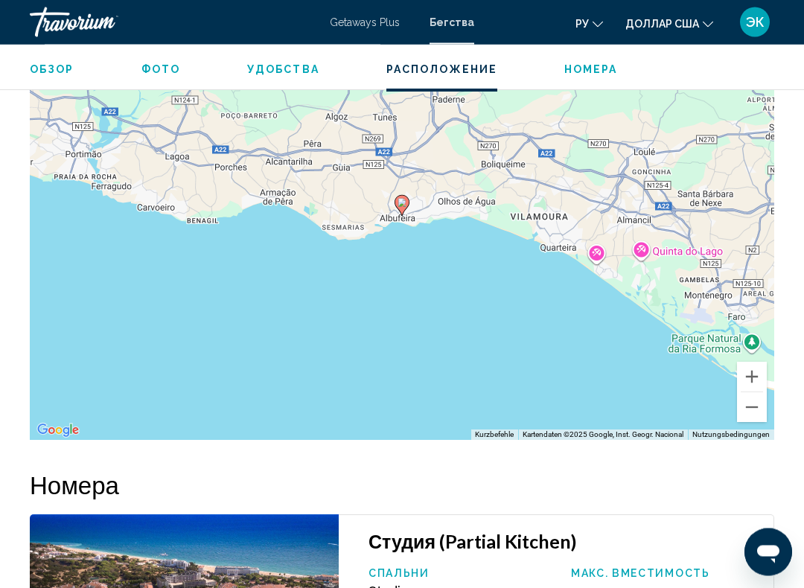
click at [750, 404] on button "Verkleinern" at bounding box center [752, 408] width 30 height 30
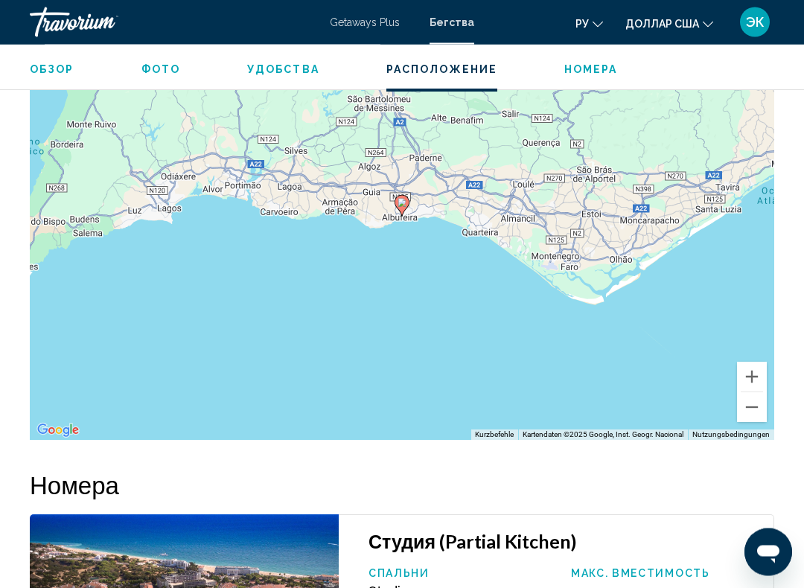
click at [749, 404] on button "Verkleinern" at bounding box center [752, 408] width 30 height 30
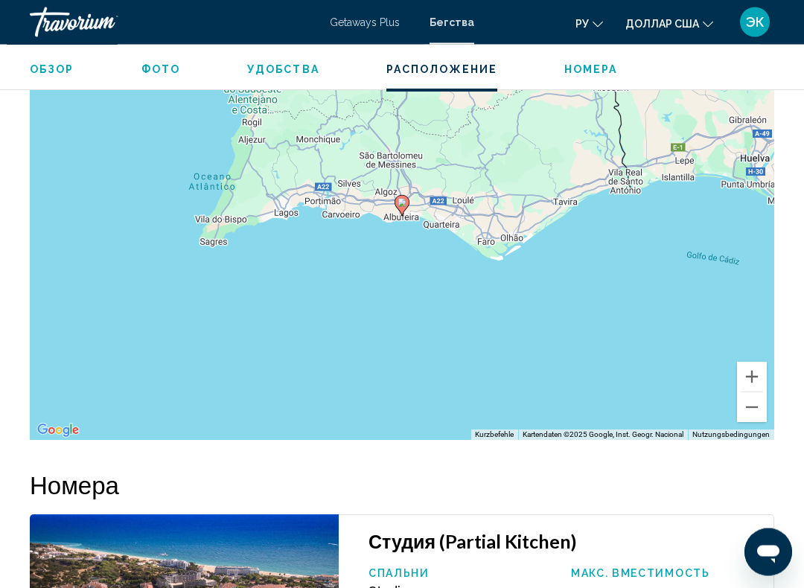
click at [753, 406] on button "Verkleinern" at bounding box center [752, 408] width 30 height 30
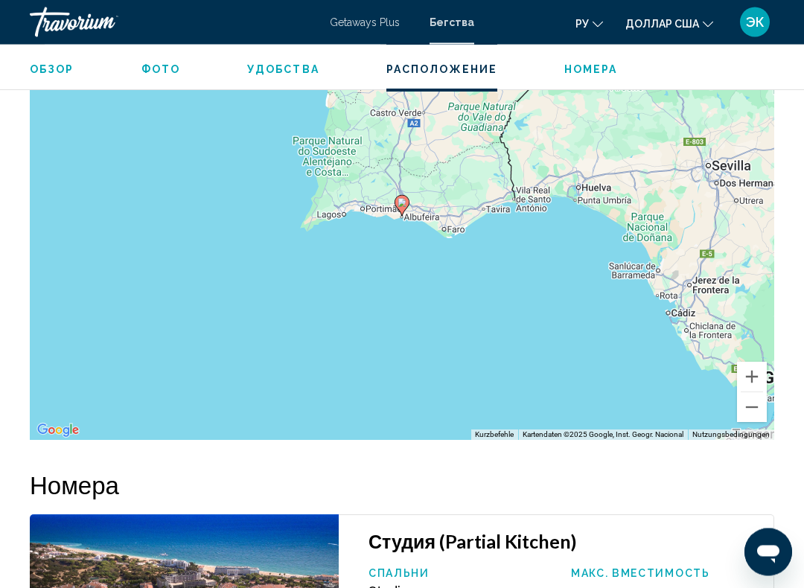
click at [753, 398] on button "Verkleinern" at bounding box center [752, 408] width 30 height 30
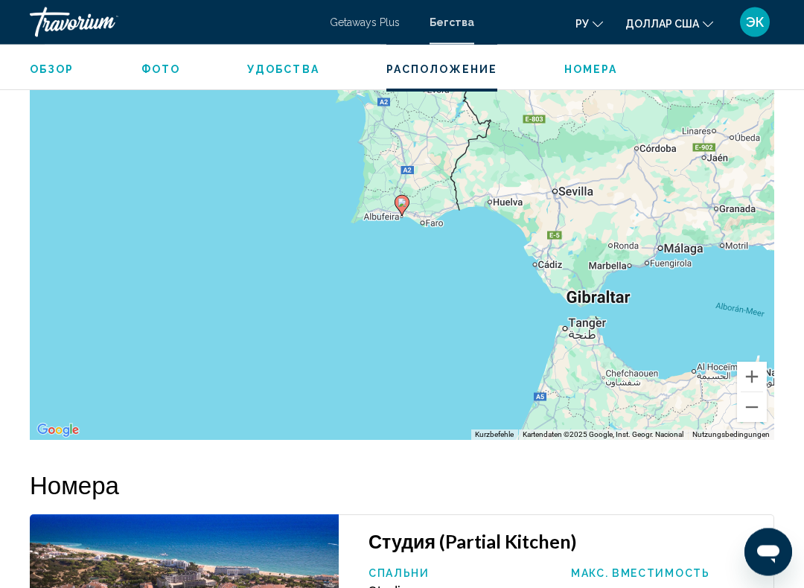
click at [751, 405] on button "Verkleinern" at bounding box center [752, 408] width 30 height 30
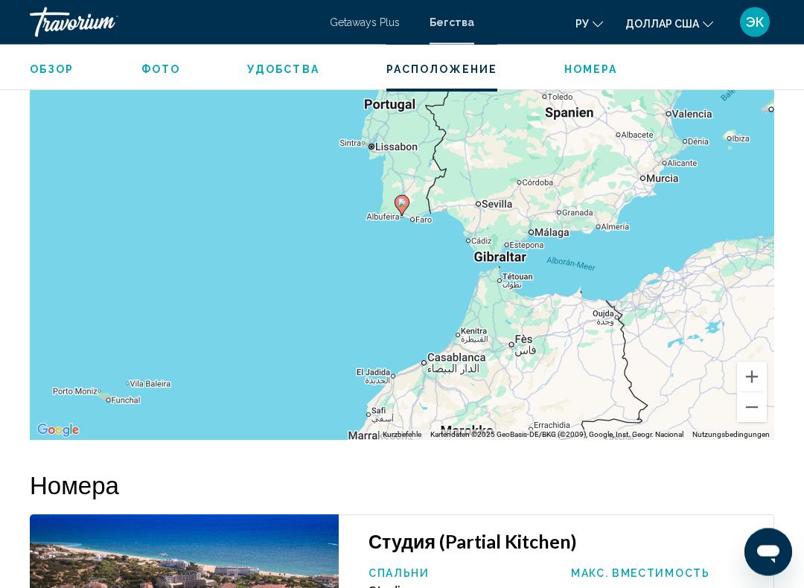
click at [750, 399] on button "Verkleinern" at bounding box center [752, 408] width 30 height 30
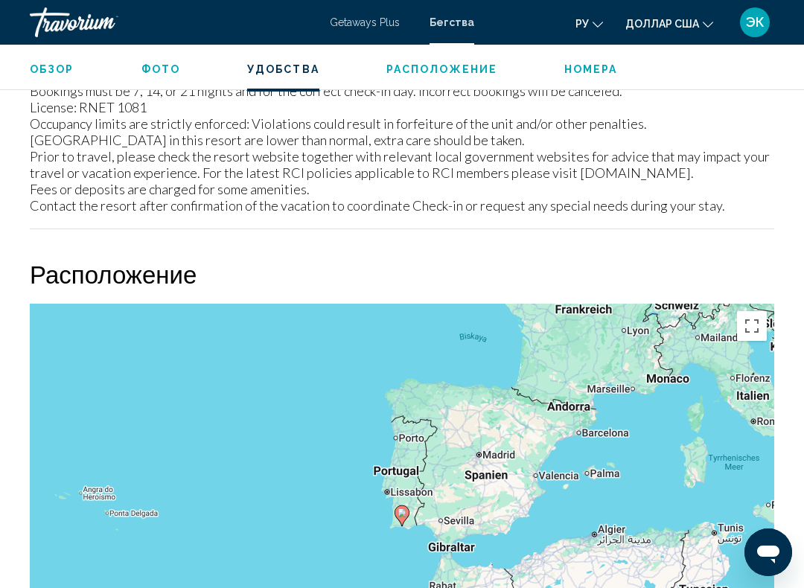
scroll to position [2038, 0]
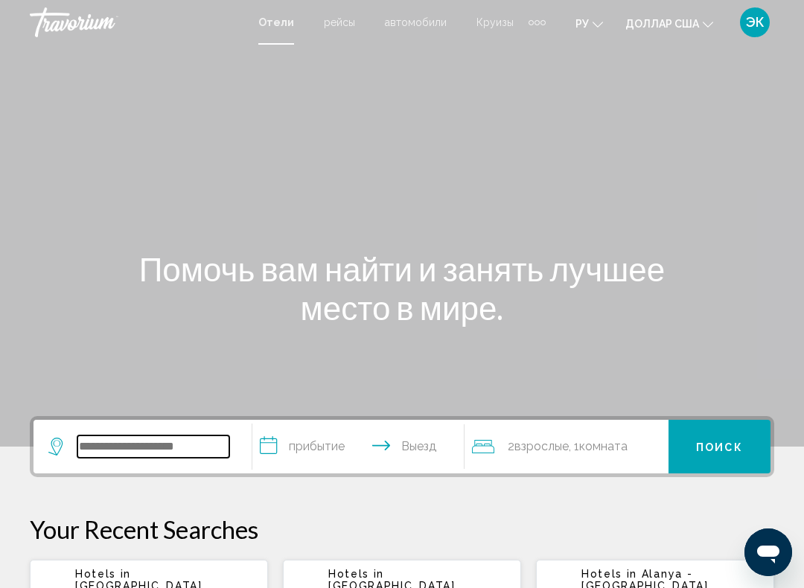
click at [193, 449] on input "Виджет поиска" at bounding box center [153, 447] width 152 height 22
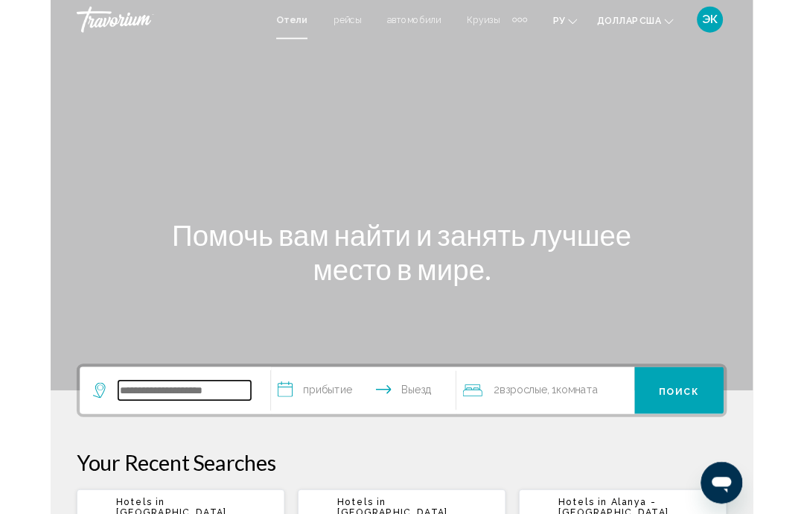
scroll to position [22, 0]
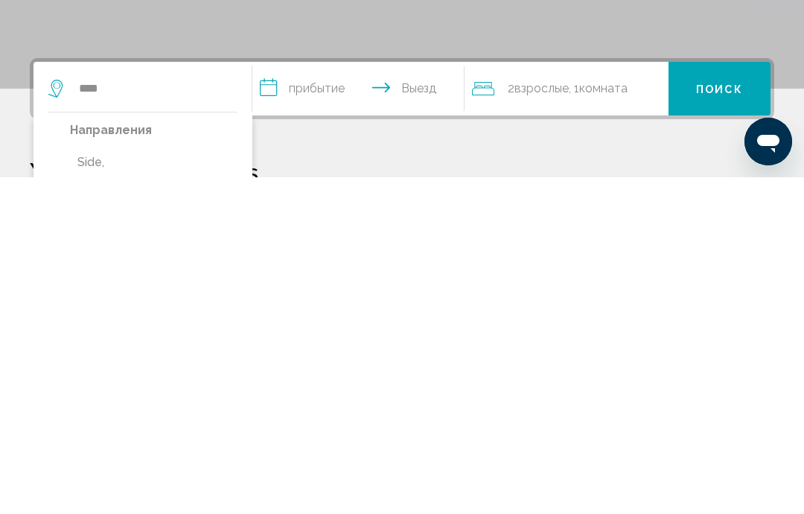
click at [135, 485] on button "Side, Turkey" at bounding box center [154, 509] width 168 height 49
type input "**********"
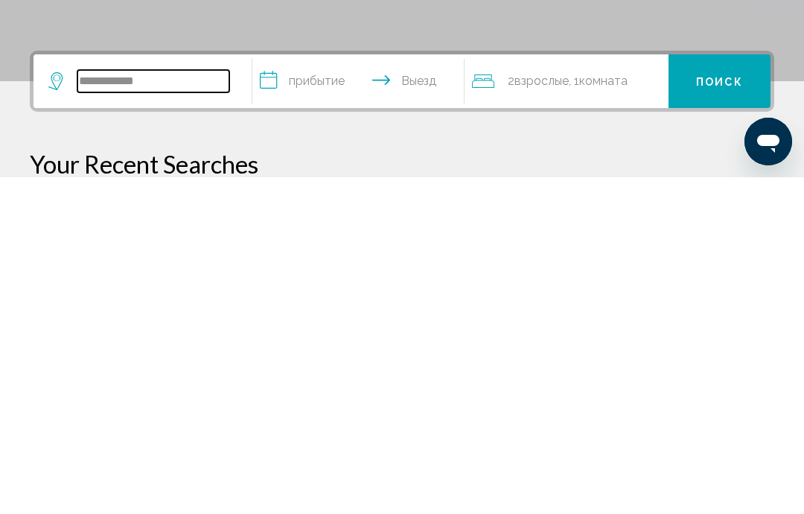
scroll to position [31, 0]
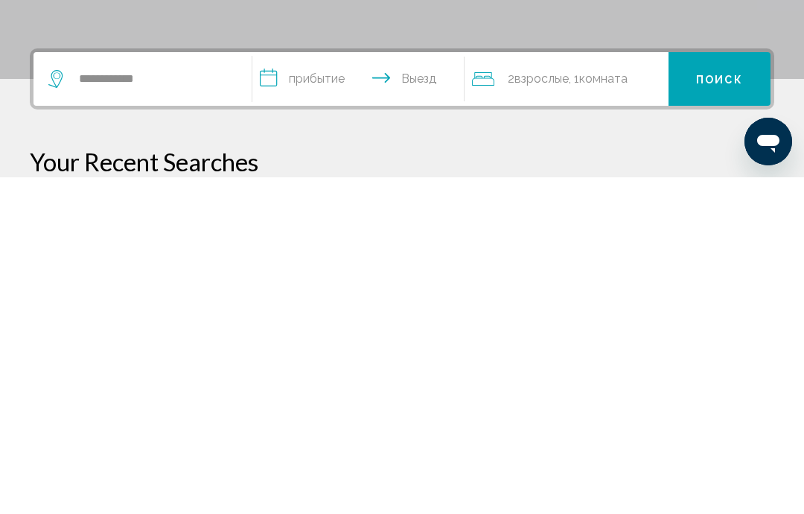
click at [325, 389] on input "**********" at bounding box center [360, 418] width 217 height 58
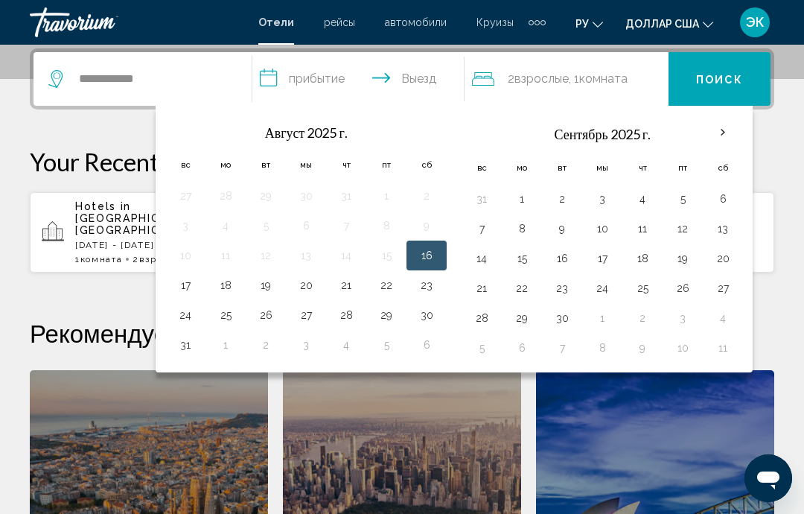
click at [720, 128] on th "В следующем месяце" at bounding box center [723, 132] width 40 height 33
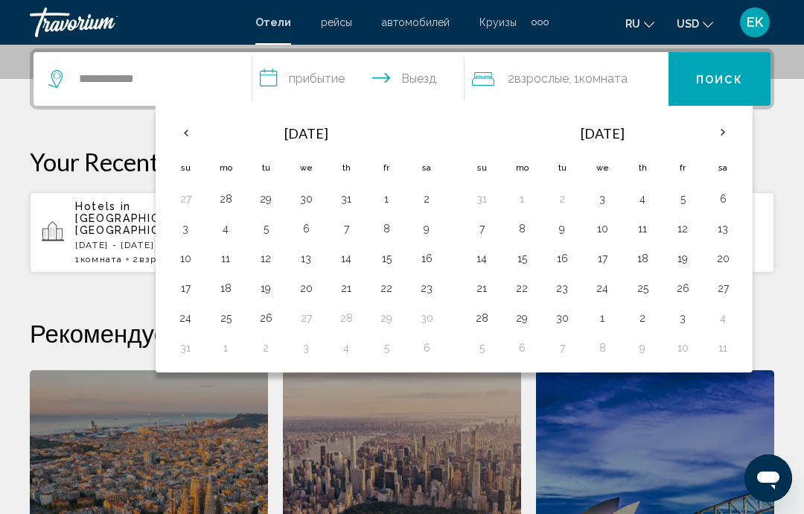
click at [724, 128] on th "Next month" at bounding box center [723, 132] width 40 height 33
click at [305, 196] on button "1" at bounding box center [306, 198] width 24 height 21
click at [391, 226] on button "10" at bounding box center [386, 228] width 24 height 21
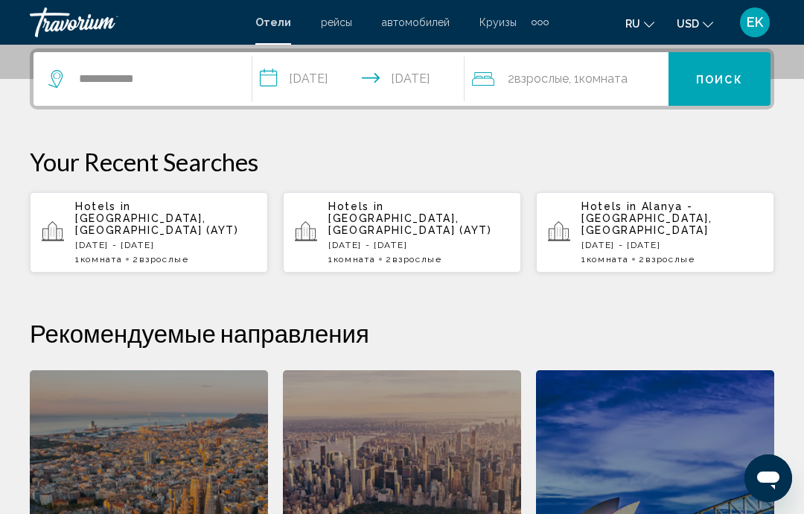
type input "**********"
click at [719, 90] on button "Поиск" at bounding box center [720, 79] width 102 height 54
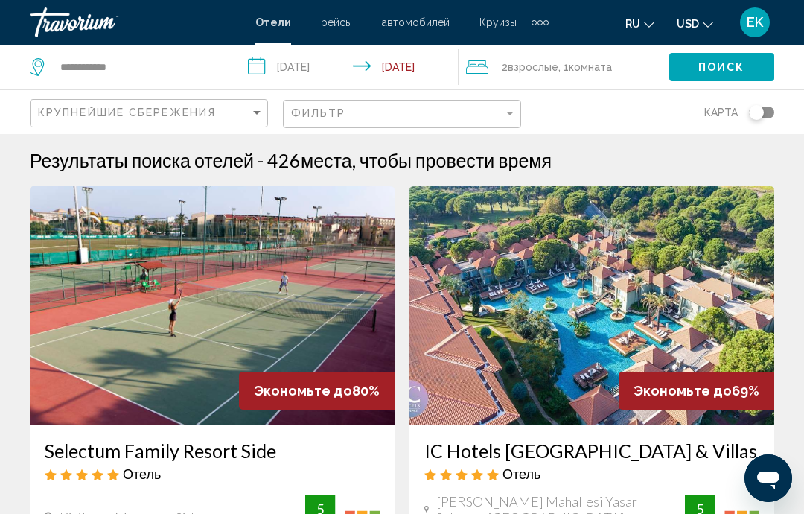
click at [527, 98] on div "Крупнейшие сбережения Фильтр карта" at bounding box center [402, 112] width 744 height 44
click at [502, 118] on div "Фильтр" at bounding box center [397, 113] width 212 height 12
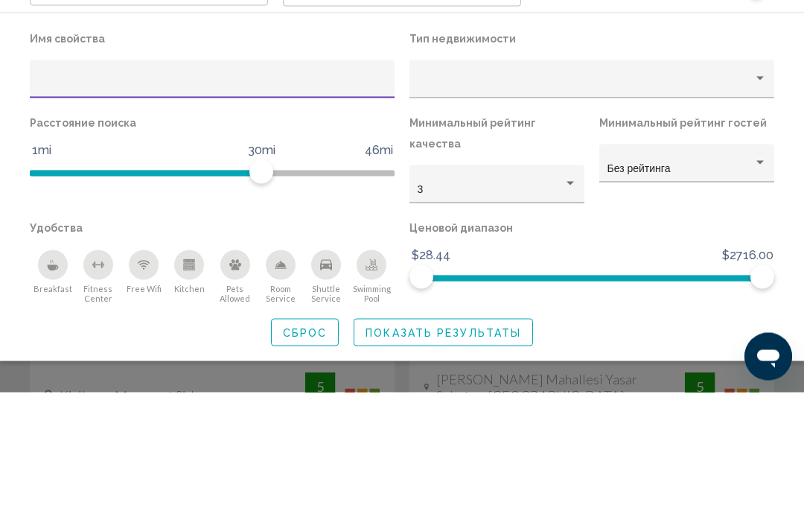
click at [753, 200] on div "Property type" at bounding box center [586, 206] width 336 height 12
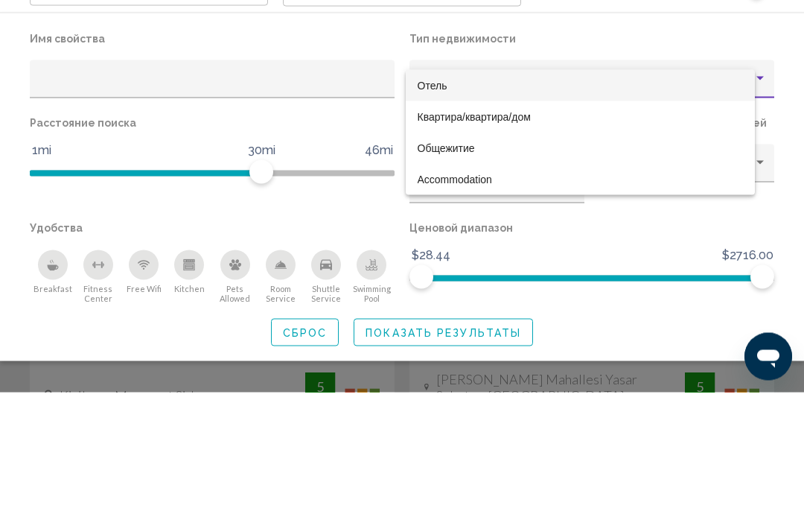
scroll to position [122, 0]
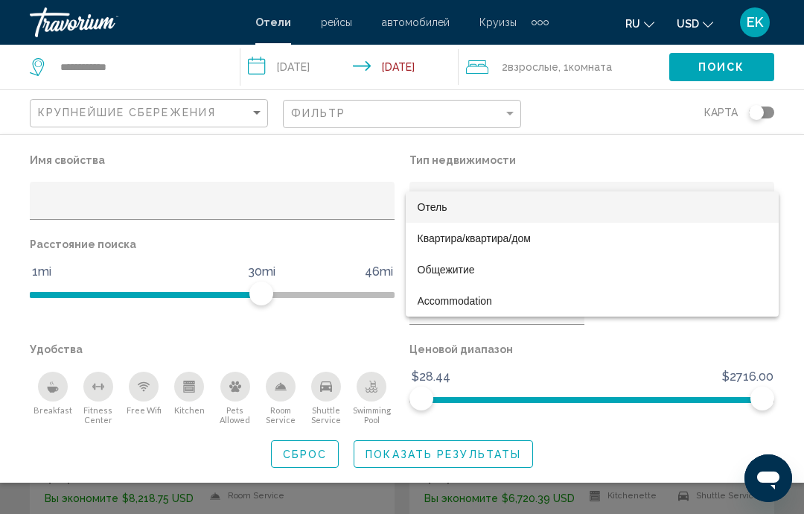
click at [660, 159] on div at bounding box center [402, 257] width 804 height 514
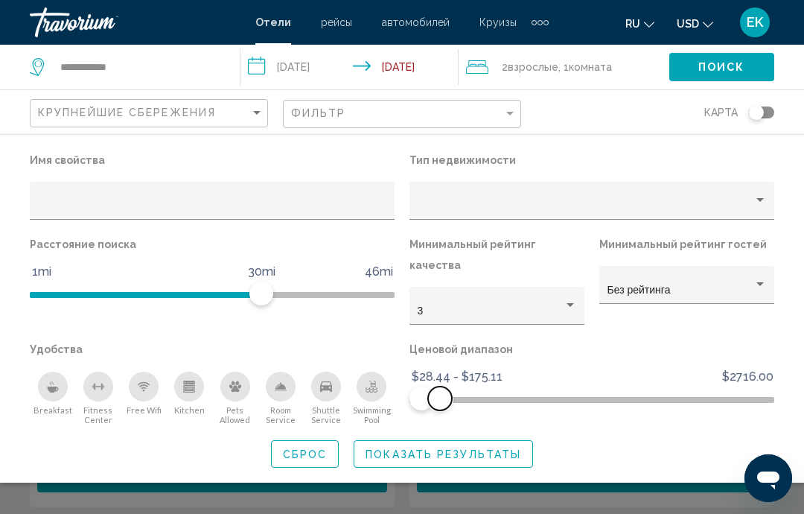
scroll to position [180, 0]
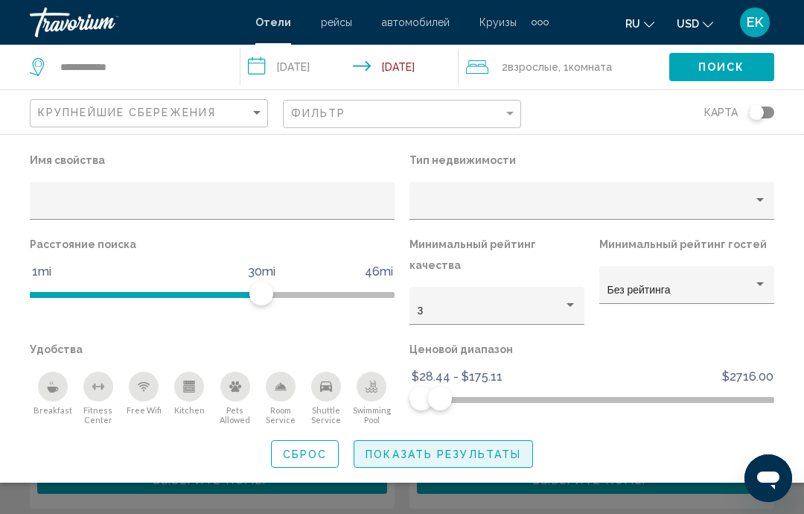
click at [500, 448] on span "Показать результаты" at bounding box center [444, 454] width 156 height 12
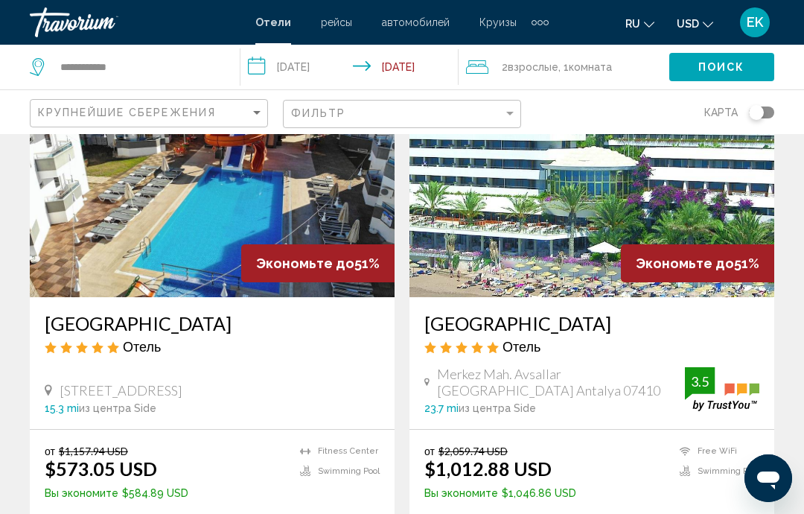
scroll to position [654, 0]
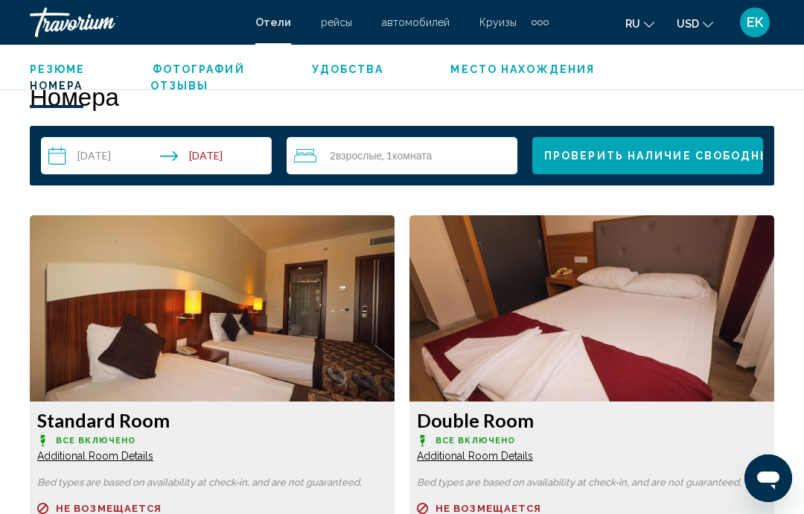
scroll to position [2096, 0]
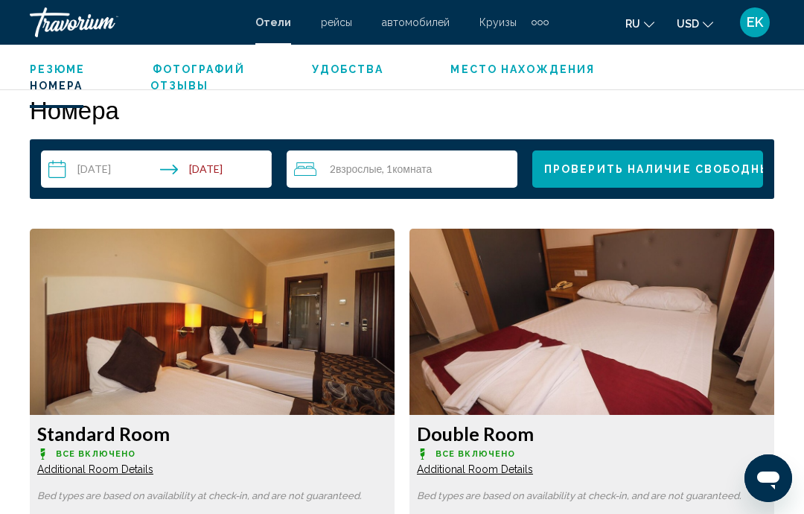
click at [395, 351] on img "Main content" at bounding box center [212, 322] width 365 height 186
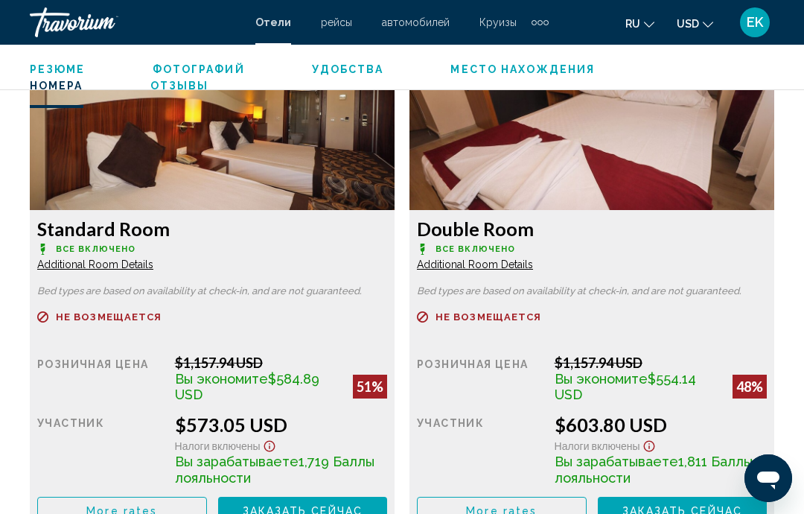
scroll to position [2311, 0]
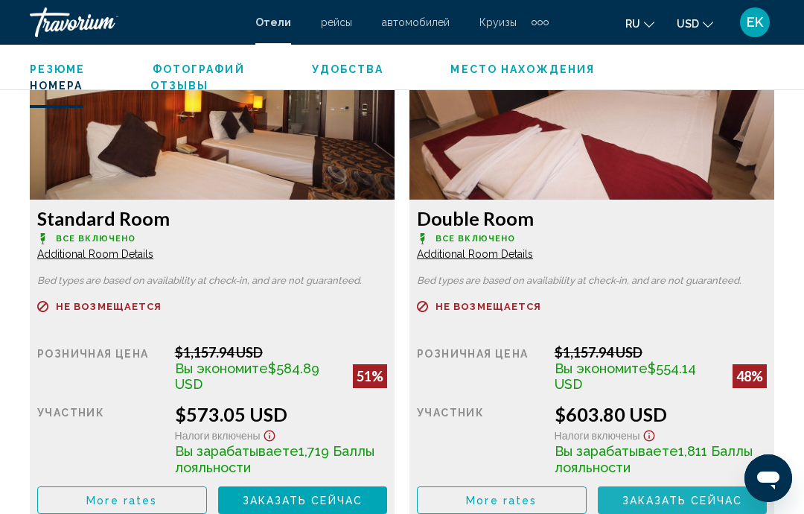
click at [363, 499] on span "Заказать сейчас" at bounding box center [303, 500] width 121 height 12
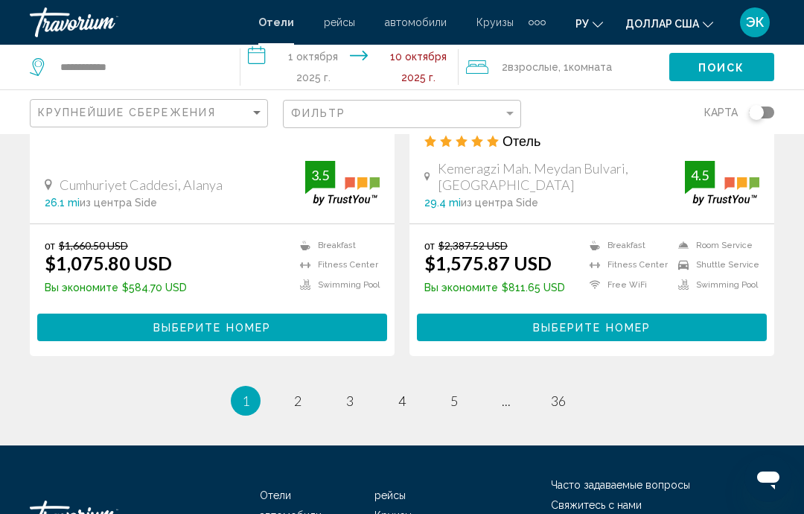
scroll to position [3079, 0]
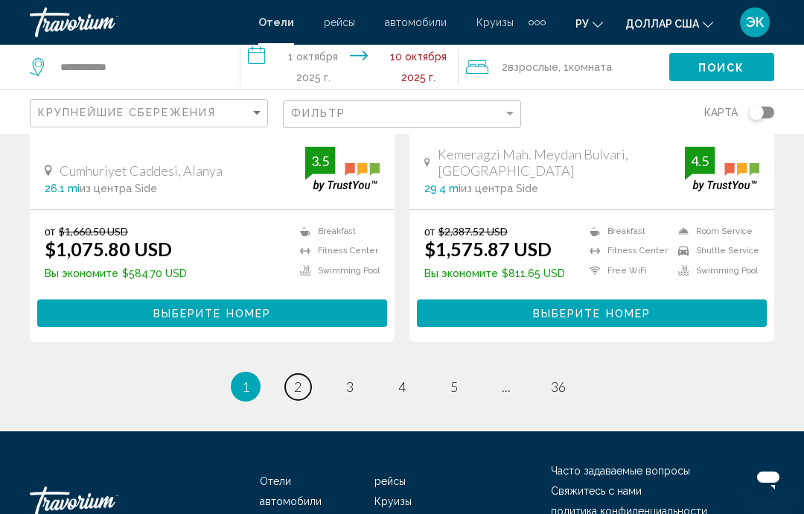
click at [299, 374] on link "страница 2" at bounding box center [298, 387] width 26 height 26
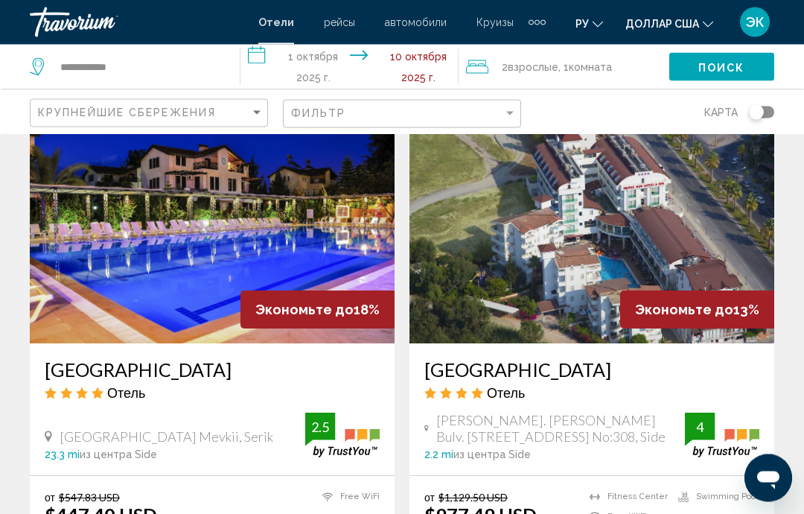
scroll to position [1678, 0]
click at [252, 275] on img "Основное содержание" at bounding box center [212, 224] width 365 height 238
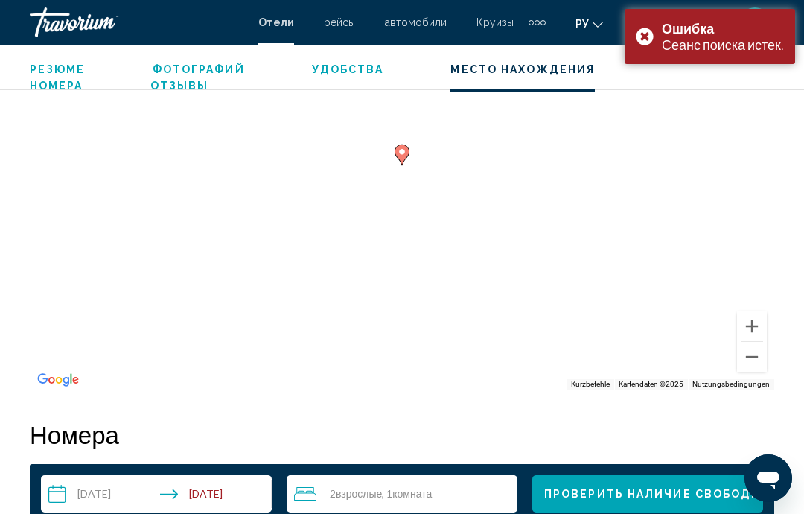
scroll to position [1741, 0]
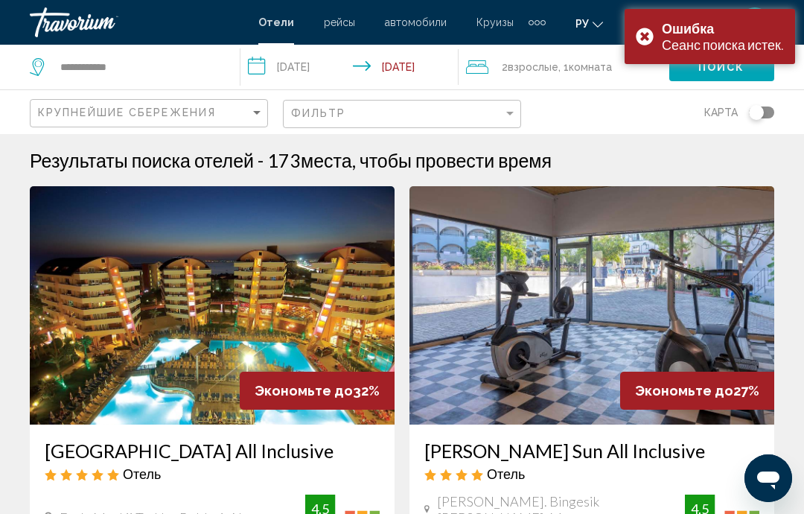
click at [652, 31] on div "Ошибка Сеанс поиска истек." at bounding box center [710, 36] width 170 height 55
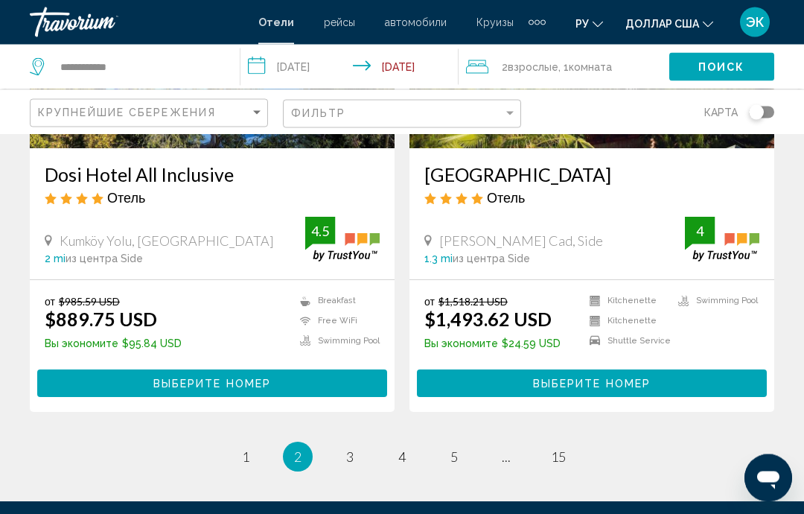
scroll to position [2938, 0]
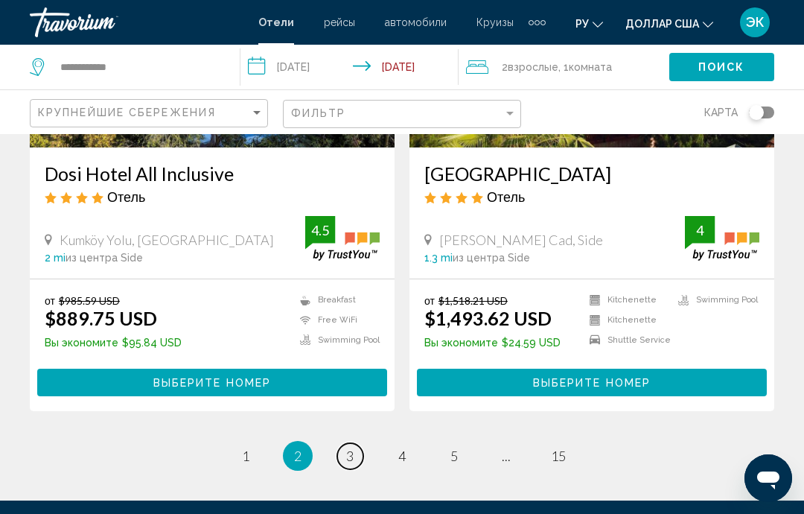
click at [351, 449] on span "3" at bounding box center [349, 455] width 7 height 16
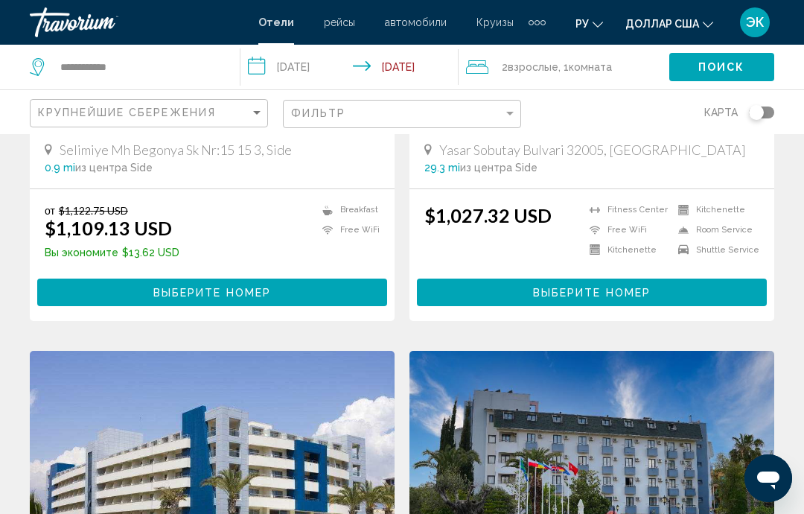
scroll to position [1458, 0]
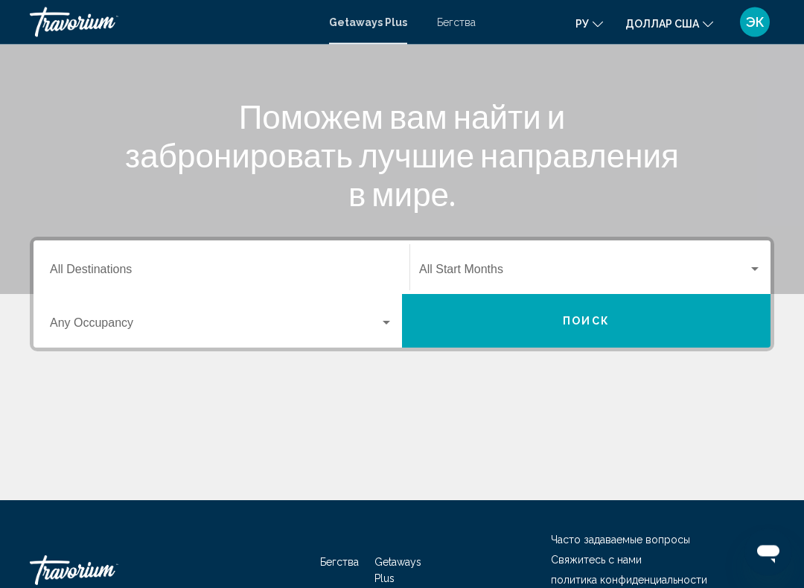
scroll to position [151, 0]
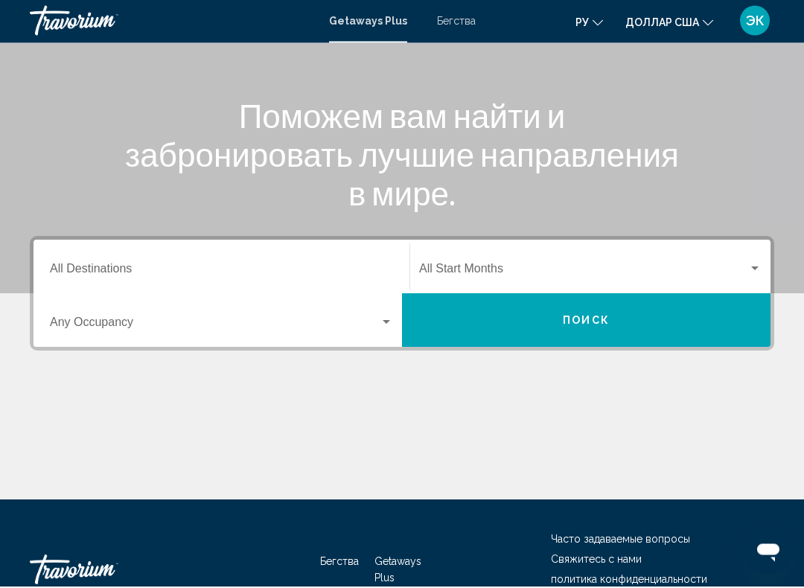
click at [380, 319] on div "Виджет поиска" at bounding box center [386, 325] width 13 height 12
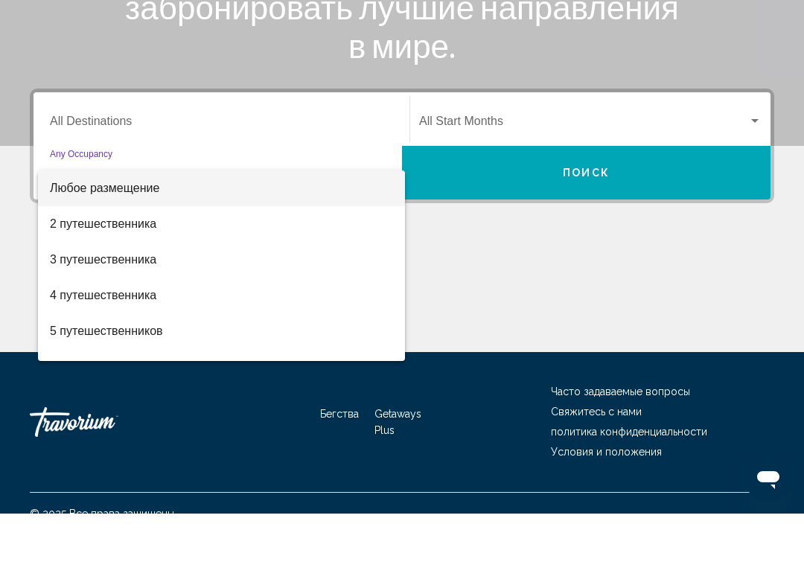
scroll to position [247, 0]
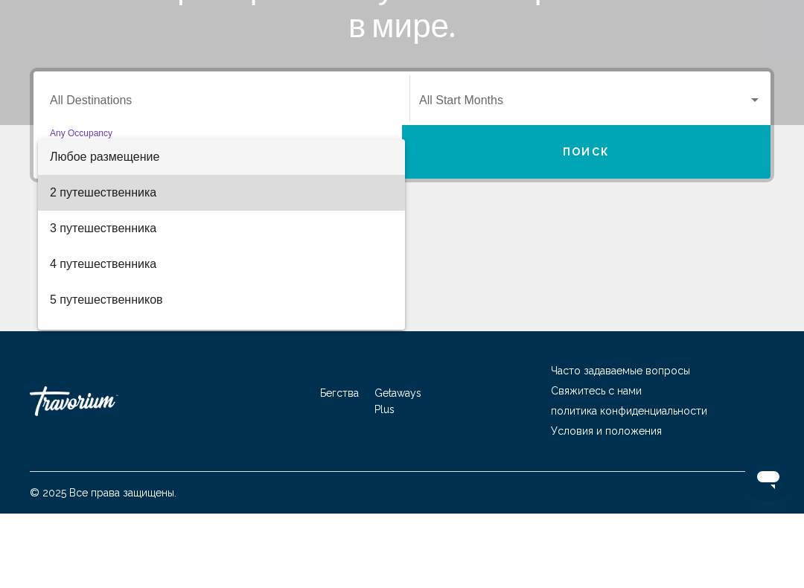
click at [155, 249] on span "2 путешественника" at bounding box center [221, 267] width 343 height 36
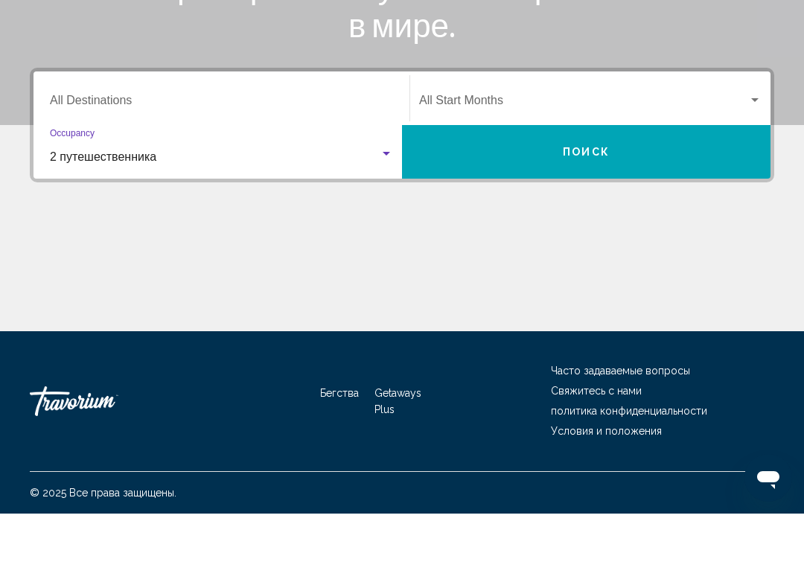
click at [351, 171] on input "Destination All Destinations" at bounding box center [221, 177] width 343 height 13
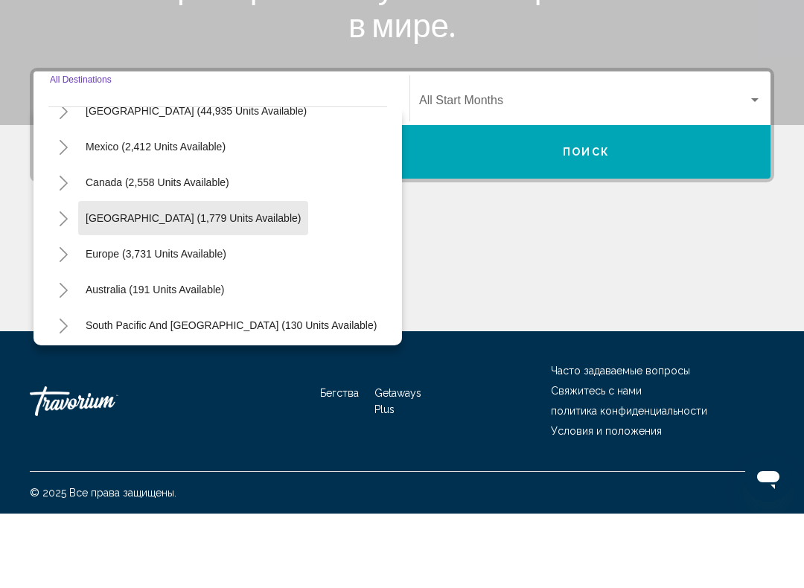
scroll to position [74, 0]
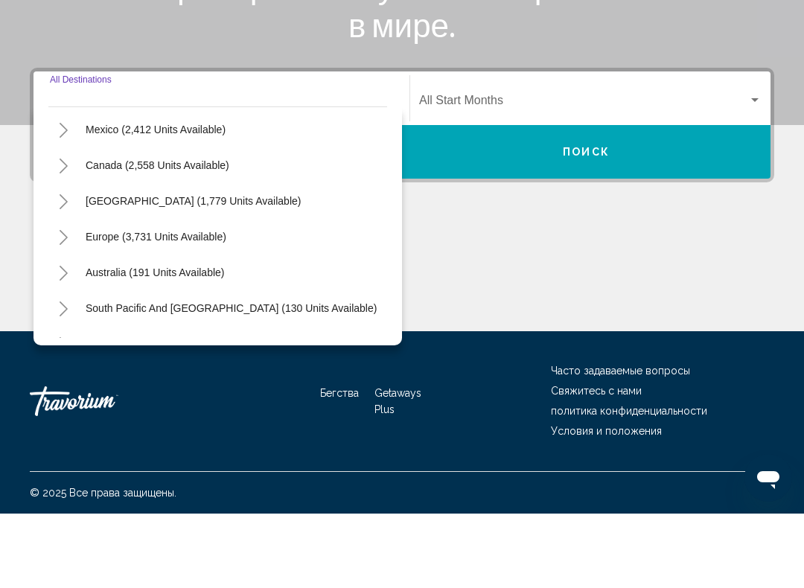
click at [214, 294] on button "Europe (3,731 units available)" at bounding box center [156, 311] width 156 height 34
type input "**********"
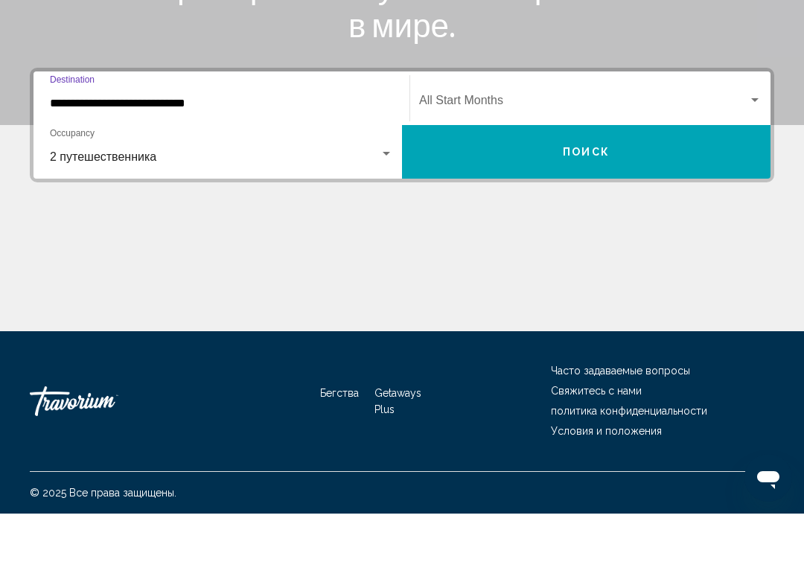
click at [679, 200] on button "Поиск" at bounding box center [586, 227] width 369 height 54
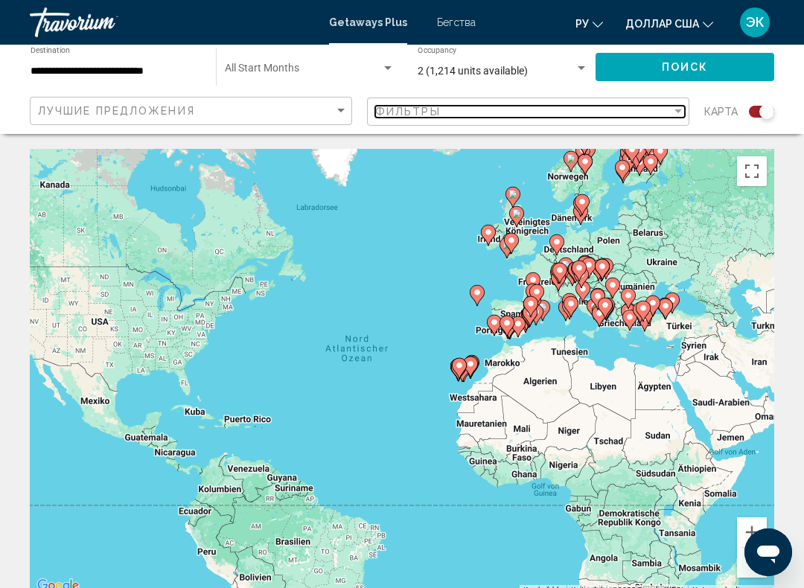
click at [677, 112] on div "Filter" at bounding box center [677, 111] width 7 height 4
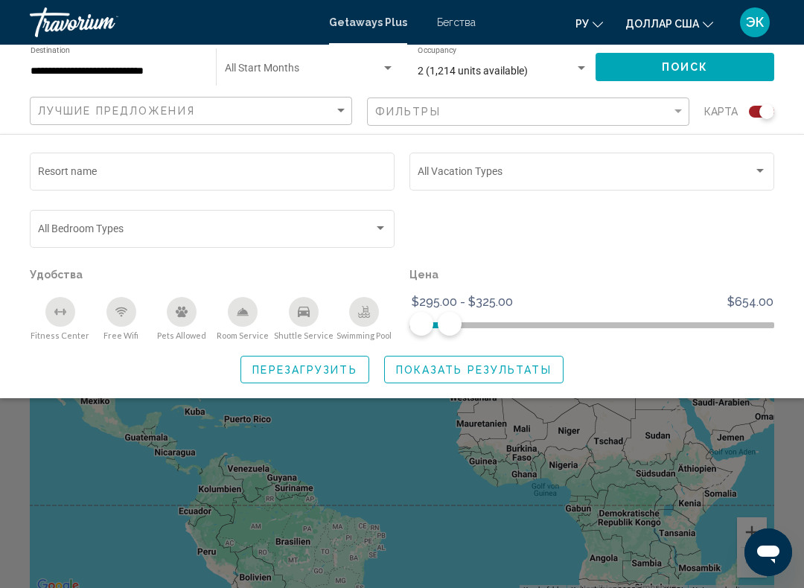
click at [769, 167] on div "Vacation Types All Vacation Types" at bounding box center [591, 170] width 365 height 41
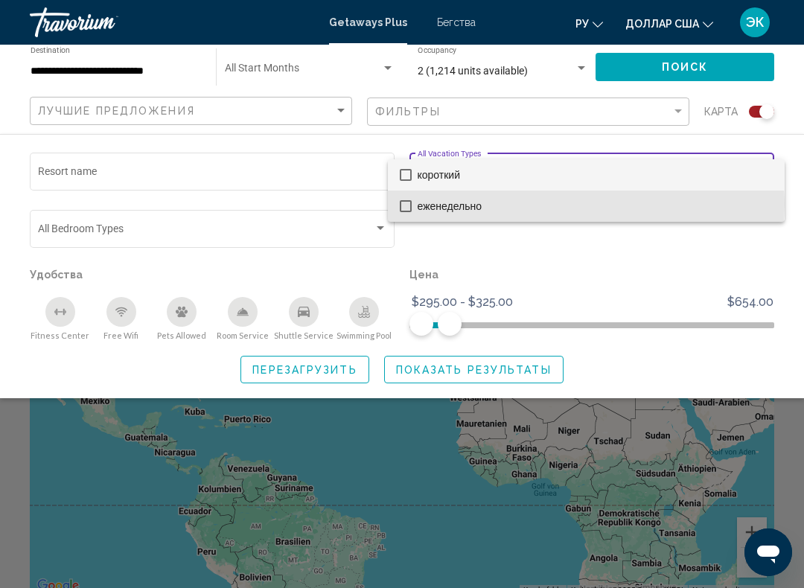
click at [398, 205] on mat-option "еженедельно" at bounding box center [586, 206] width 397 height 31
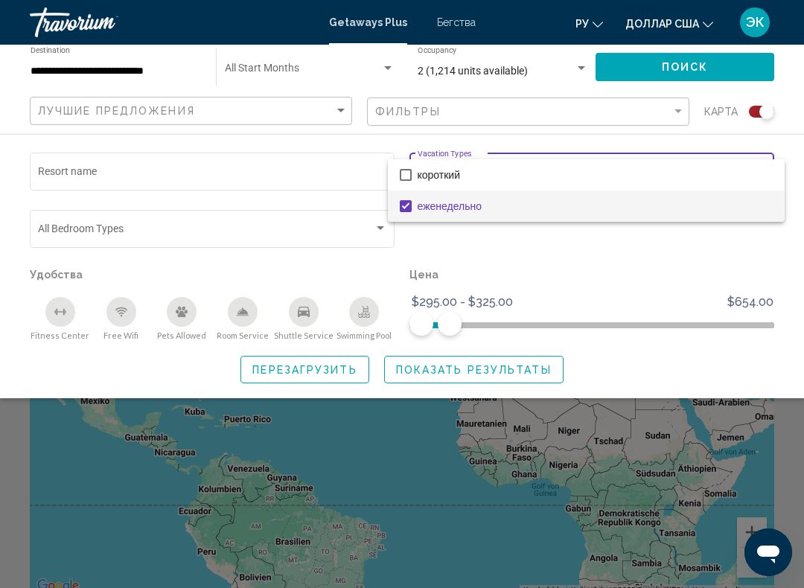
click at [492, 369] on div at bounding box center [402, 294] width 804 height 588
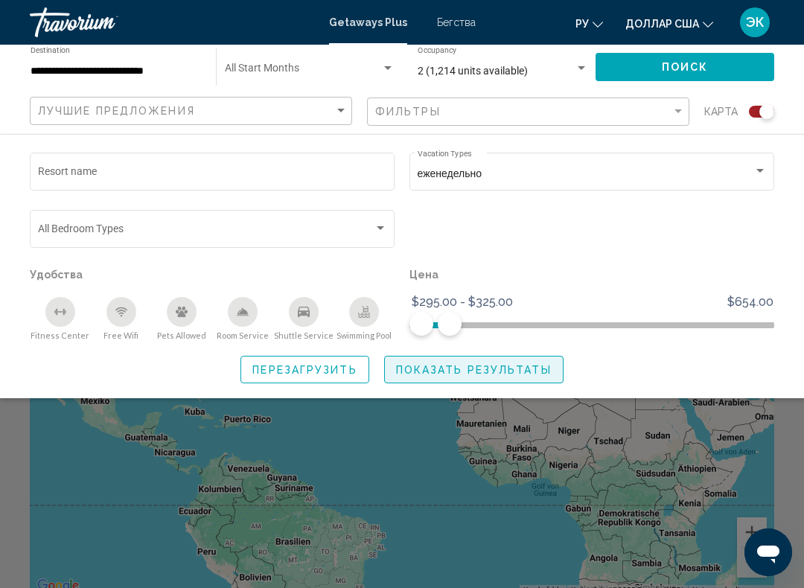
click at [508, 366] on span "Показать результаты" at bounding box center [474, 370] width 156 height 12
